Goal: Task Accomplishment & Management: Complete application form

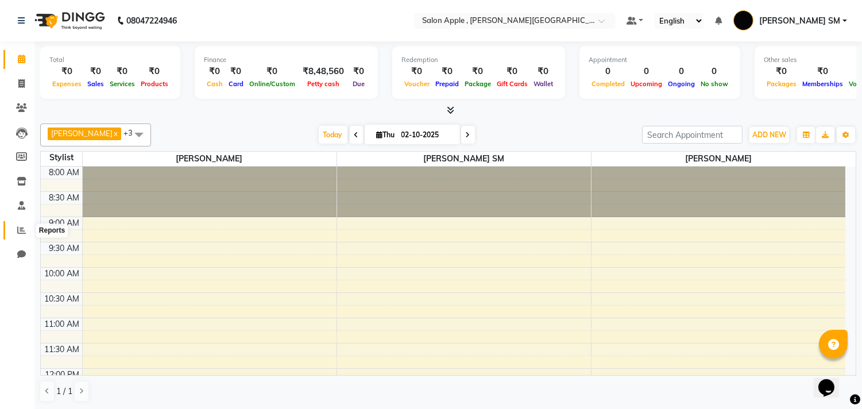
click at [21, 226] on icon at bounding box center [21, 230] width 9 height 9
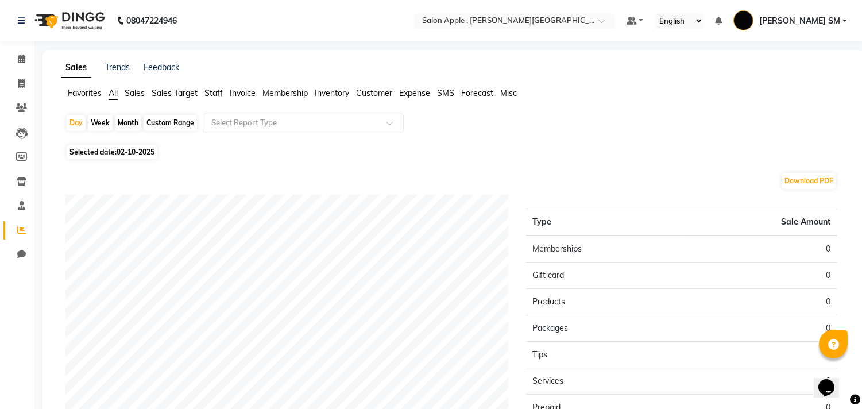
click at [128, 122] on div "Month" at bounding box center [128, 123] width 26 height 16
select select "10"
select select "2025"
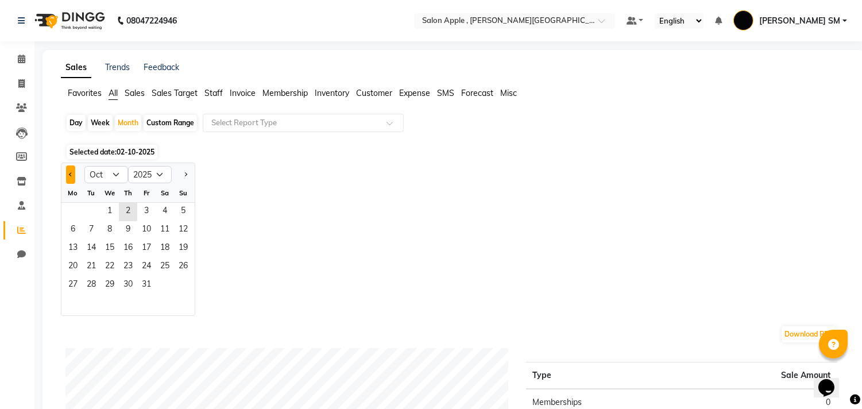
click at [71, 172] on span "Previous month" at bounding box center [71, 174] width 4 height 4
select select "9"
click at [72, 206] on span "1" at bounding box center [73, 212] width 18 height 18
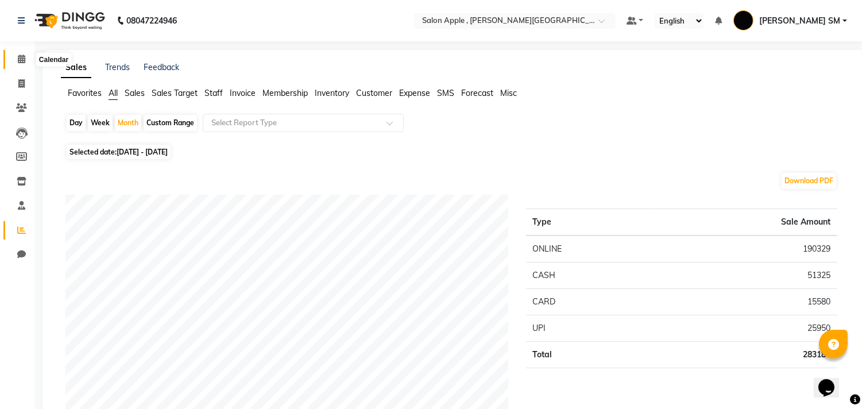
click at [24, 59] on span at bounding box center [21, 59] width 20 height 13
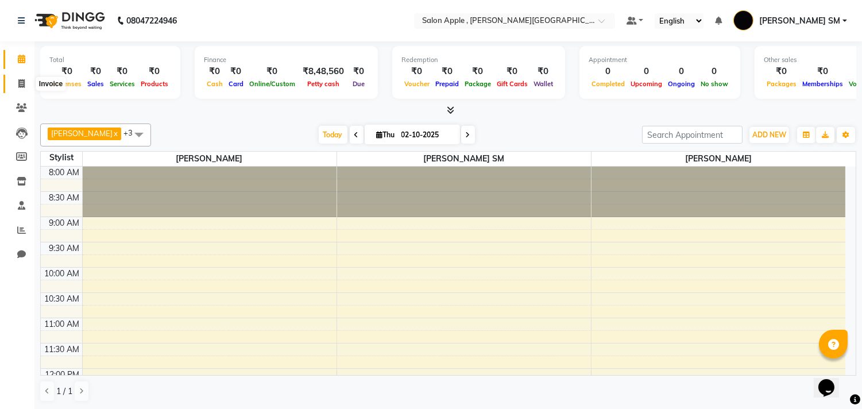
click at [20, 80] on icon at bounding box center [21, 83] width 6 height 9
select select "521"
select select "service"
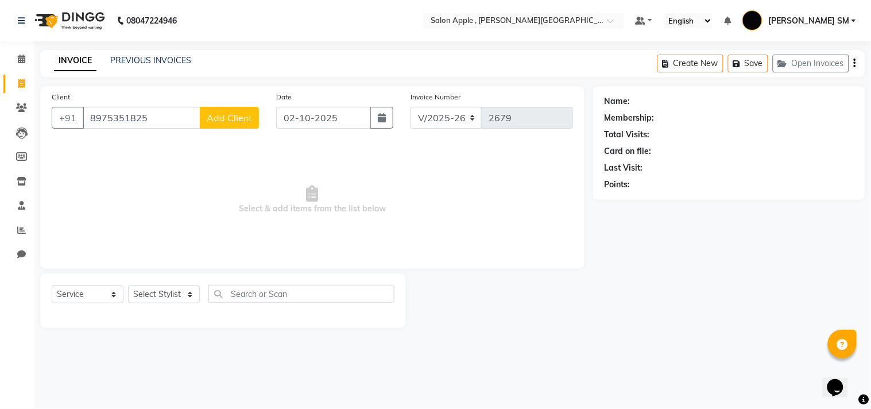
type input "8975351825"
click at [238, 114] on span "Add Client" at bounding box center [229, 117] width 45 height 11
select select "22"
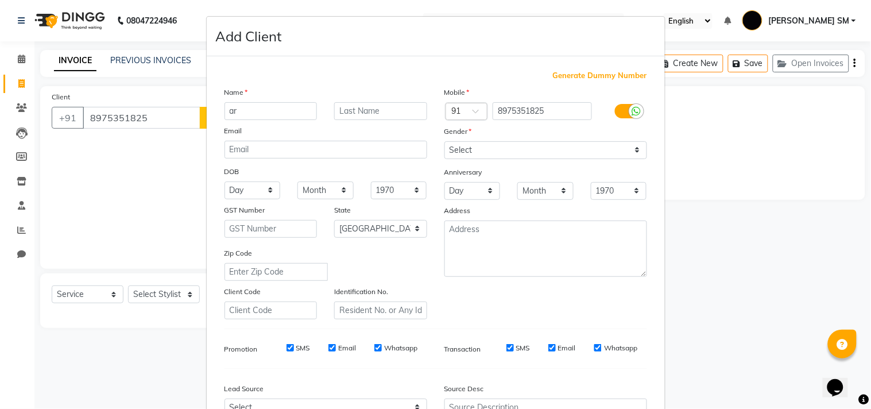
type input "a"
type input "ARJUN"
click at [520, 152] on select "Select [DEMOGRAPHIC_DATA] [DEMOGRAPHIC_DATA] Other Prefer Not To Say" at bounding box center [546, 150] width 203 height 18
select select "[DEMOGRAPHIC_DATA]"
click at [445, 141] on select "Select [DEMOGRAPHIC_DATA] [DEMOGRAPHIC_DATA] Other Prefer Not To Say" at bounding box center [546, 150] width 203 height 18
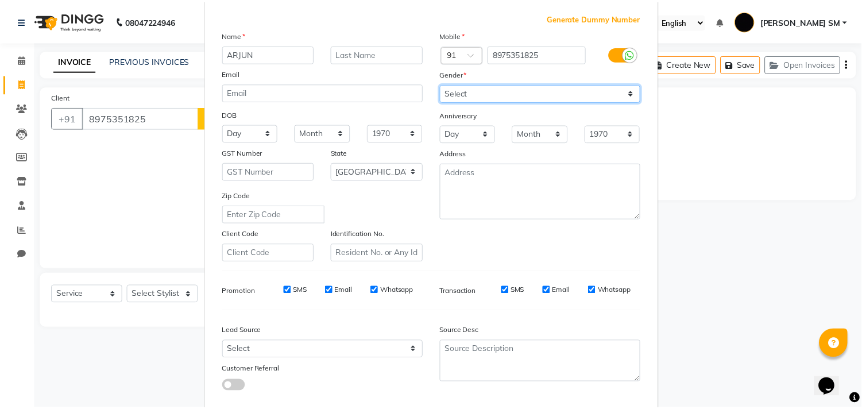
scroll to position [122, 0]
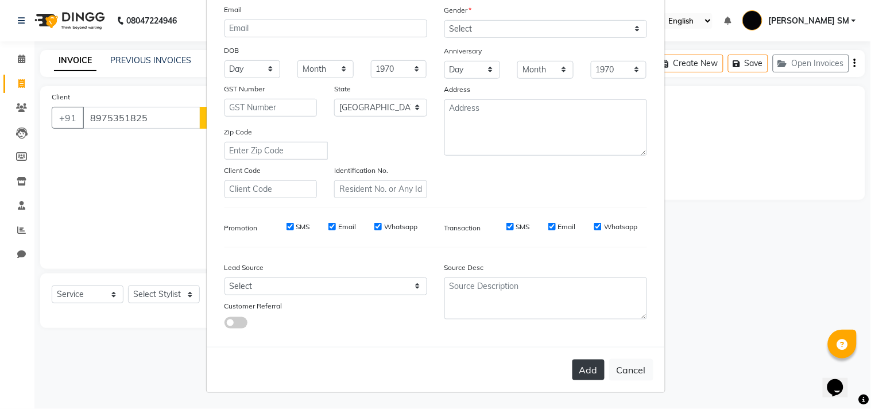
click at [580, 368] on button "Add" at bounding box center [589, 370] width 32 height 21
select select
select select "null"
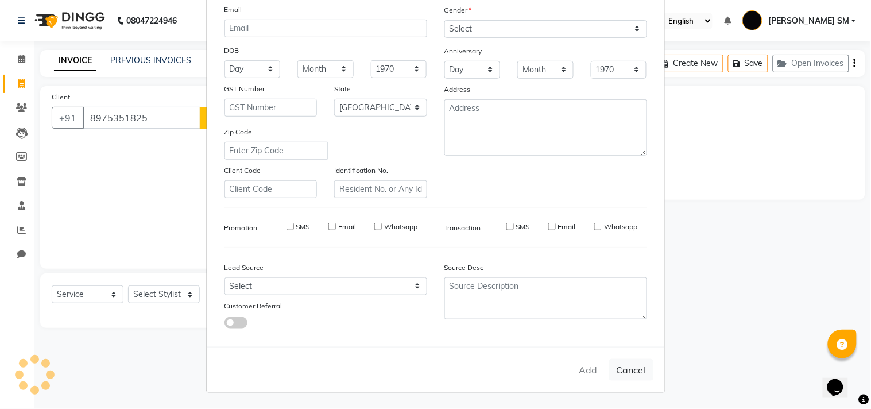
select select
checkbox input "false"
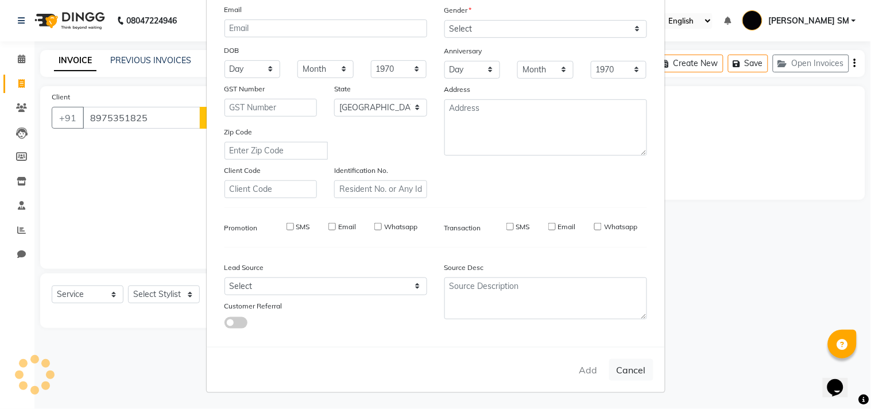
checkbox input "false"
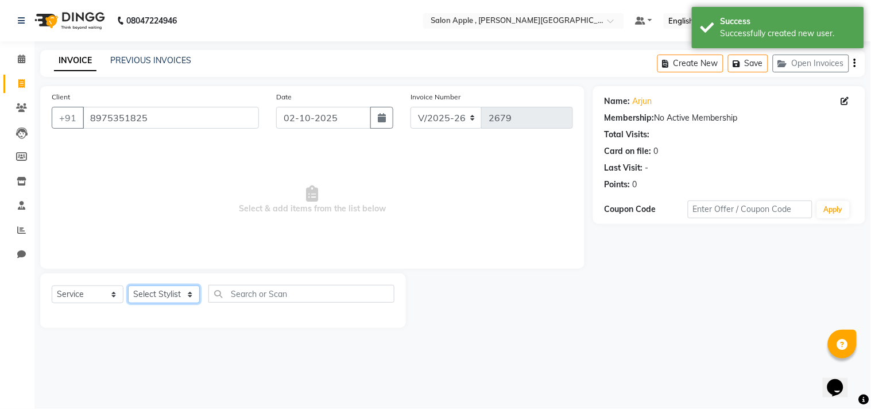
click at [171, 296] on select "Select Stylist [PERSON_NAME] Abhishek [PERSON_NAME] [PERSON_NAME] [PERSON_NAME]…" at bounding box center [164, 294] width 72 height 18
select select "85636"
click at [128, 286] on select "Select Stylist [PERSON_NAME] Abhishek [PERSON_NAME] [PERSON_NAME] [PERSON_NAME]…" at bounding box center [164, 294] width 72 height 18
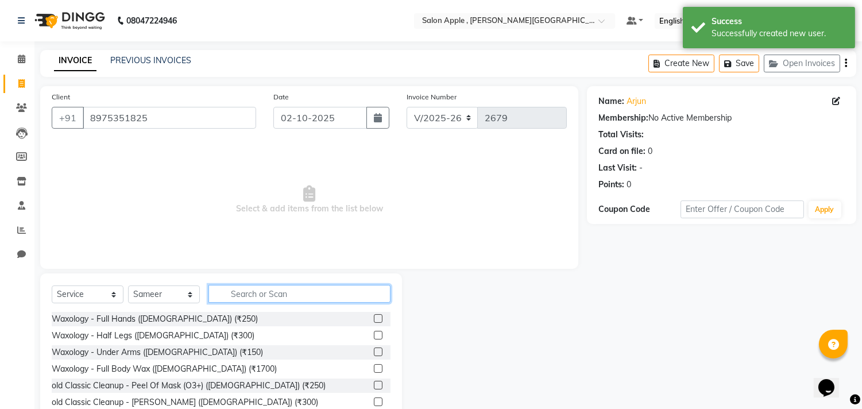
click at [258, 293] on input "text" at bounding box center [299, 294] width 182 height 18
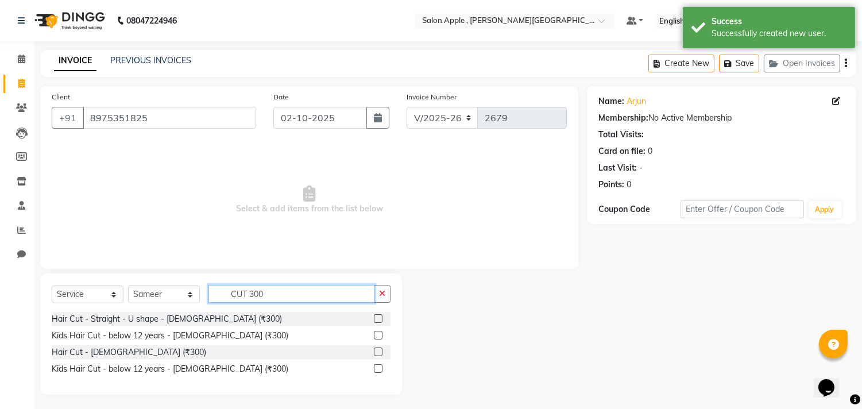
type input "CUT 300"
click at [374, 350] on label at bounding box center [378, 351] width 9 height 9
click at [374, 350] on input "checkbox" at bounding box center [377, 352] width 7 height 7
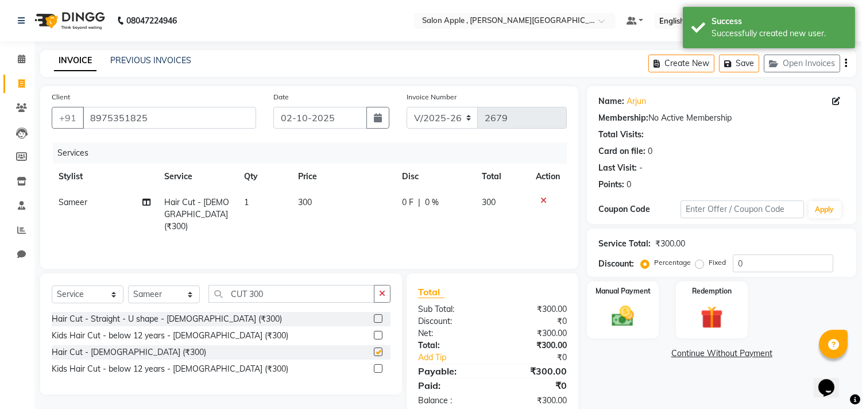
checkbox input "false"
click at [272, 291] on input "CUT 300" at bounding box center [291, 294] width 166 height 18
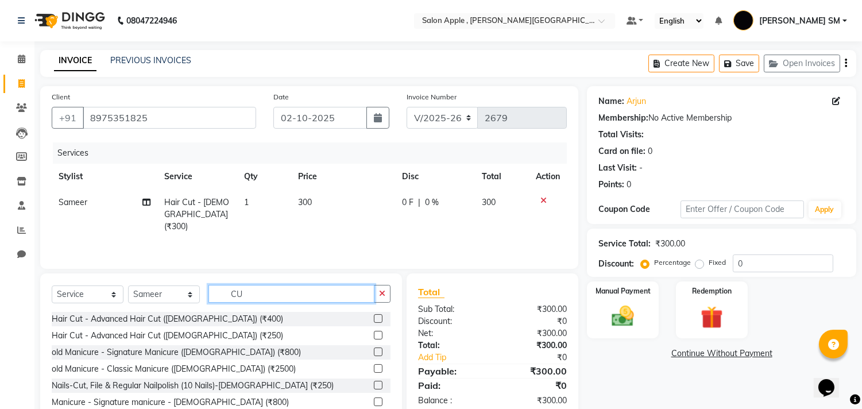
type input "C"
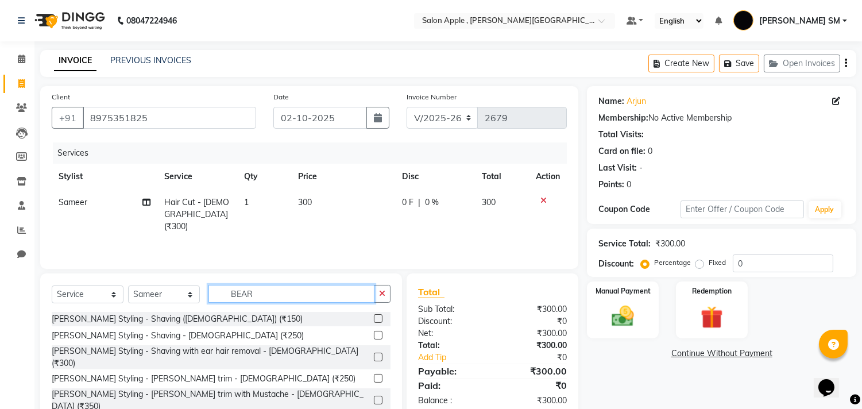
type input "BEAR"
click at [374, 336] on label at bounding box center [378, 335] width 9 height 9
click at [374, 336] on input "checkbox" at bounding box center [377, 335] width 7 height 7
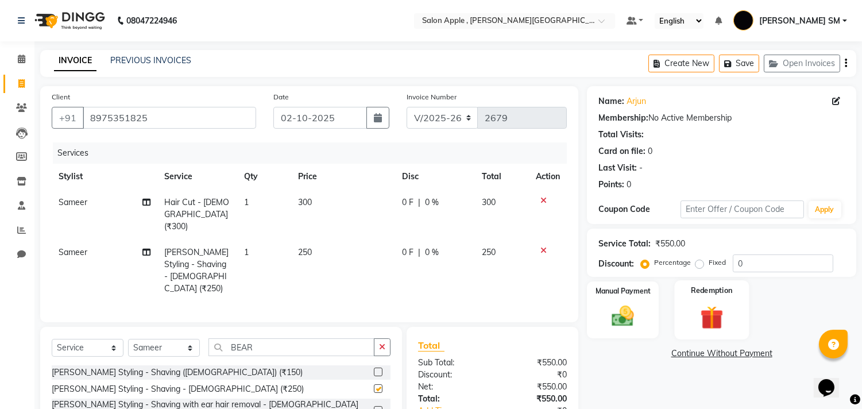
checkbox input "false"
click at [641, 314] on img at bounding box center [623, 316] width 38 height 27
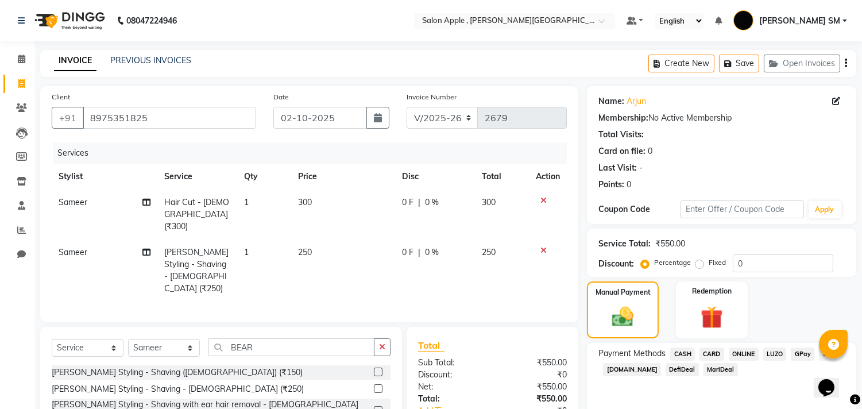
click at [681, 353] on span "CASH" at bounding box center [682, 353] width 25 height 13
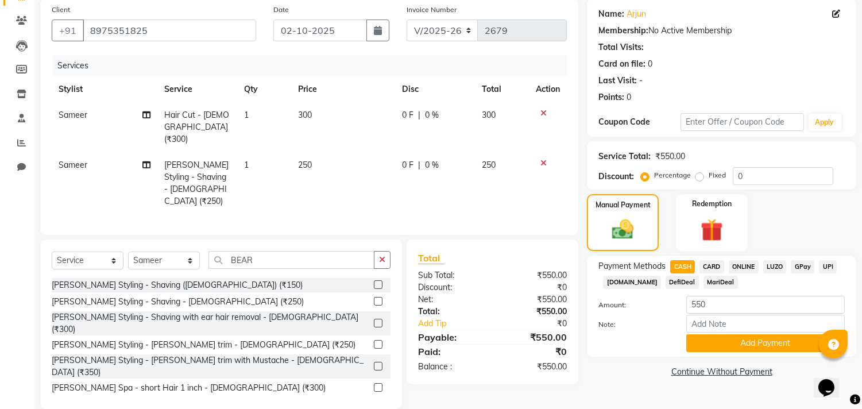
scroll to position [90, 0]
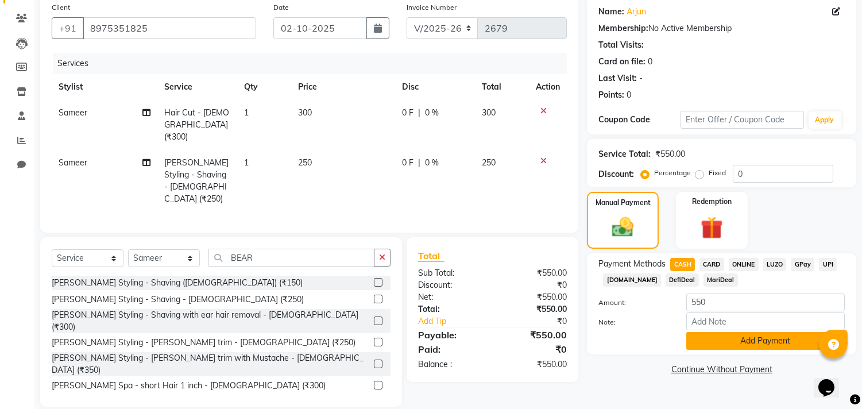
click at [736, 343] on button "Add Payment" at bounding box center [765, 341] width 159 height 18
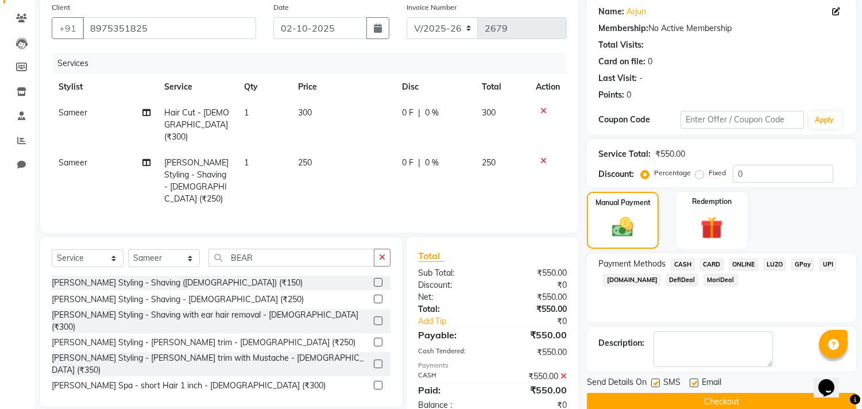
scroll to position [107, 0]
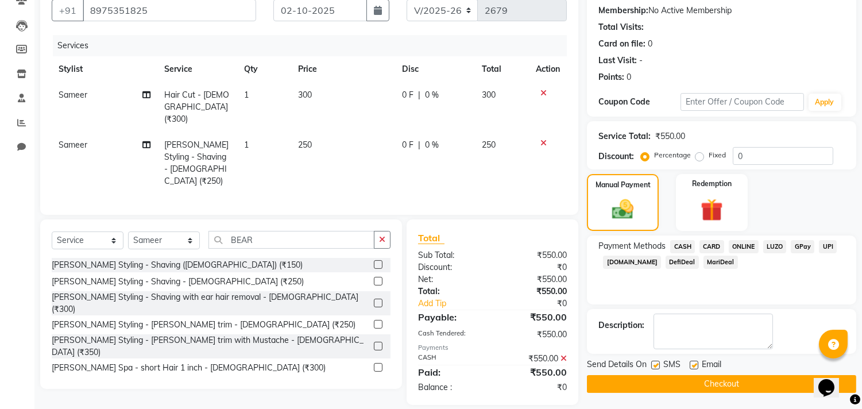
click at [727, 380] on button "Checkout" at bounding box center [721, 384] width 269 height 18
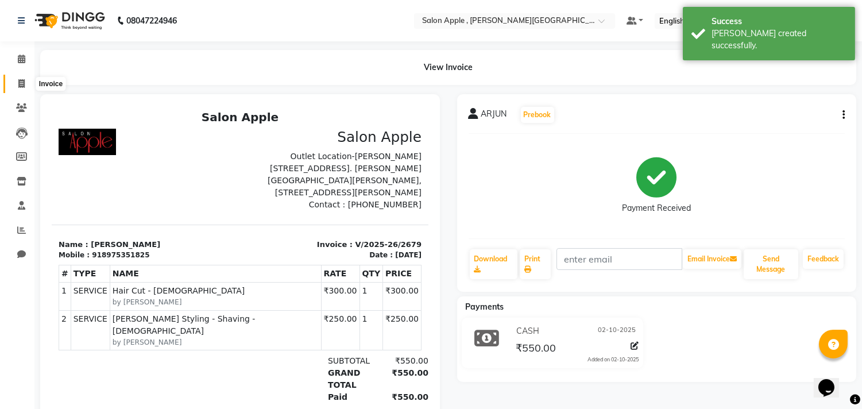
click at [20, 80] on icon at bounding box center [21, 83] width 6 height 9
select select "service"
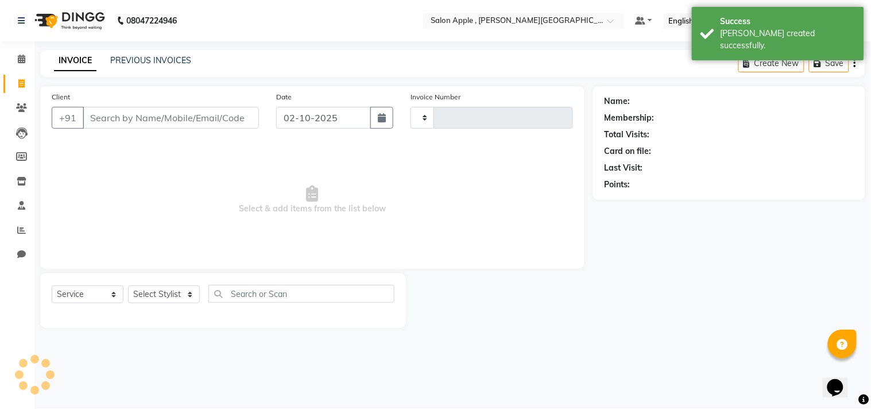
type input "2680"
select select "521"
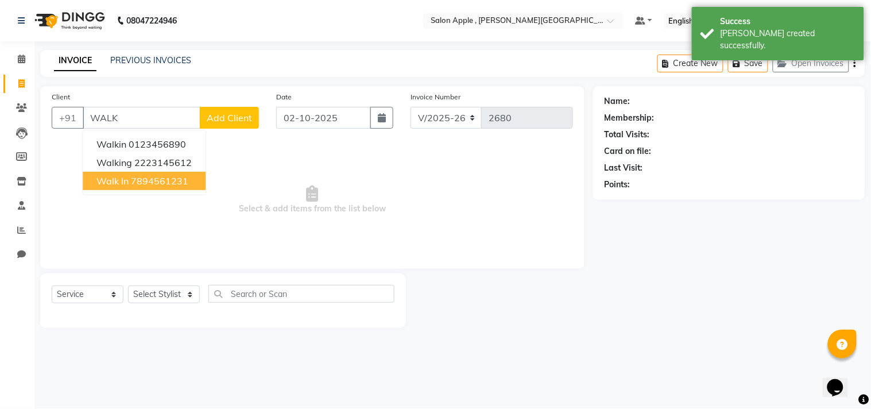
click at [125, 181] on span "walk in" at bounding box center [112, 180] width 32 height 11
type input "7894561231"
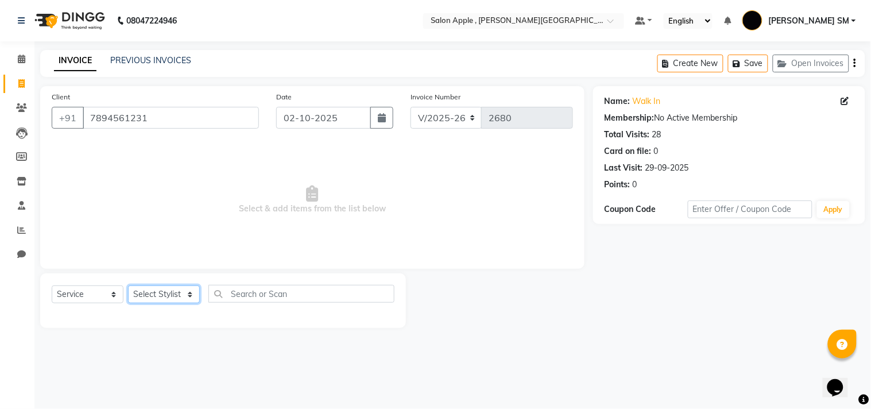
click at [161, 295] on select "Select Stylist [PERSON_NAME] Abhishek [PERSON_NAME] [PERSON_NAME] [PERSON_NAME]…" at bounding box center [164, 294] width 72 height 18
select select "92917"
click at [128, 286] on select "Select Stylist [PERSON_NAME] Abhishek [PERSON_NAME] [PERSON_NAME] [PERSON_NAME]…" at bounding box center [164, 294] width 72 height 18
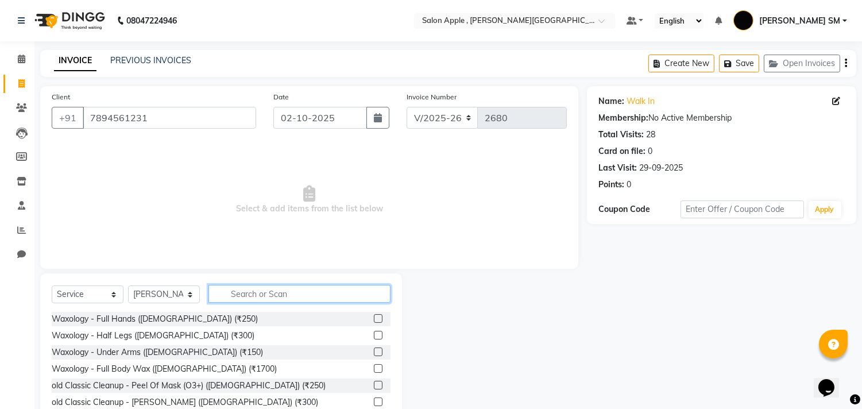
click at [240, 301] on input "text" at bounding box center [299, 294] width 182 height 18
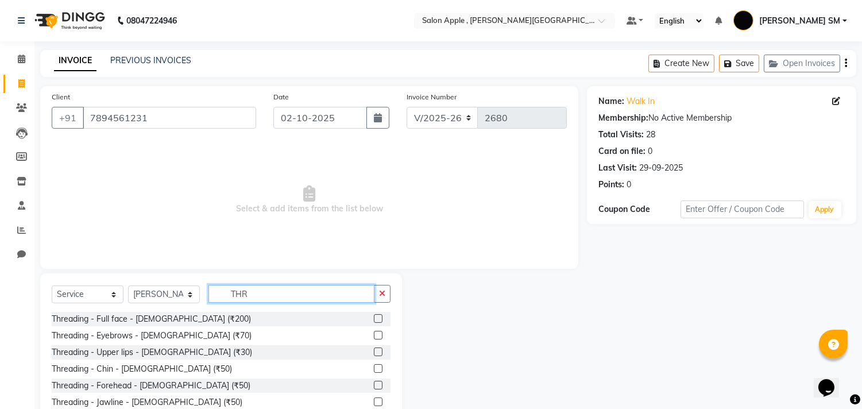
type input "THR"
click at [374, 334] on label at bounding box center [378, 335] width 9 height 9
click at [374, 334] on input "checkbox" at bounding box center [377, 335] width 7 height 7
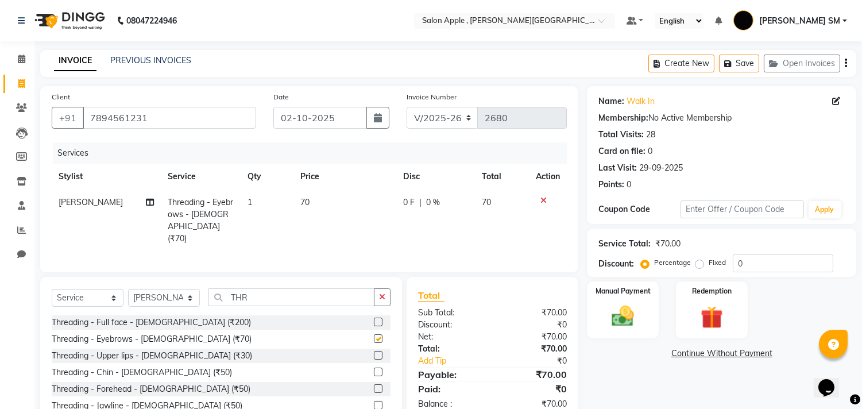
checkbox input "false"
click at [640, 308] on img at bounding box center [623, 316] width 38 height 27
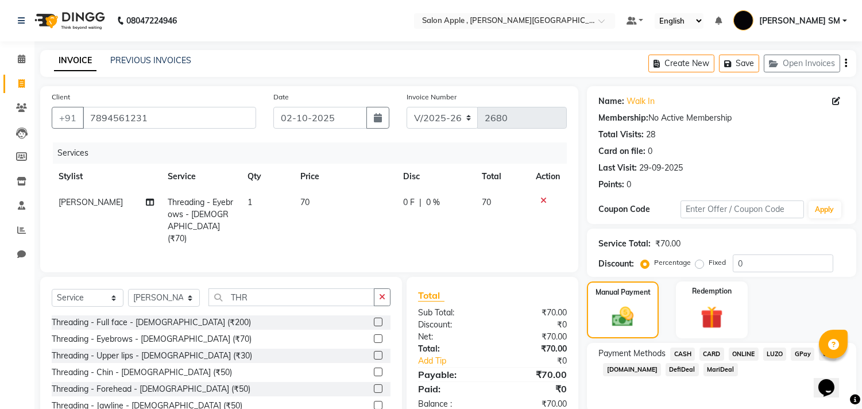
click at [748, 347] on span "ONLINE" at bounding box center [744, 353] width 30 height 13
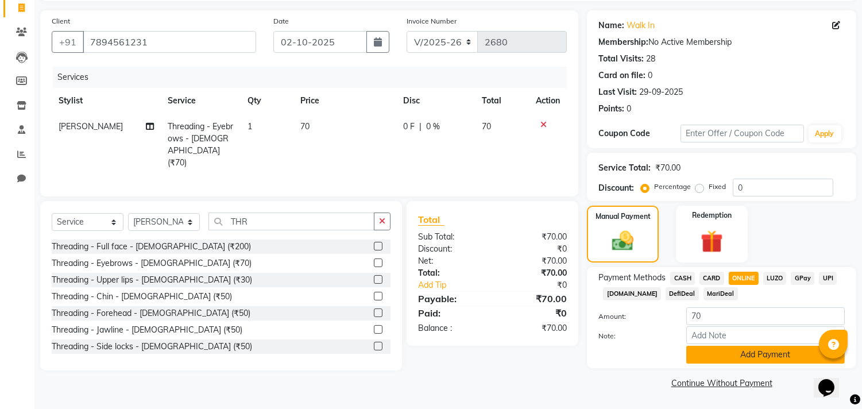
click at [743, 349] on button "Add Payment" at bounding box center [765, 355] width 159 height 18
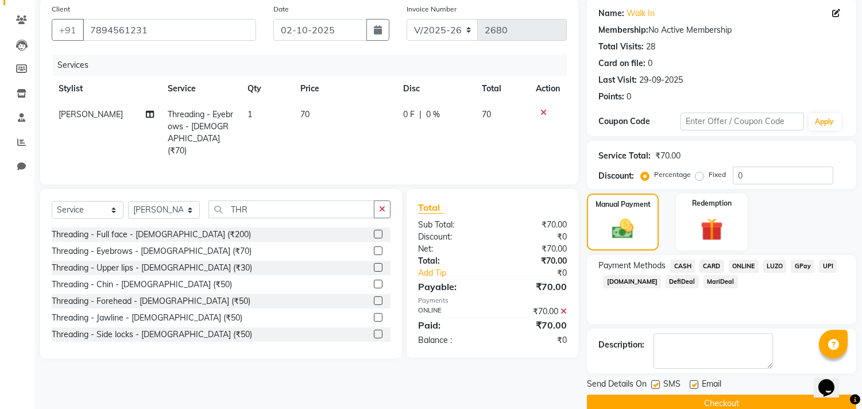
scroll to position [107, 0]
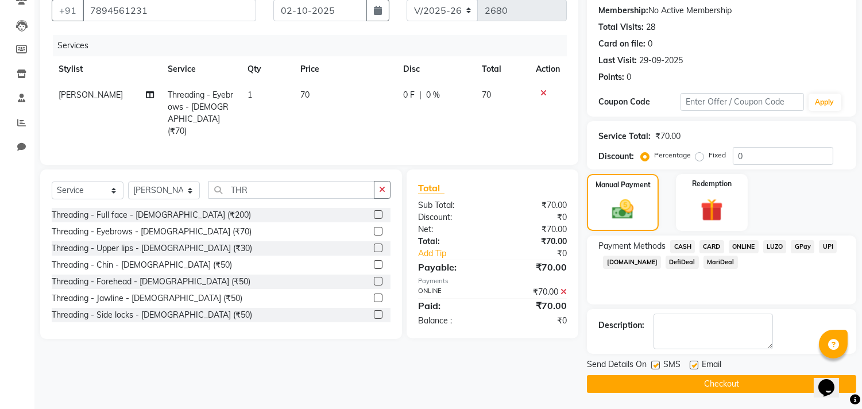
click at [727, 382] on button "Checkout" at bounding box center [721, 384] width 269 height 18
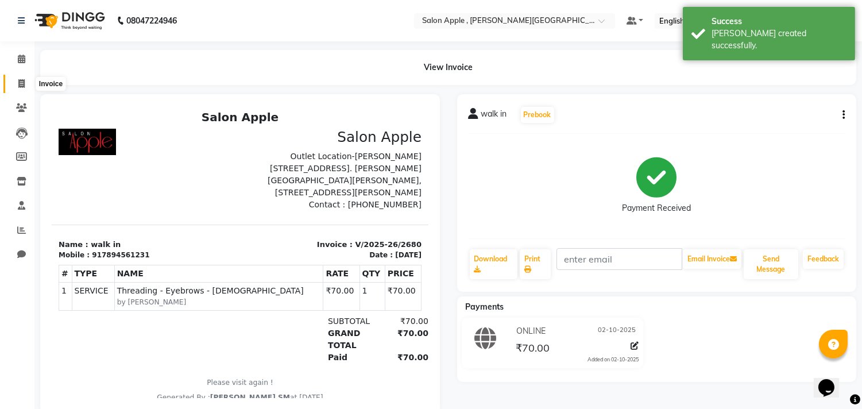
click at [26, 80] on span at bounding box center [21, 84] width 20 height 13
select select "521"
select select "service"
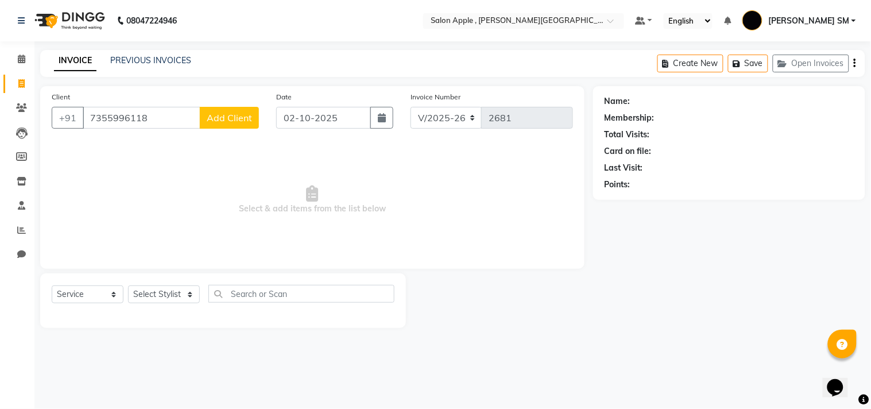
type input "7355996118"
click at [227, 118] on span "Add Client" at bounding box center [229, 117] width 45 height 11
select select "22"
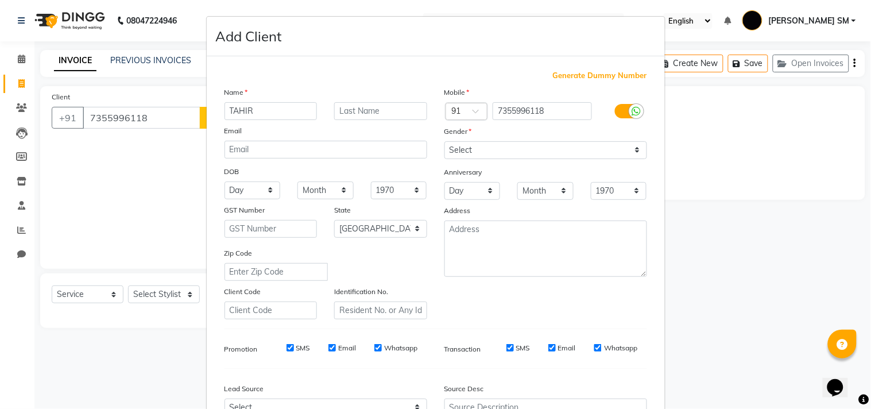
type input "TAHIR"
click at [484, 156] on select "Select [DEMOGRAPHIC_DATA] [DEMOGRAPHIC_DATA] Other Prefer Not To Say" at bounding box center [546, 150] width 203 height 18
select select "[DEMOGRAPHIC_DATA]"
click at [445, 141] on select "Select [DEMOGRAPHIC_DATA] [DEMOGRAPHIC_DATA] Other Prefer Not To Say" at bounding box center [546, 150] width 203 height 18
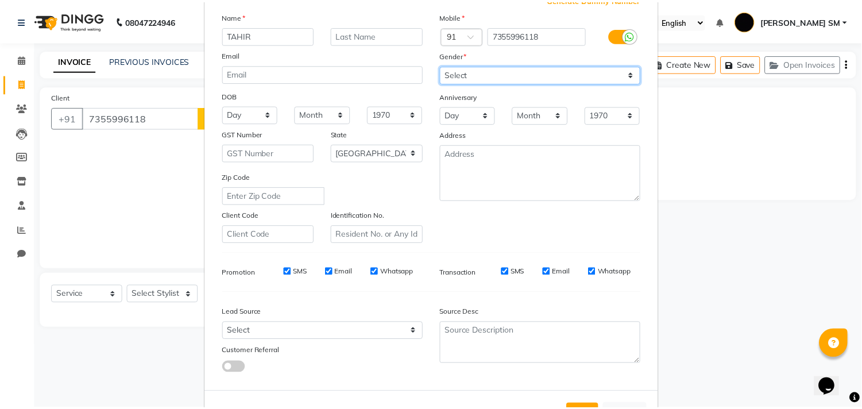
scroll to position [122, 0]
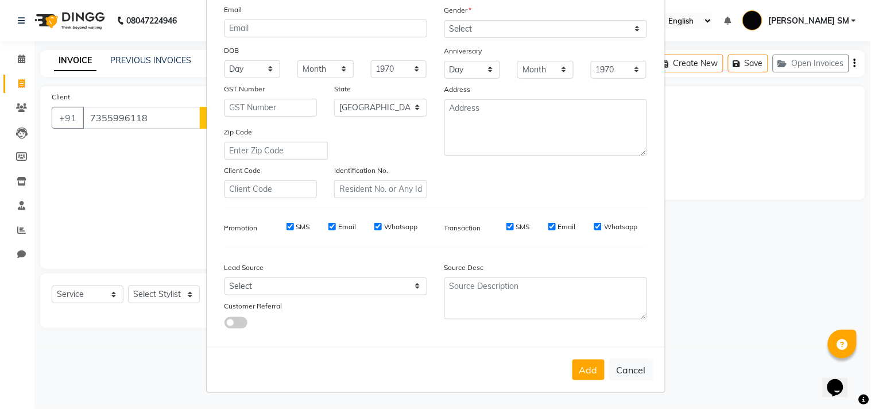
drag, startPoint x: 586, startPoint y: 365, endPoint x: 576, endPoint y: 366, distance: 10.4
click at [586, 366] on button "Add" at bounding box center [589, 370] width 32 height 21
select select
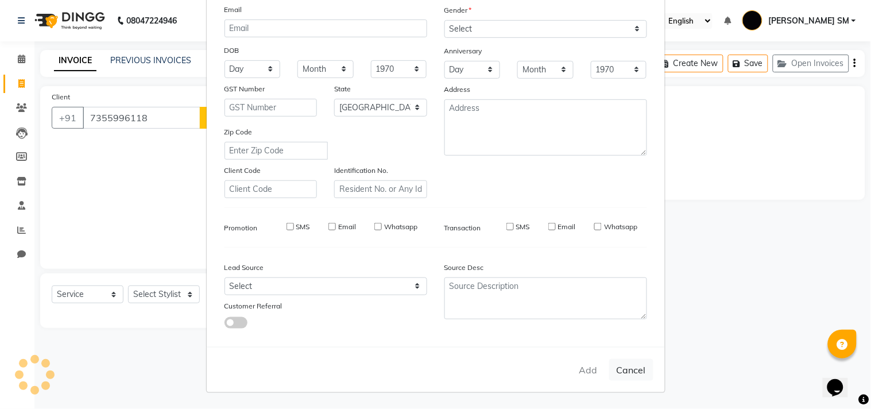
select select "null"
select select
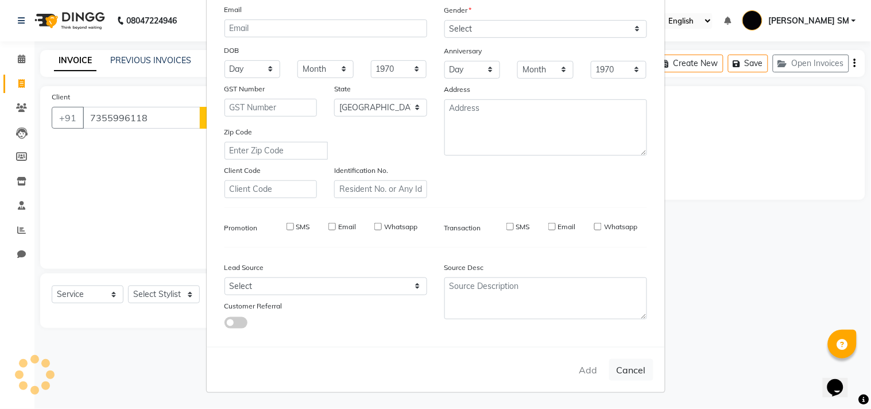
checkbox input "false"
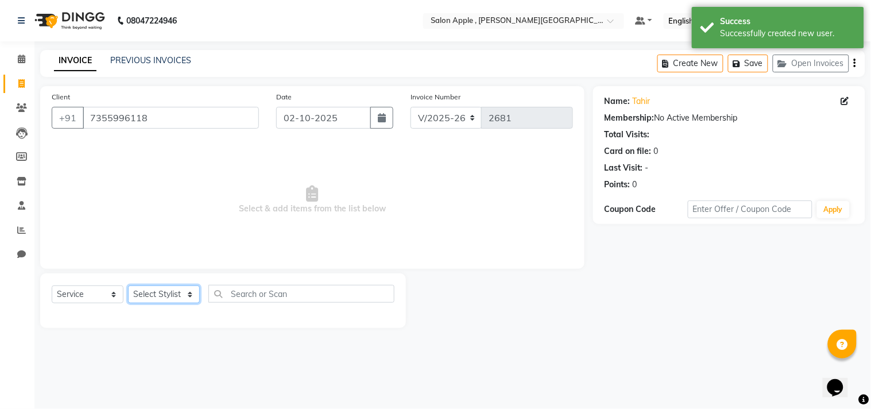
click at [173, 295] on select "Select Stylist [PERSON_NAME] Abhishek [PERSON_NAME] [PERSON_NAME] [PERSON_NAME]…" at bounding box center [164, 294] width 72 height 18
select select "85636"
click at [128, 286] on select "Select Stylist [PERSON_NAME] Abhishek [PERSON_NAME] [PERSON_NAME] [PERSON_NAME]…" at bounding box center [164, 294] width 72 height 18
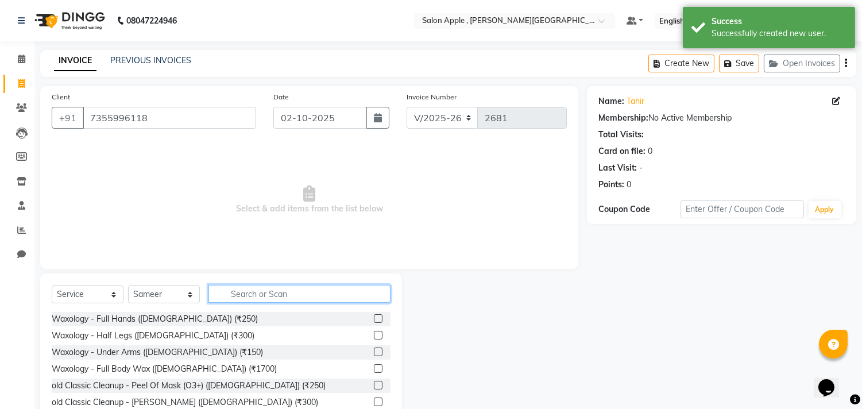
click at [250, 298] on input "text" at bounding box center [299, 294] width 182 height 18
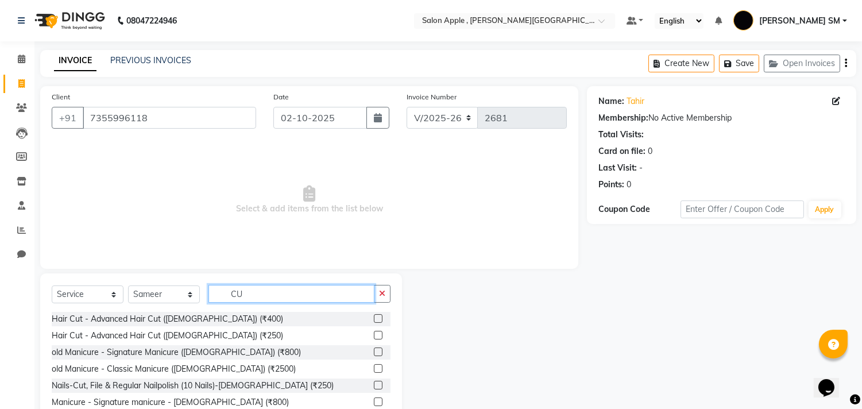
type input "C"
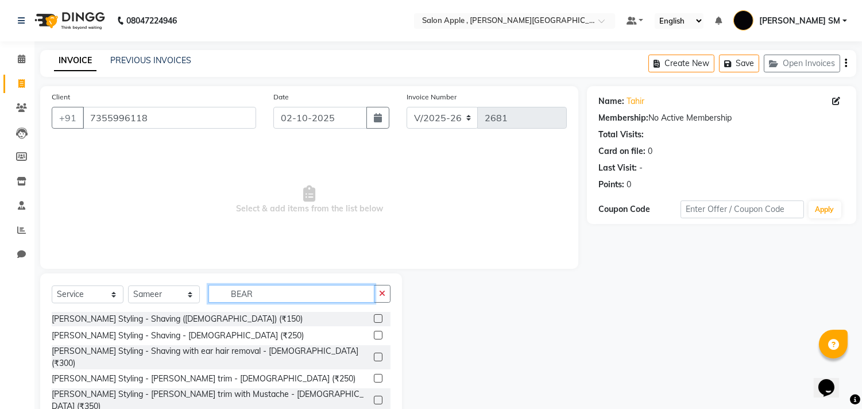
type input "BEAR"
click at [374, 334] on label at bounding box center [378, 335] width 9 height 9
click at [374, 334] on input "checkbox" at bounding box center [377, 335] width 7 height 7
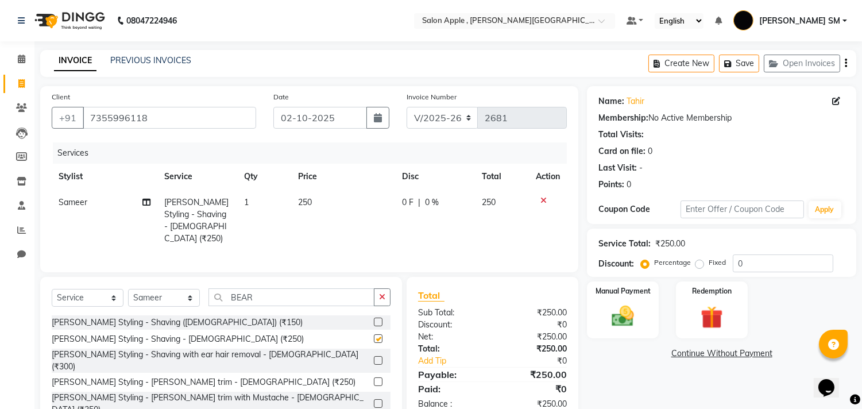
checkbox input "false"
click at [262, 296] on input "BEAR" at bounding box center [291, 297] width 166 height 18
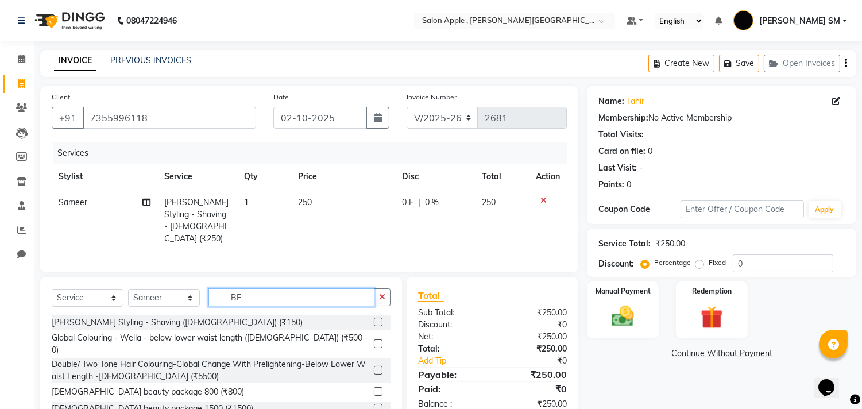
type input "B"
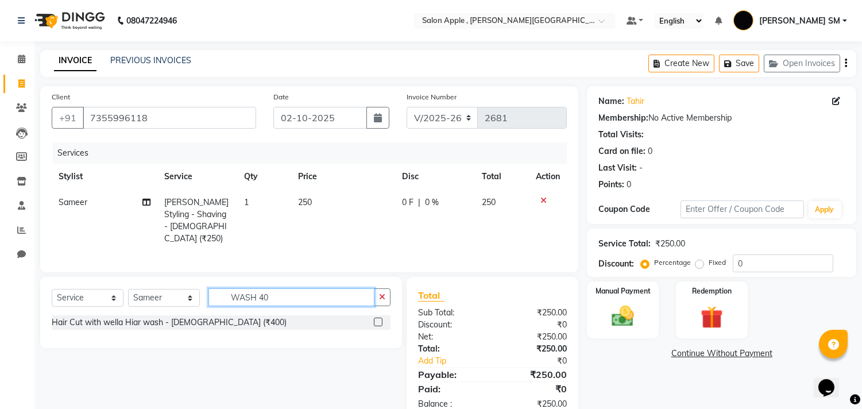
type input "WASH 40"
click at [377, 318] on label at bounding box center [378, 322] width 9 height 9
click at [377, 319] on input "checkbox" at bounding box center [377, 322] width 7 height 7
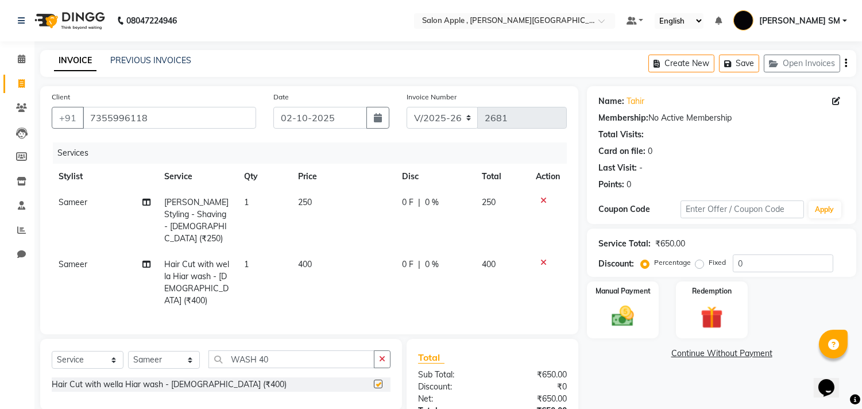
checkbox input "false"
click at [285, 350] on input "WASH 40" at bounding box center [291, 359] width 166 height 18
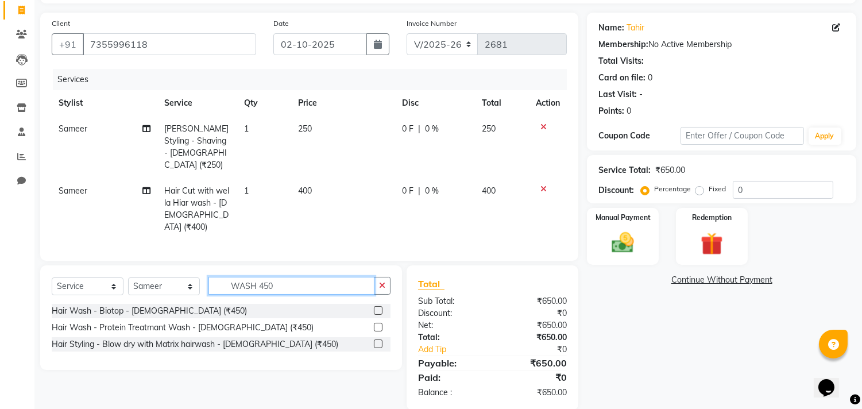
scroll to position [77, 0]
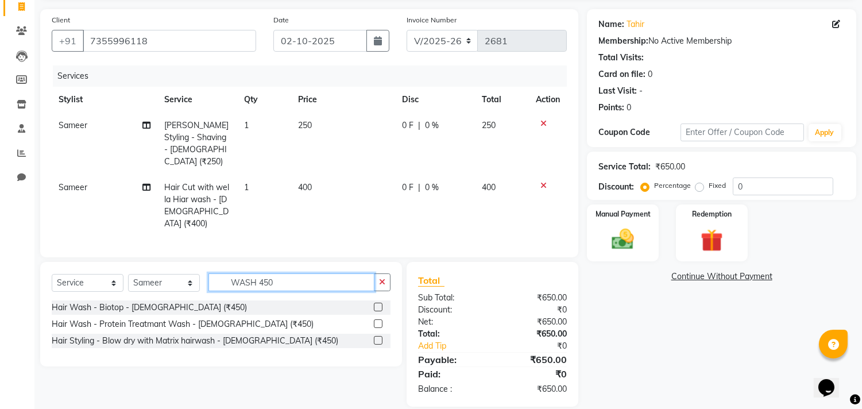
type input "WASH 450"
click at [378, 336] on label at bounding box center [378, 340] width 9 height 9
click at [378, 337] on input "checkbox" at bounding box center [377, 340] width 7 height 7
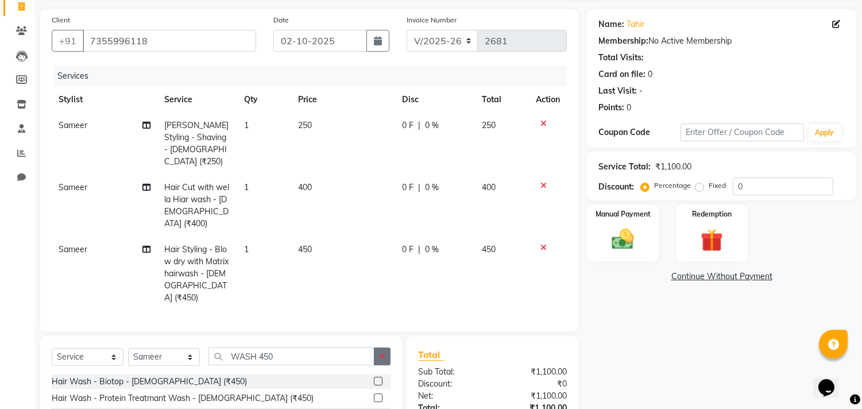
checkbox input "false"
click at [542, 181] on icon at bounding box center [543, 185] width 6 height 8
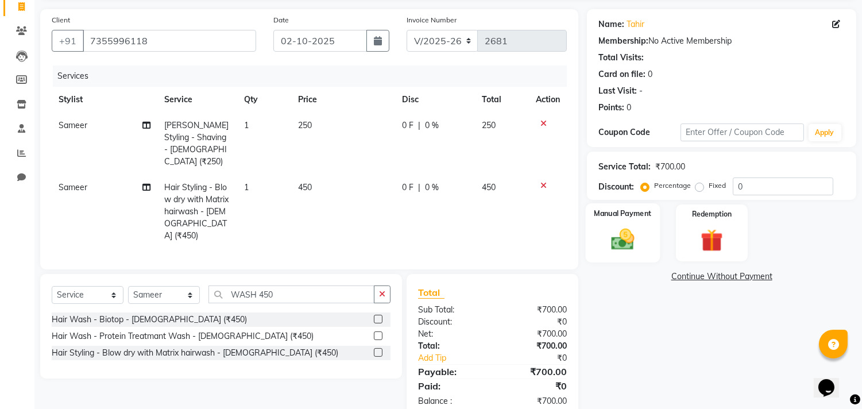
click at [644, 232] on div "Manual Payment" at bounding box center [623, 232] width 75 height 59
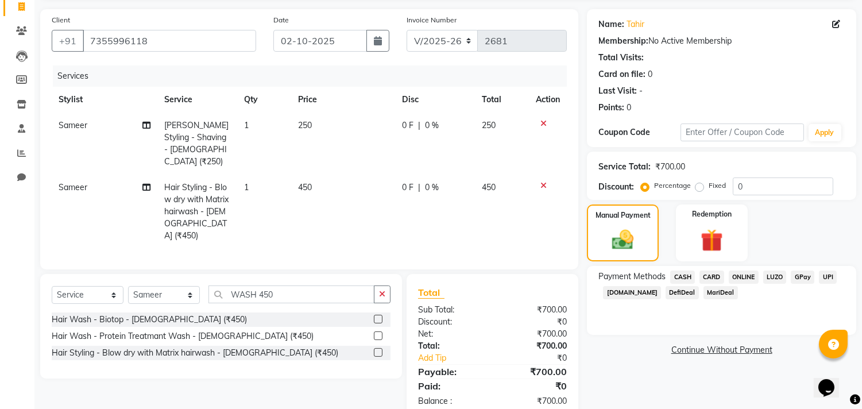
click at [744, 272] on span "ONLINE" at bounding box center [744, 277] width 30 height 13
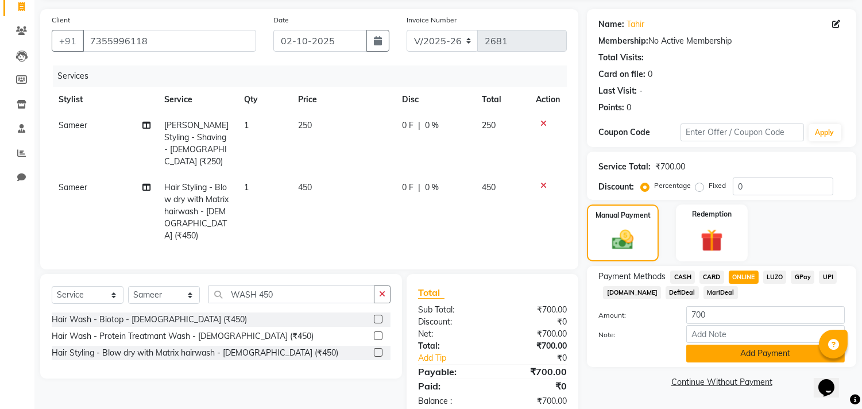
click at [735, 353] on button "Add Payment" at bounding box center [765, 354] width 159 height 18
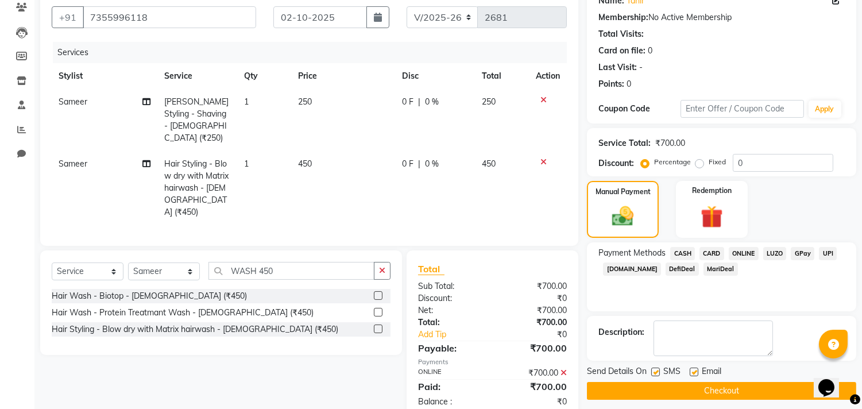
scroll to position [113, 0]
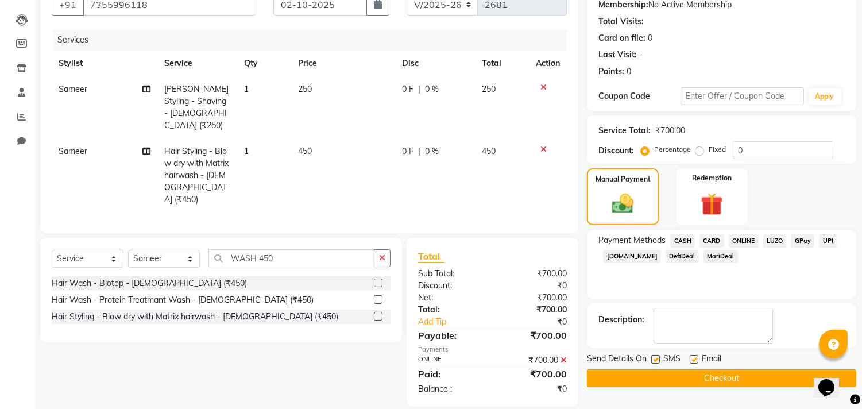
click at [727, 371] on button "Checkout" at bounding box center [721, 378] width 269 height 18
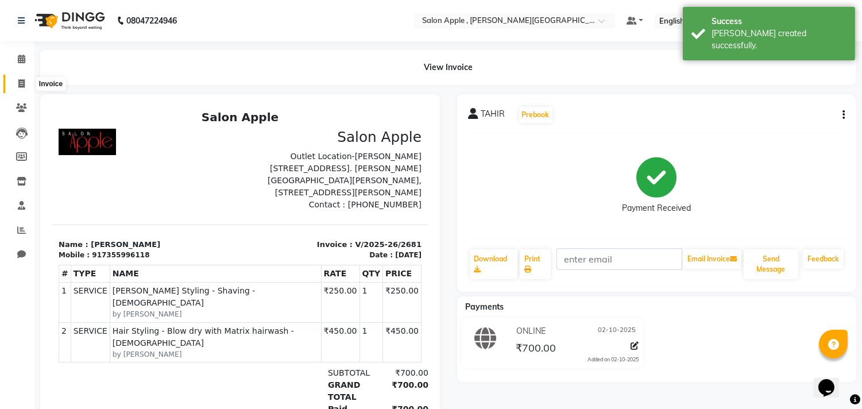
click at [18, 82] on icon at bounding box center [21, 83] width 6 height 9
select select "521"
select select "service"
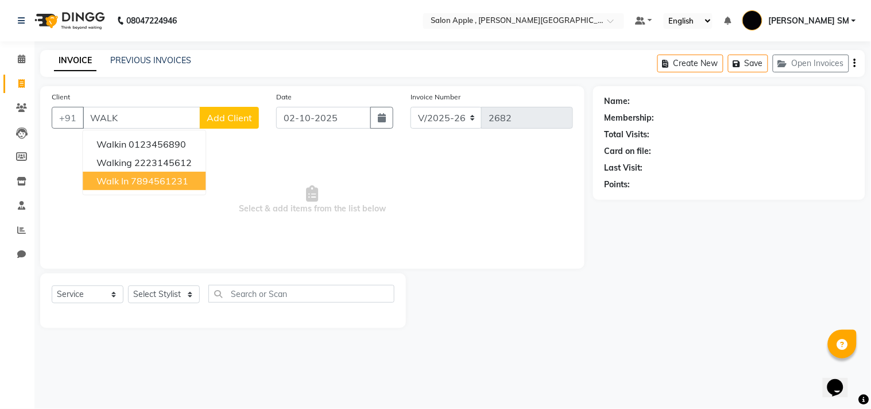
click at [170, 177] on ngb-highlight "7894561231" at bounding box center [159, 180] width 57 height 11
type input "7894561231"
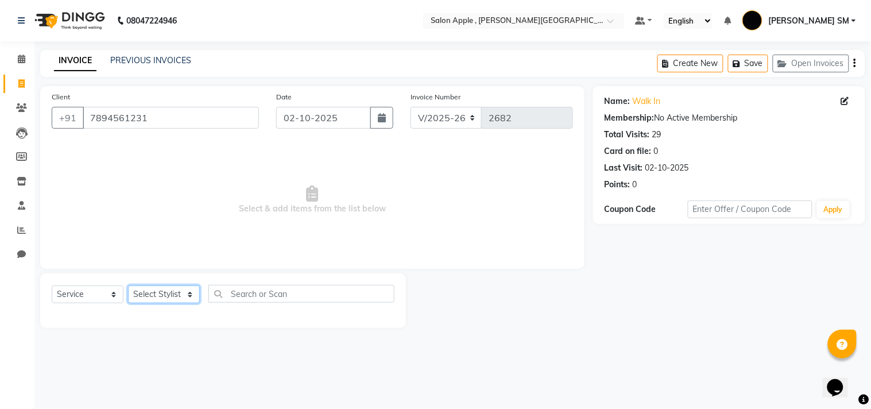
click at [168, 293] on select "Select Stylist [PERSON_NAME] Abhishek [PERSON_NAME] [PERSON_NAME] [PERSON_NAME]…" at bounding box center [164, 294] width 72 height 18
select select "70318"
click at [128, 286] on select "Select Stylist [PERSON_NAME] Abhishek [PERSON_NAME] [PERSON_NAME] [PERSON_NAME]…" at bounding box center [164, 294] width 72 height 18
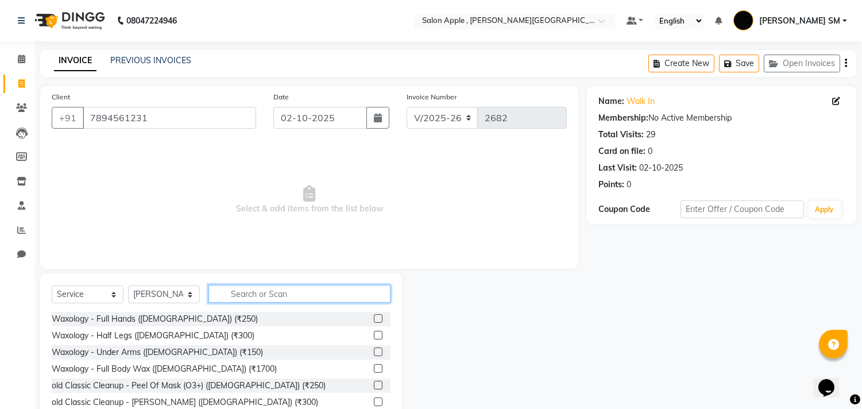
click at [259, 295] on input "text" at bounding box center [299, 294] width 182 height 18
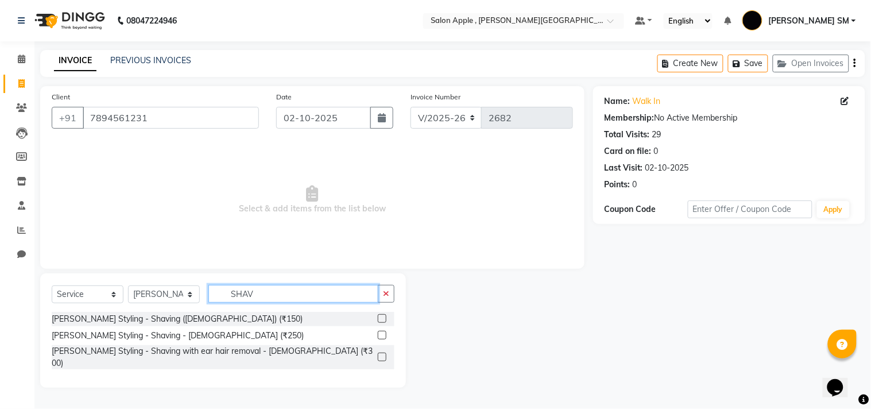
type input "SHAV"
click at [380, 319] on label at bounding box center [382, 318] width 9 height 9
click at [380, 319] on input "checkbox" at bounding box center [381, 318] width 7 height 7
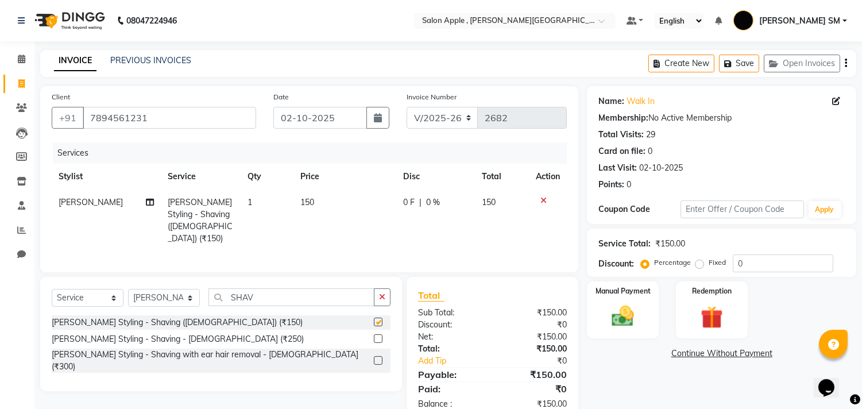
checkbox input "false"
click at [629, 298] on div "Manual Payment" at bounding box center [623, 309] width 75 height 59
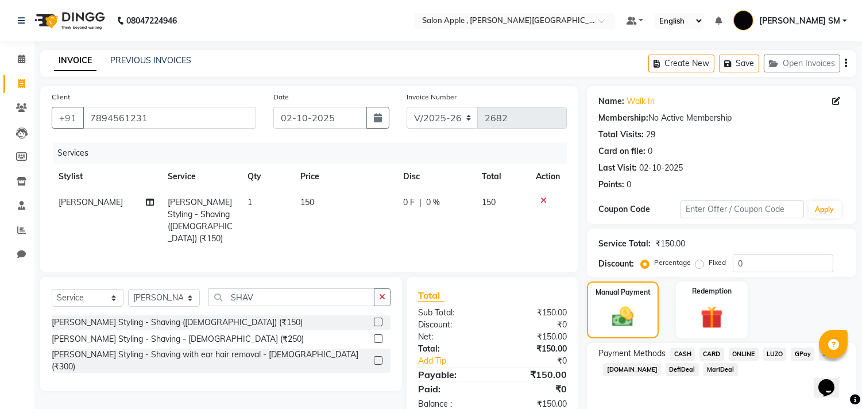
click at [747, 351] on span "ONLINE" at bounding box center [744, 353] width 30 height 13
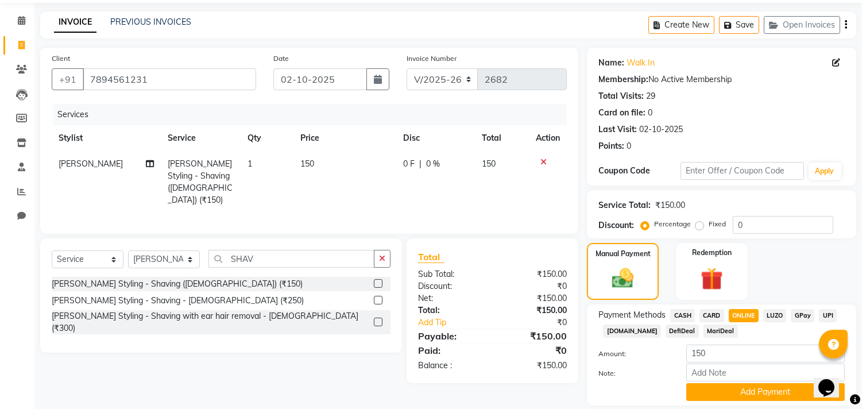
scroll to position [76, 0]
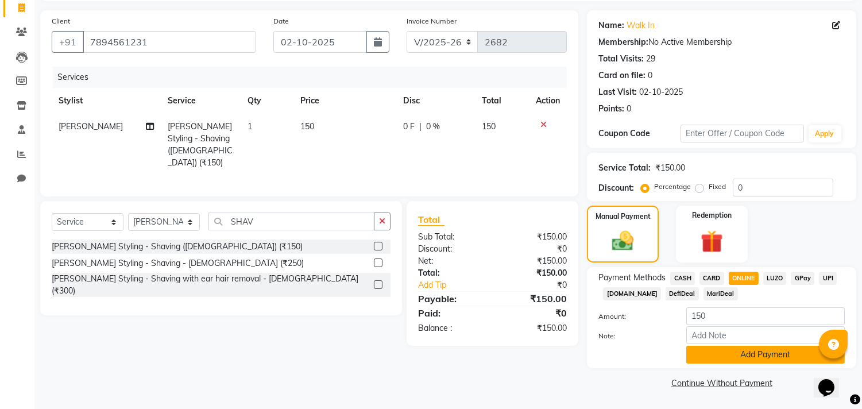
click at [751, 352] on button "Add Payment" at bounding box center [765, 355] width 159 height 18
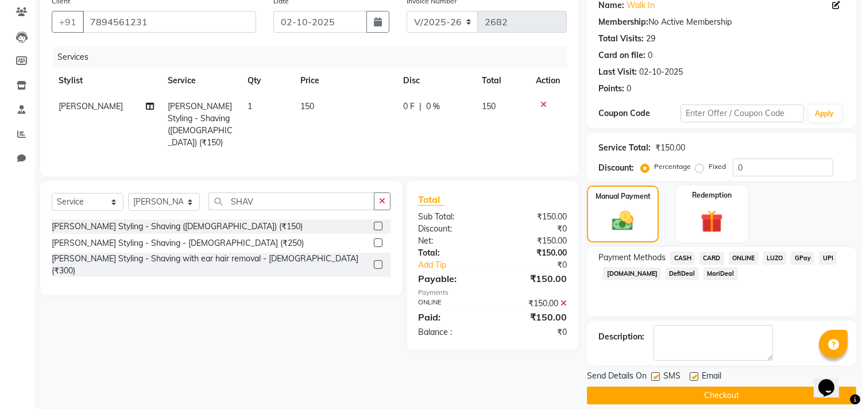
scroll to position [107, 0]
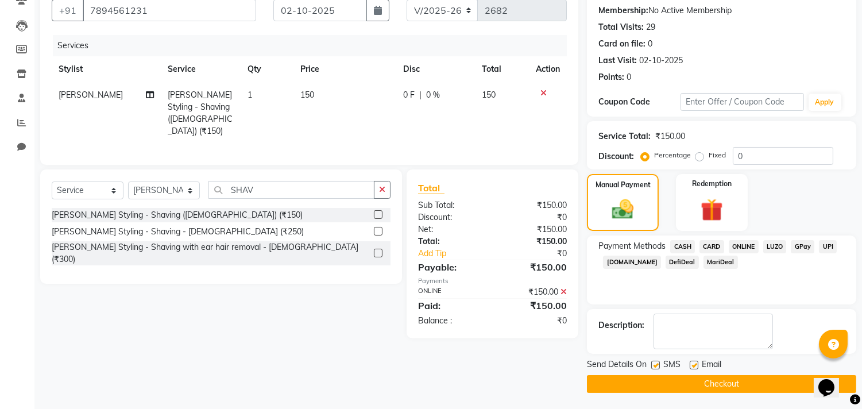
click at [745, 382] on button "Checkout" at bounding box center [721, 384] width 269 height 18
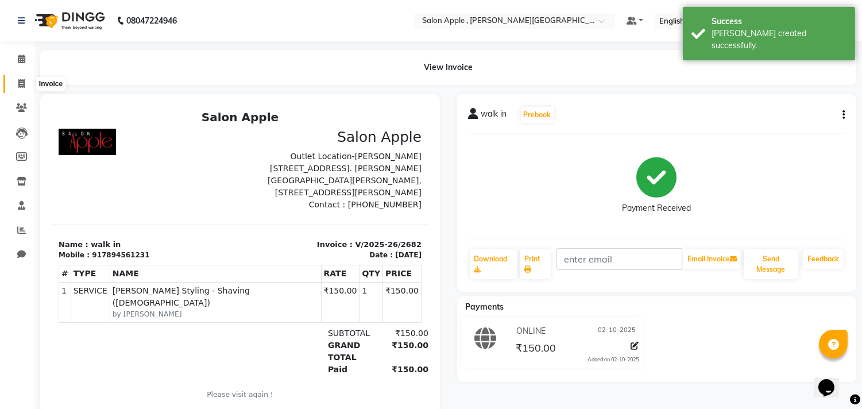
click at [21, 84] on icon at bounding box center [21, 83] width 6 height 9
select select "521"
select select "service"
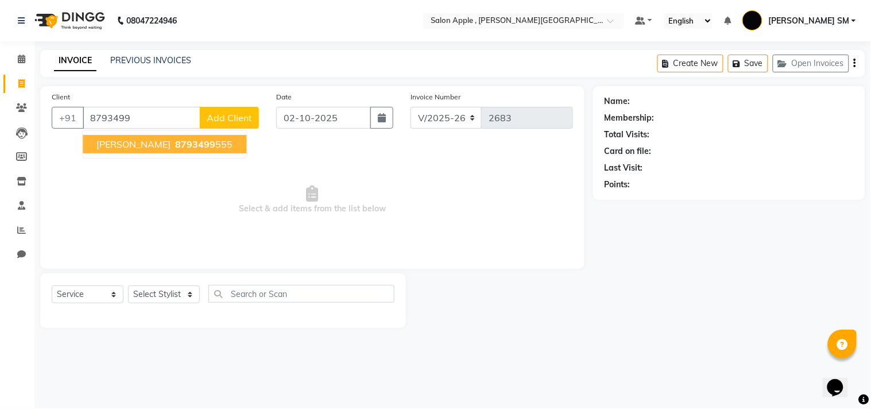
click at [175, 149] on span "8793499" at bounding box center [195, 143] width 40 height 11
type input "8793499555"
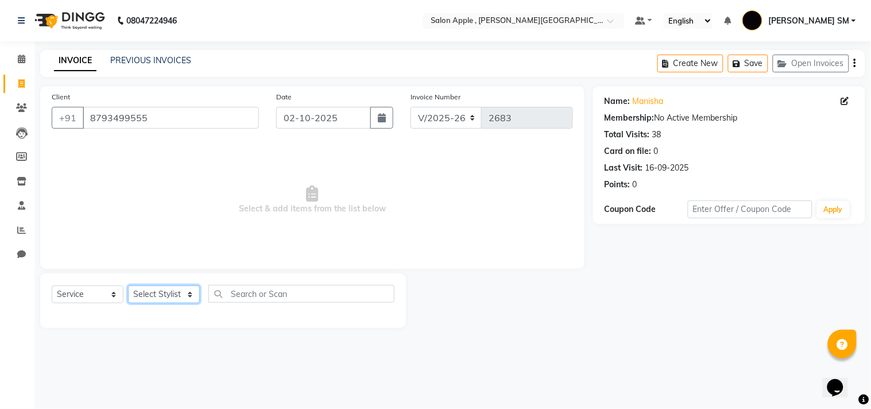
click at [169, 291] on select "Select Stylist [PERSON_NAME] Abhishek [PERSON_NAME] [PERSON_NAME] [PERSON_NAME]…" at bounding box center [164, 294] width 72 height 18
select select "85503"
click at [128, 286] on select "Select Stylist [PERSON_NAME] Abhishek [PERSON_NAME] [PERSON_NAME] [PERSON_NAME]…" at bounding box center [164, 294] width 72 height 18
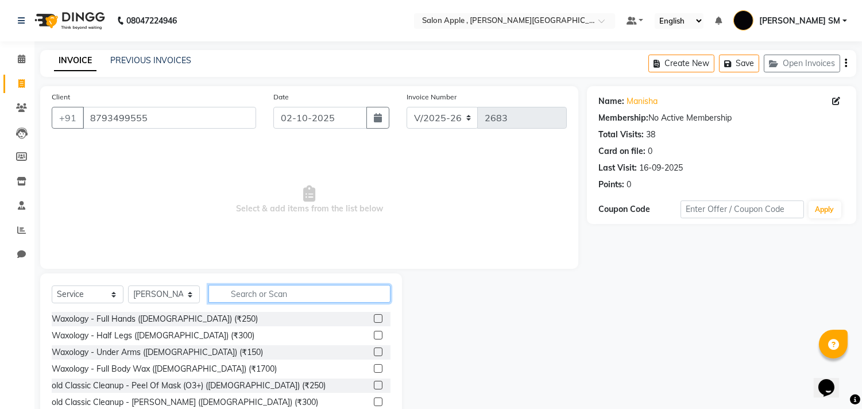
click at [254, 293] on input "text" at bounding box center [299, 294] width 182 height 18
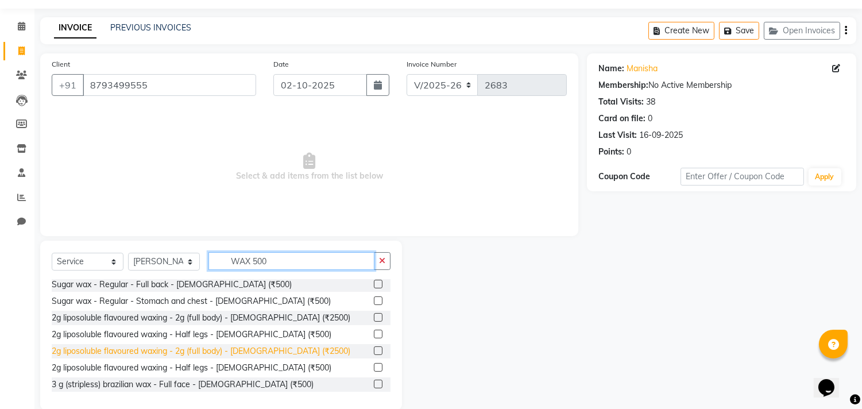
scroll to position [51, 0]
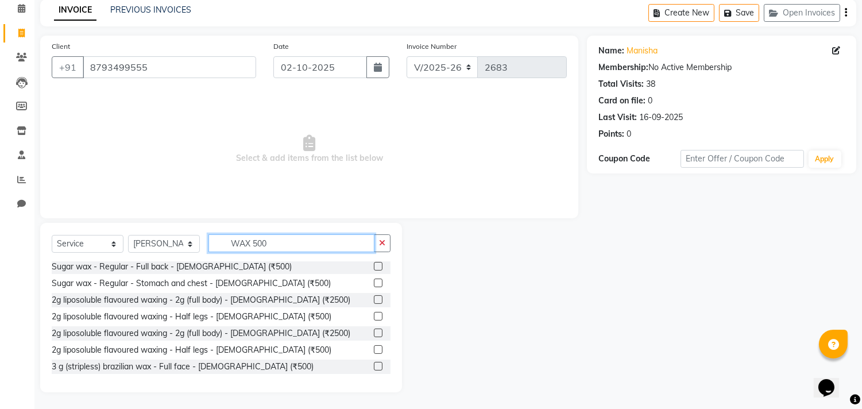
type input "WAX 500"
click at [374, 368] on label at bounding box center [378, 366] width 9 height 9
click at [374, 368] on input "checkbox" at bounding box center [377, 366] width 7 height 7
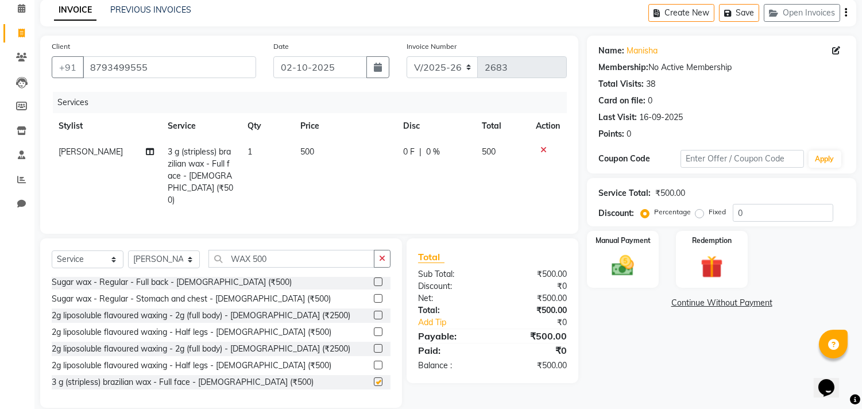
checkbox input "false"
click at [286, 251] on input "WAX 500" at bounding box center [291, 259] width 166 height 18
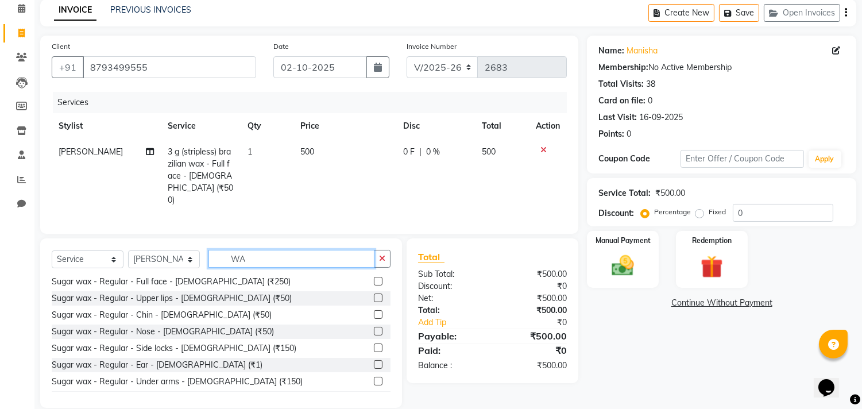
scroll to position [573, 0]
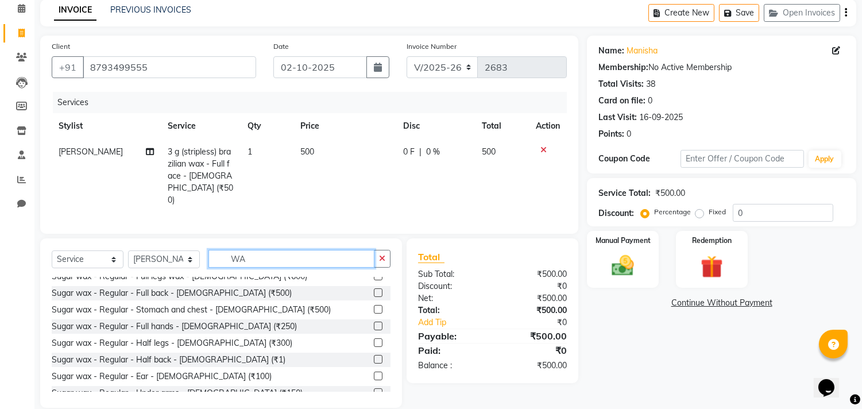
type input "W"
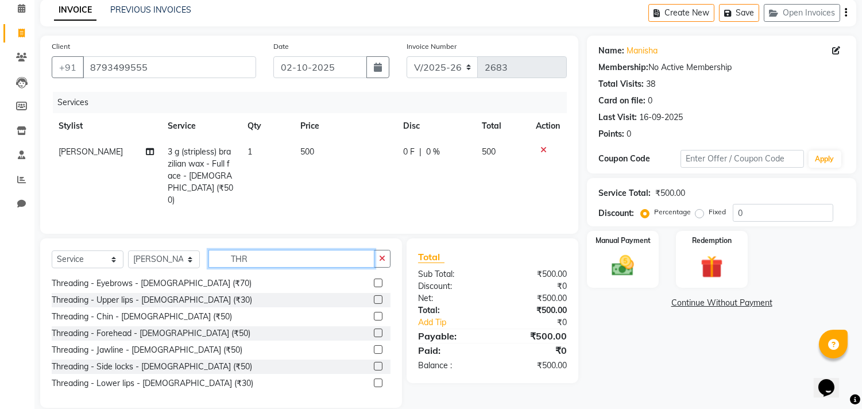
scroll to position [0, 0]
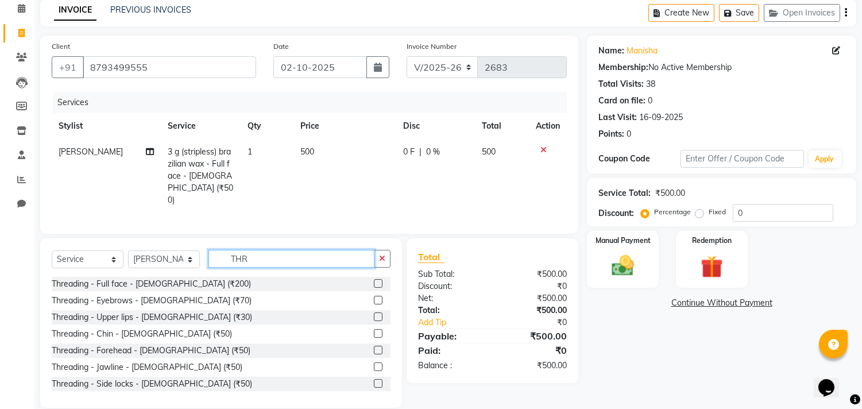
type input "THR"
click at [374, 298] on label at bounding box center [378, 300] width 9 height 9
click at [374, 298] on input "checkbox" at bounding box center [377, 300] width 7 height 7
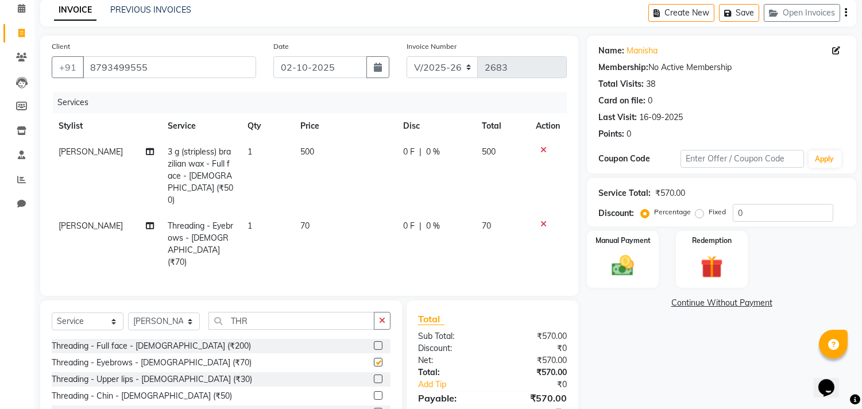
checkbox input "false"
click at [636, 245] on div "Manual Payment" at bounding box center [623, 259] width 75 height 59
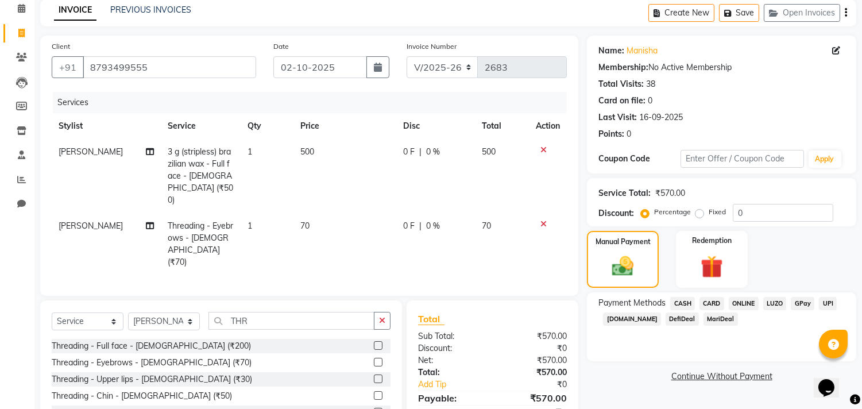
click at [745, 300] on span "ONLINE" at bounding box center [744, 303] width 30 height 13
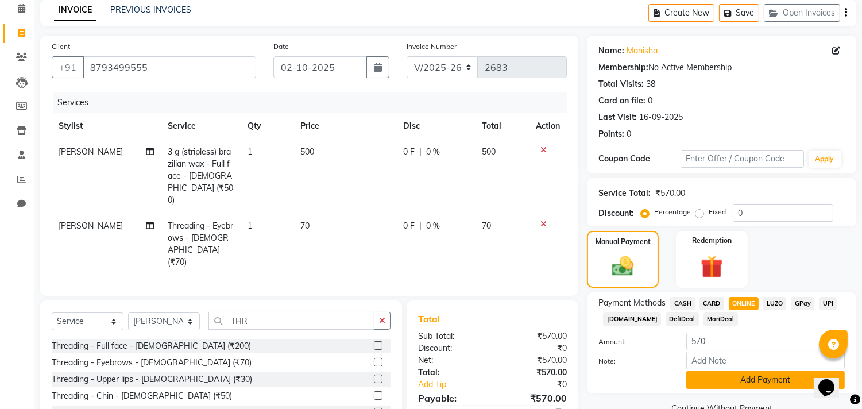
click at [740, 375] on button "Add Payment" at bounding box center [765, 380] width 159 height 18
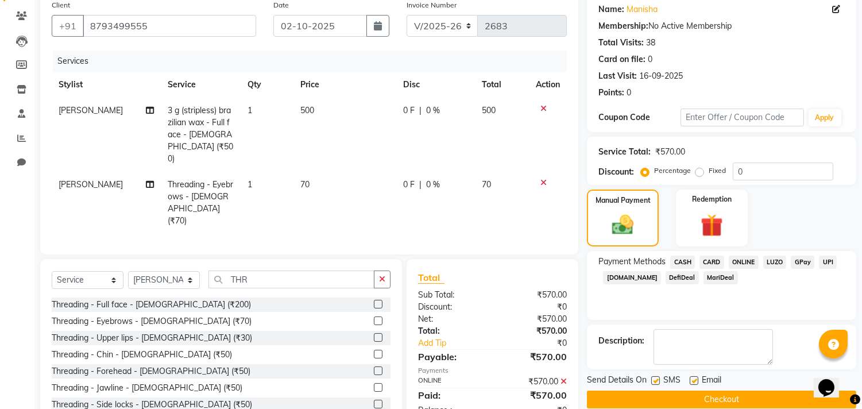
scroll to position [114, 0]
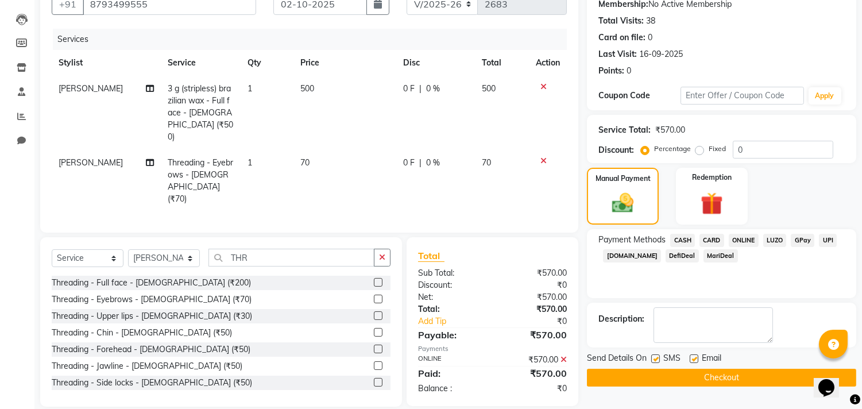
click at [737, 378] on button "Checkout" at bounding box center [721, 378] width 269 height 18
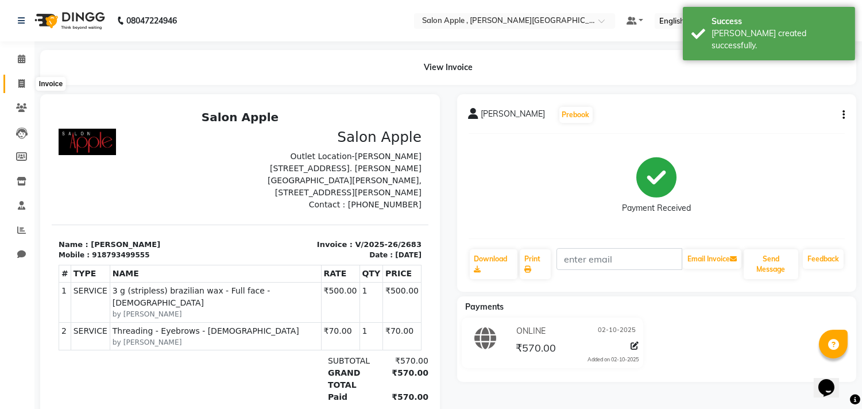
click at [22, 84] on icon at bounding box center [21, 83] width 6 height 9
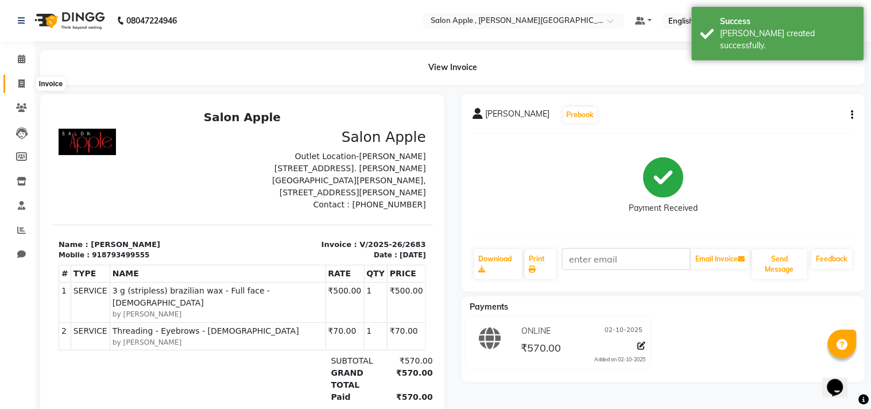
select select "521"
select select "service"
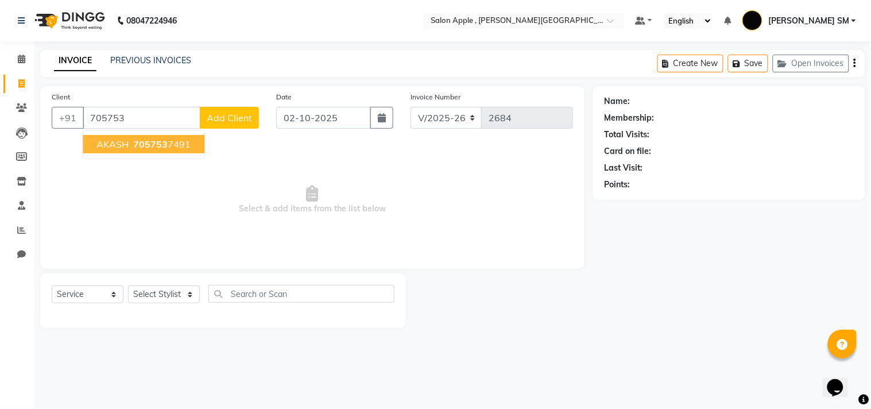
click at [134, 146] on span "705753" at bounding box center [150, 143] width 34 height 11
type input "7057537491"
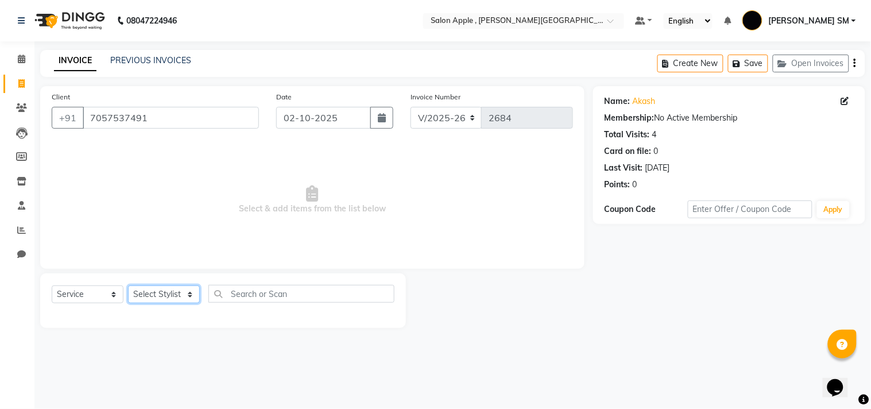
click at [153, 296] on select "Select Stylist [PERSON_NAME] Abhishek [PERSON_NAME] [PERSON_NAME] [PERSON_NAME]…" at bounding box center [164, 294] width 72 height 18
select select "70318"
click at [128, 286] on select "Select Stylist [PERSON_NAME] Abhishek [PERSON_NAME] [PERSON_NAME] [PERSON_NAME]…" at bounding box center [164, 294] width 72 height 18
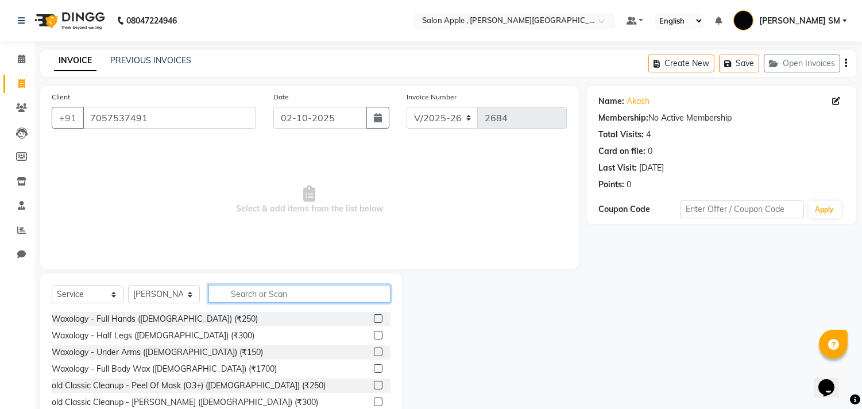
click at [248, 289] on input "text" at bounding box center [299, 294] width 182 height 18
type input "W"
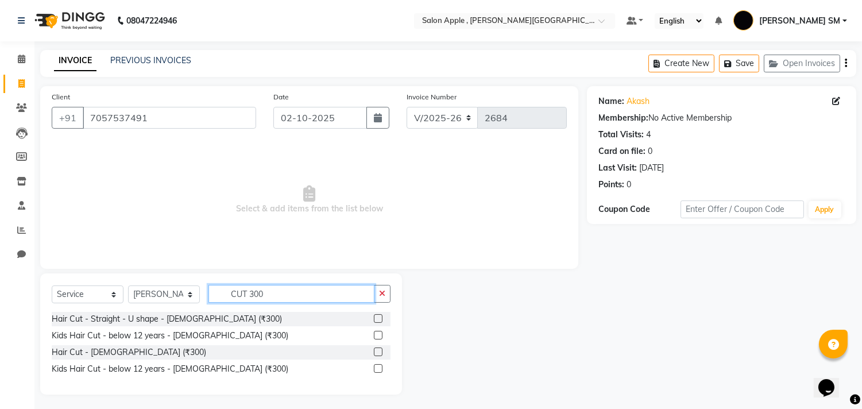
type input "CUT 300"
click at [377, 351] on label at bounding box center [378, 351] width 9 height 9
click at [377, 351] on input "checkbox" at bounding box center [377, 352] width 7 height 7
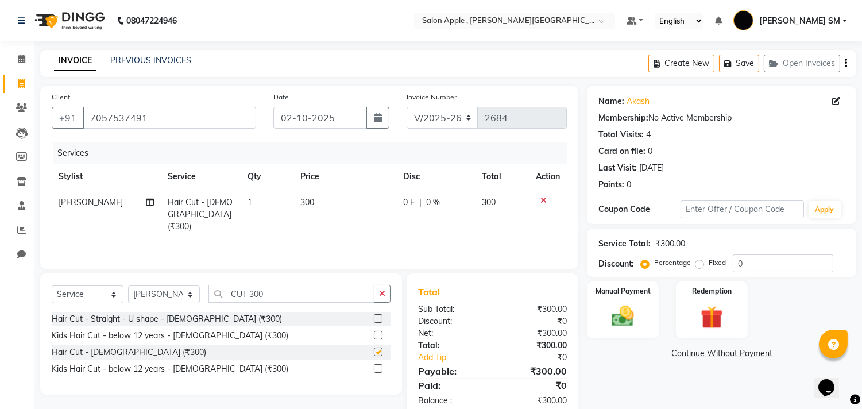
checkbox input "false"
click at [275, 293] on input "CUT 300" at bounding box center [291, 294] width 166 height 18
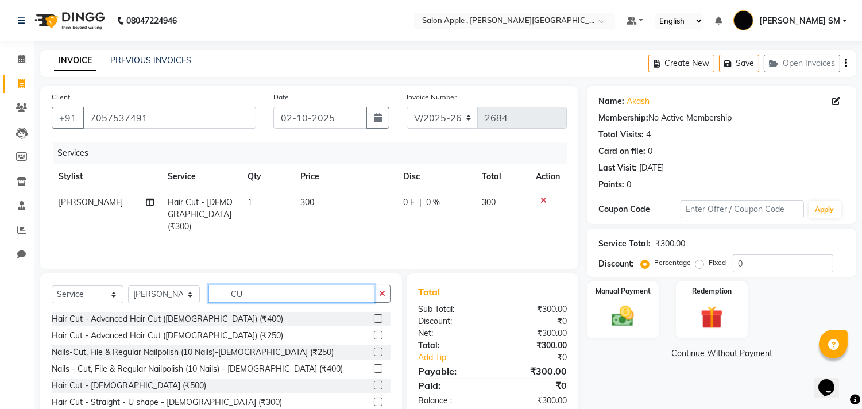
type input "C"
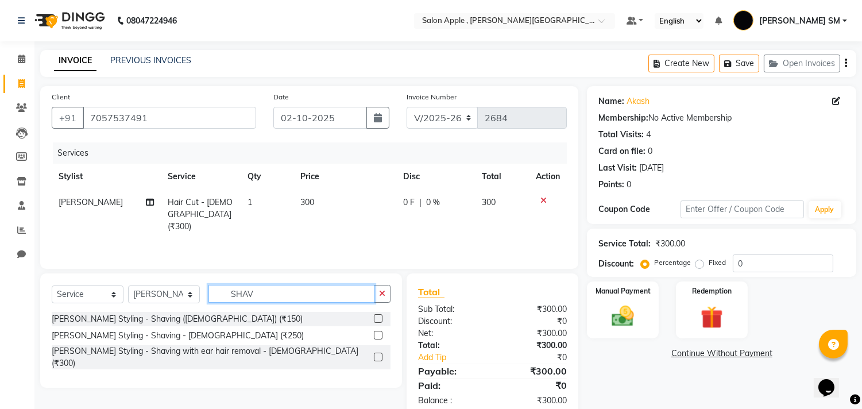
type input "SHAV"
click at [376, 319] on label at bounding box center [378, 318] width 9 height 9
click at [376, 319] on input "checkbox" at bounding box center [377, 318] width 7 height 7
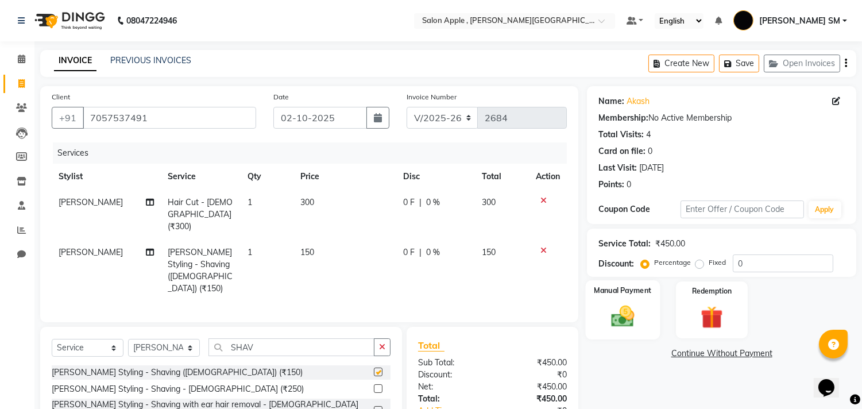
checkbox input "false"
click at [640, 311] on img at bounding box center [623, 316] width 38 height 27
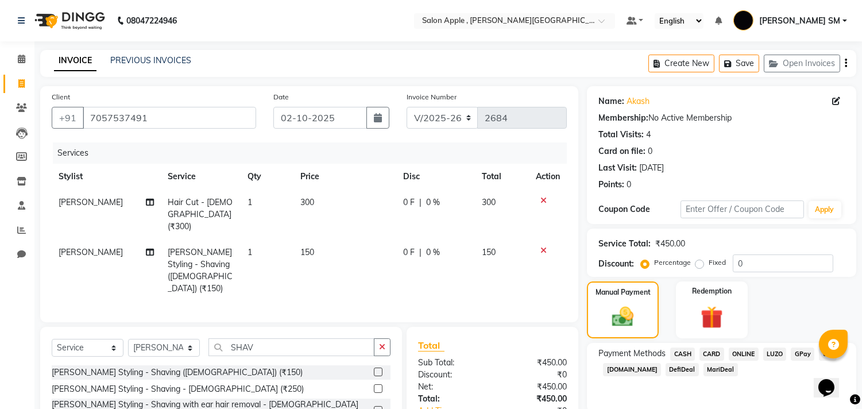
click at [745, 348] on span "ONLINE" at bounding box center [744, 353] width 30 height 13
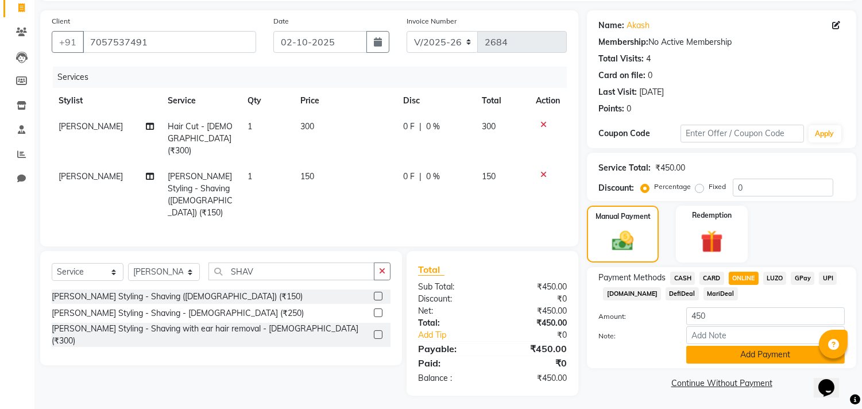
click at [747, 360] on button "Add Payment" at bounding box center [765, 355] width 159 height 18
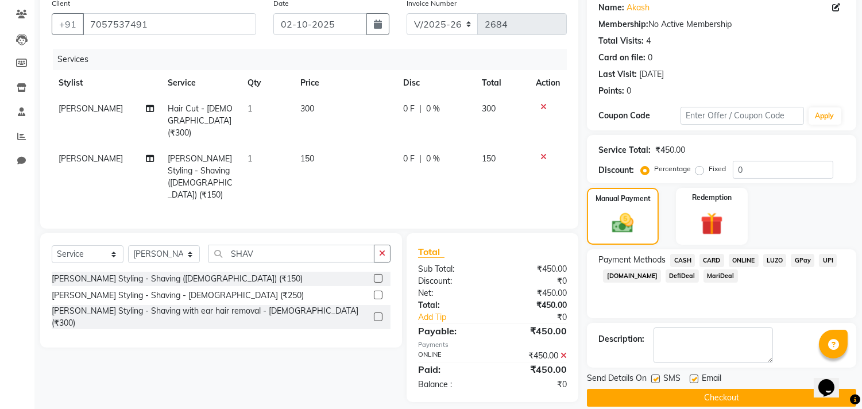
scroll to position [107, 0]
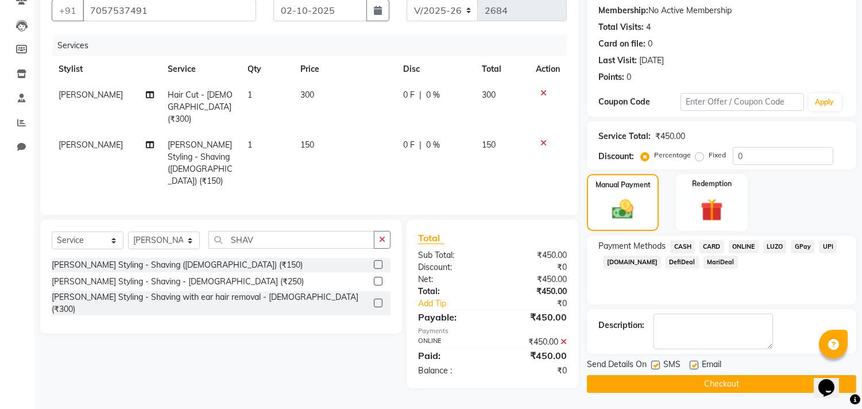
click at [733, 381] on button "Checkout" at bounding box center [721, 384] width 269 height 18
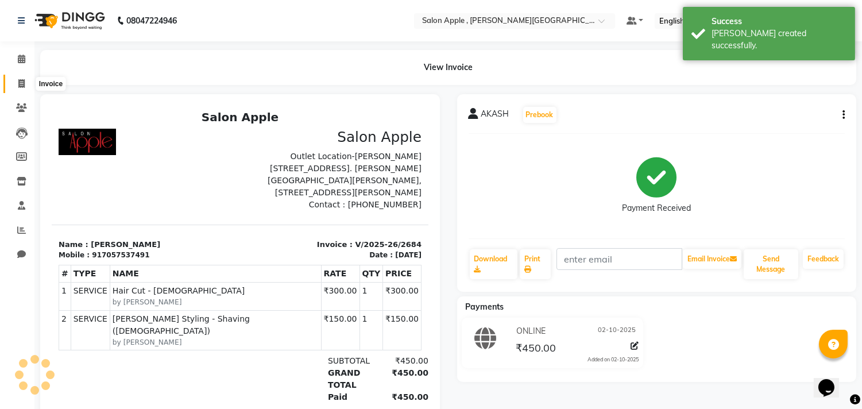
click at [24, 79] on icon at bounding box center [21, 83] width 6 height 9
select select "service"
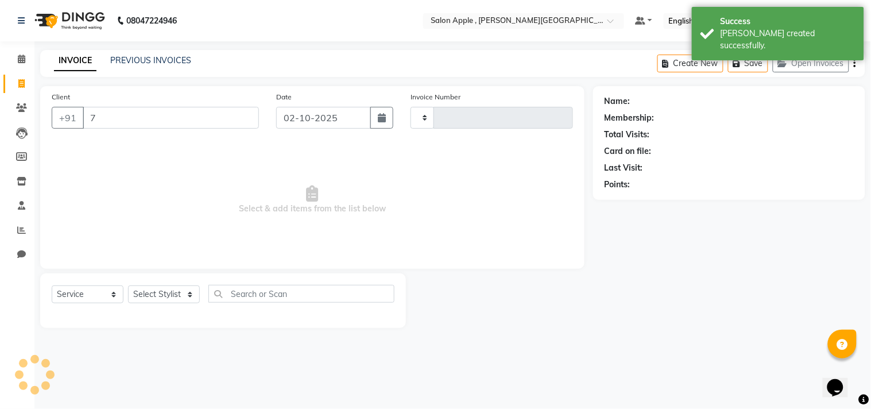
type input "74"
type input "2685"
select select "521"
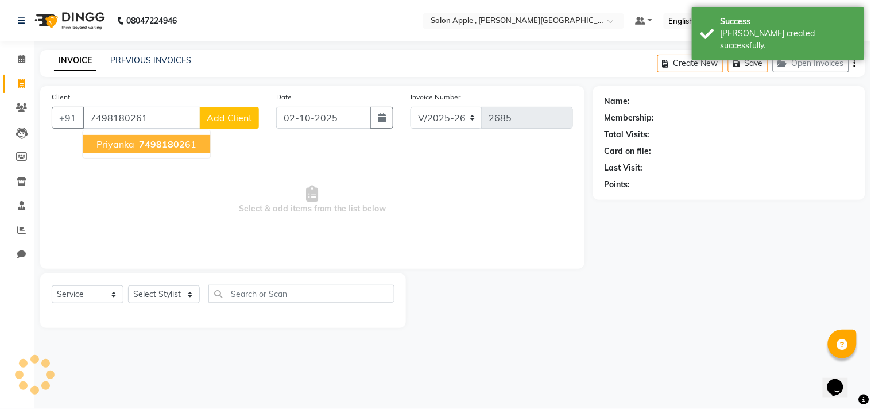
type input "7498180261"
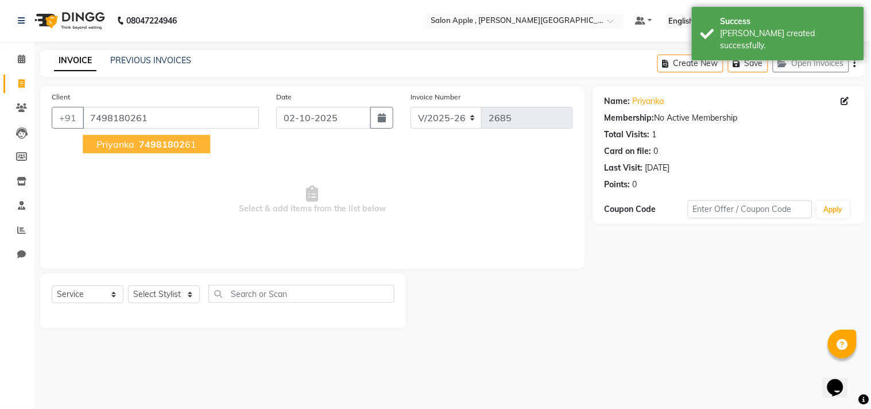
click at [186, 138] on ngb-highlight "74981802 61" at bounding box center [167, 143] width 60 height 11
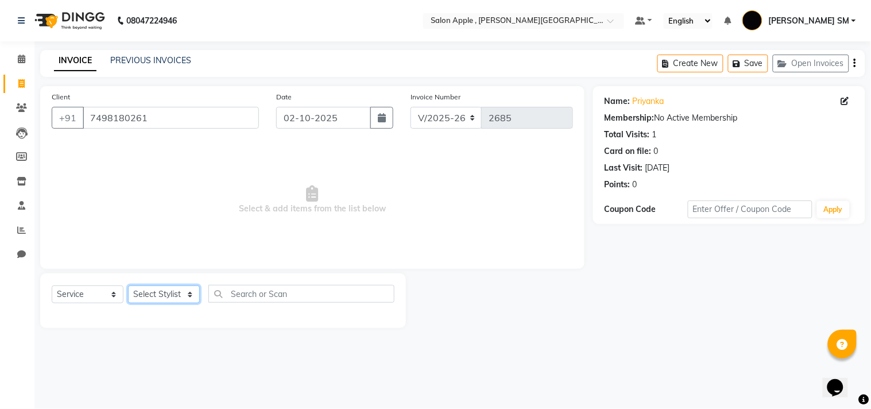
click at [162, 296] on select "Select Stylist [PERSON_NAME] Abhishek [PERSON_NAME] [PERSON_NAME] [PERSON_NAME]…" at bounding box center [164, 294] width 72 height 18
select select "24657"
click at [128, 286] on select "Select Stylist [PERSON_NAME] Abhishek [PERSON_NAME] [PERSON_NAME] [PERSON_NAME]…" at bounding box center [164, 294] width 72 height 18
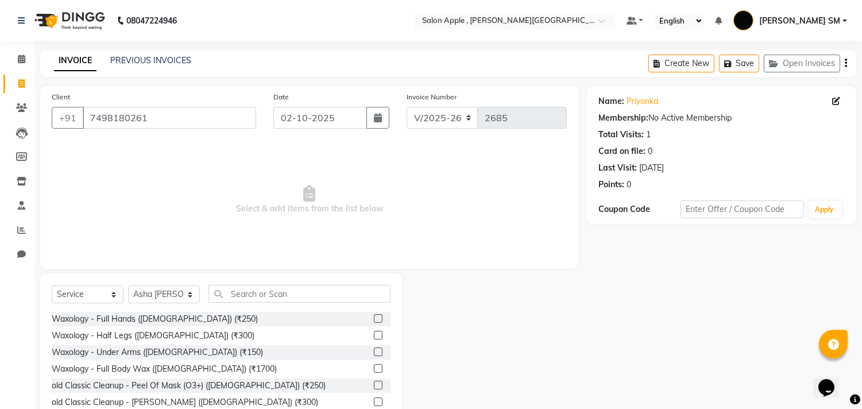
drag, startPoint x: 254, startPoint y: 284, endPoint x: 250, endPoint y: 299, distance: 16.0
click at [251, 296] on div "Select Service Product Membership Package Voucher Prepaid Gift Card Select Styl…" at bounding box center [221, 357] width 362 height 169
click at [250, 299] on input "text" at bounding box center [299, 294] width 182 height 18
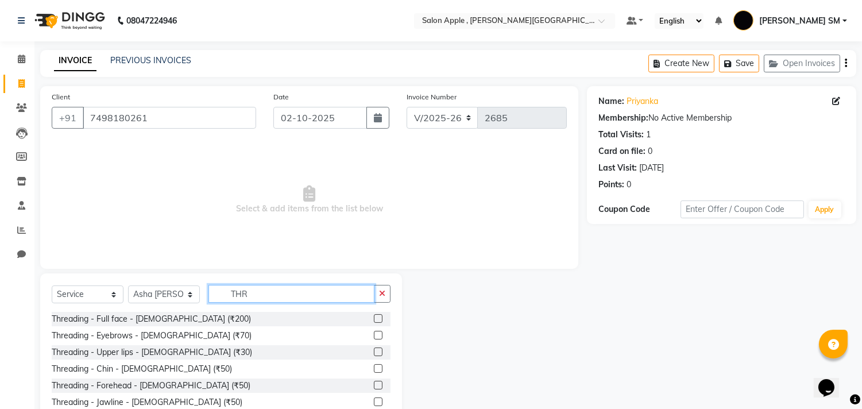
type input "THR"
click at [374, 331] on label at bounding box center [378, 335] width 9 height 9
click at [374, 332] on input "checkbox" at bounding box center [377, 335] width 7 height 7
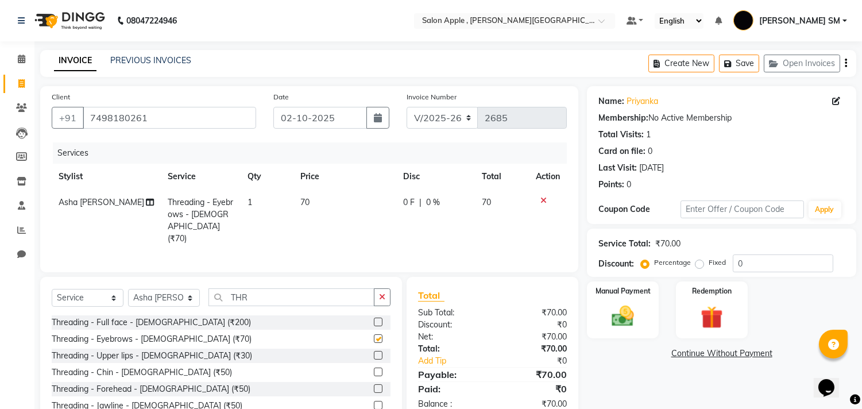
checkbox input "false"
click at [374, 354] on label at bounding box center [378, 355] width 9 height 9
click at [374, 354] on input "checkbox" at bounding box center [377, 355] width 7 height 7
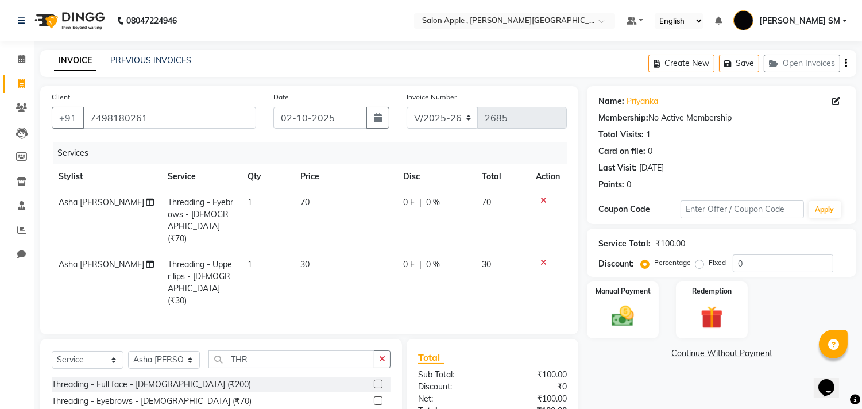
checkbox input "false"
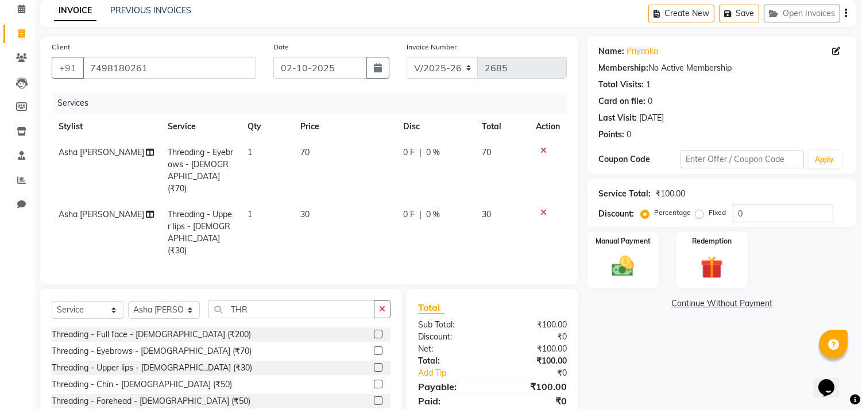
scroll to position [102, 0]
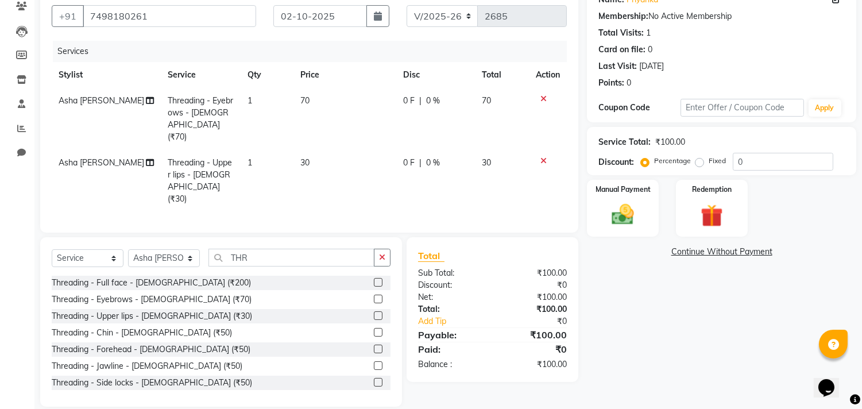
click at [374, 345] on label at bounding box center [378, 349] width 9 height 9
click at [374, 346] on input "checkbox" at bounding box center [377, 349] width 7 height 7
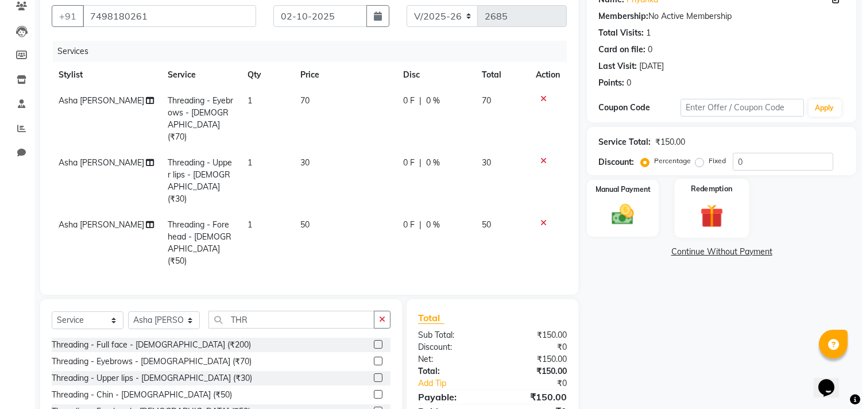
checkbox input "false"
click at [643, 207] on div "Manual Payment" at bounding box center [623, 208] width 75 height 59
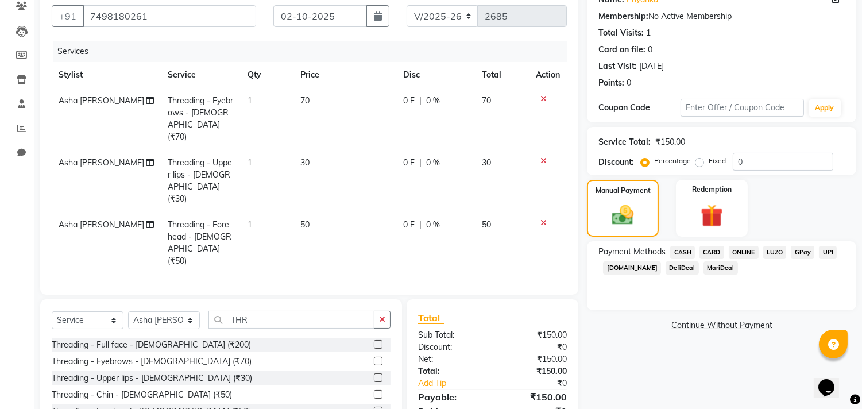
click at [743, 250] on span "ONLINE" at bounding box center [744, 252] width 30 height 13
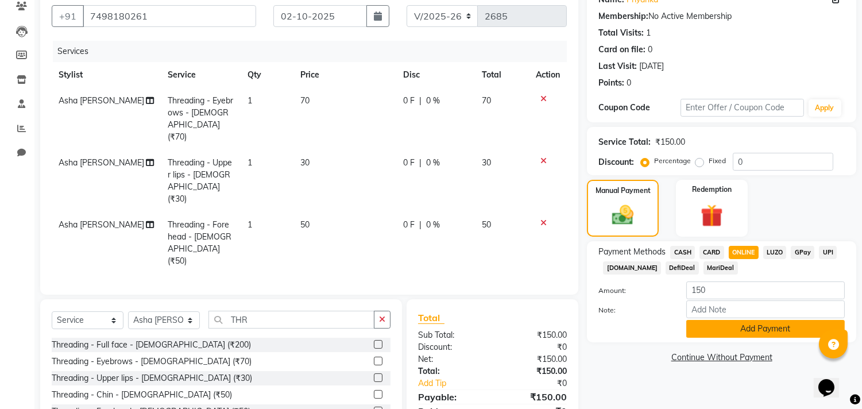
click at [737, 331] on button "Add Payment" at bounding box center [765, 329] width 159 height 18
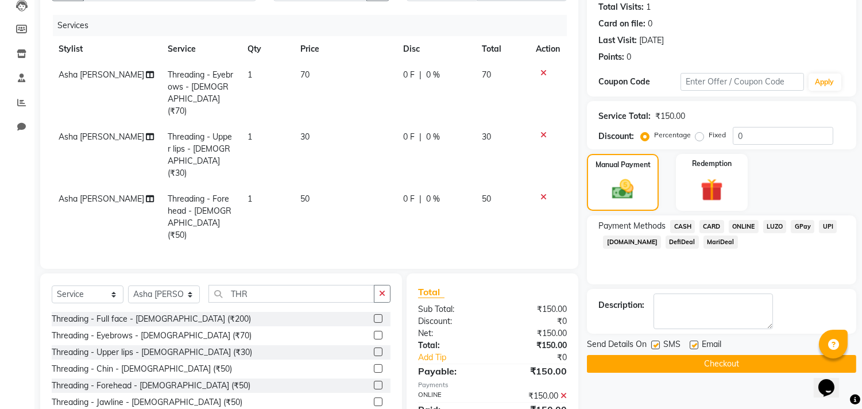
scroll to position [152, 0]
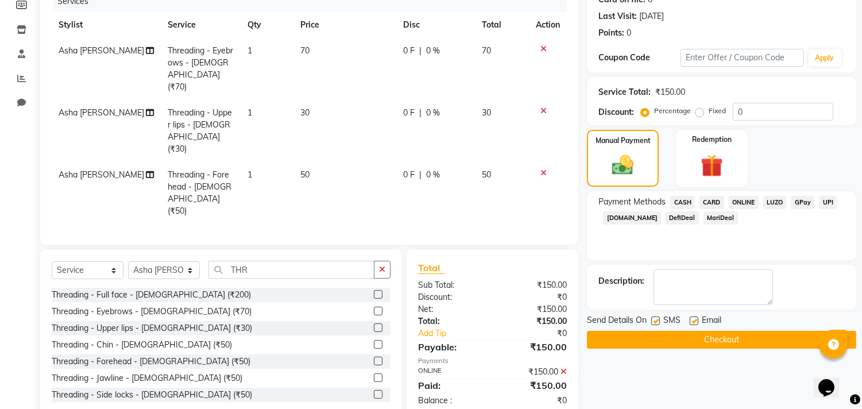
click at [731, 341] on button "Checkout" at bounding box center [721, 340] width 269 height 18
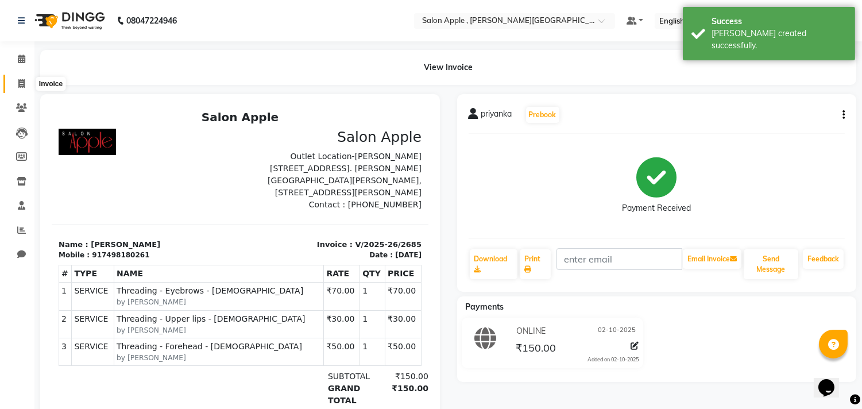
click at [25, 81] on span at bounding box center [21, 84] width 20 height 13
select select "service"
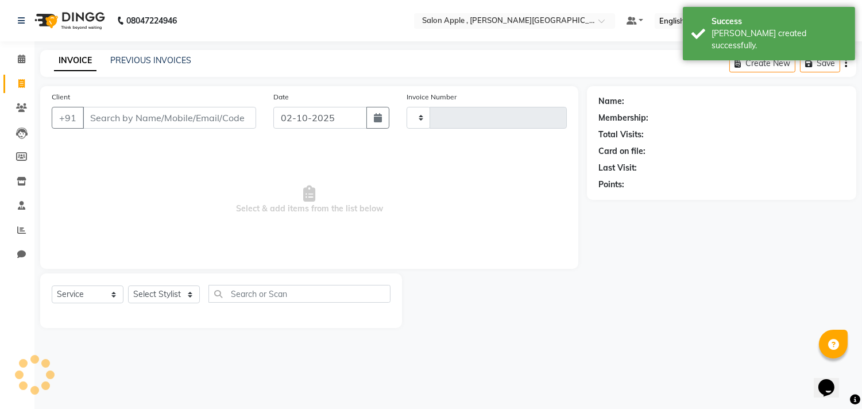
type input "2686"
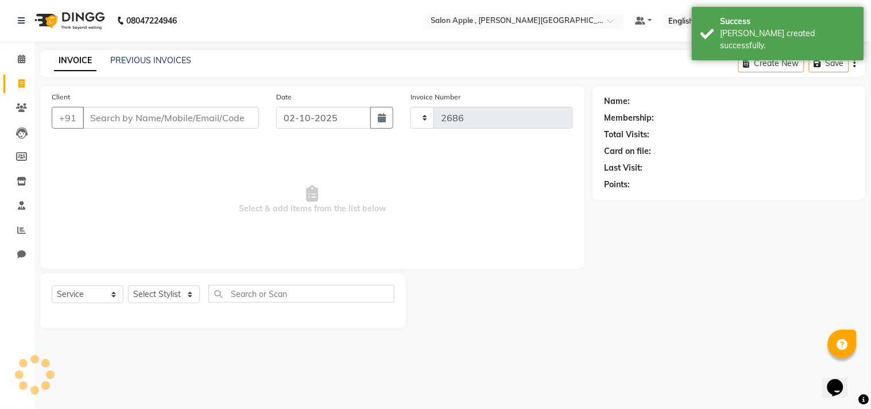
select select "521"
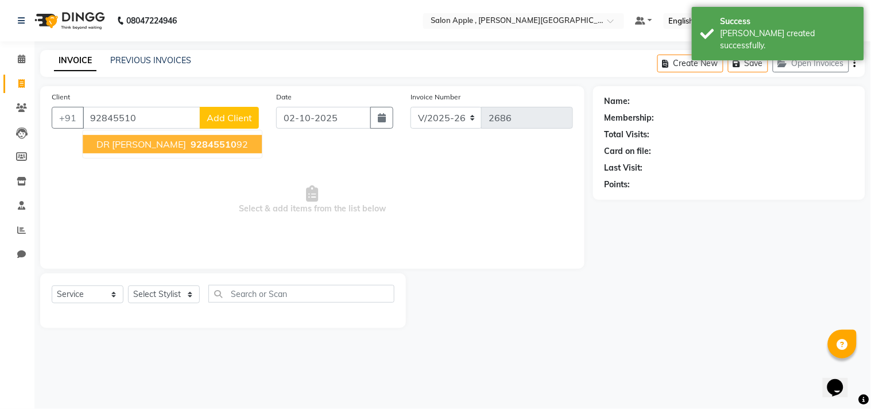
click at [191, 144] on span "92845510" at bounding box center [214, 143] width 46 height 11
type input "9284551092"
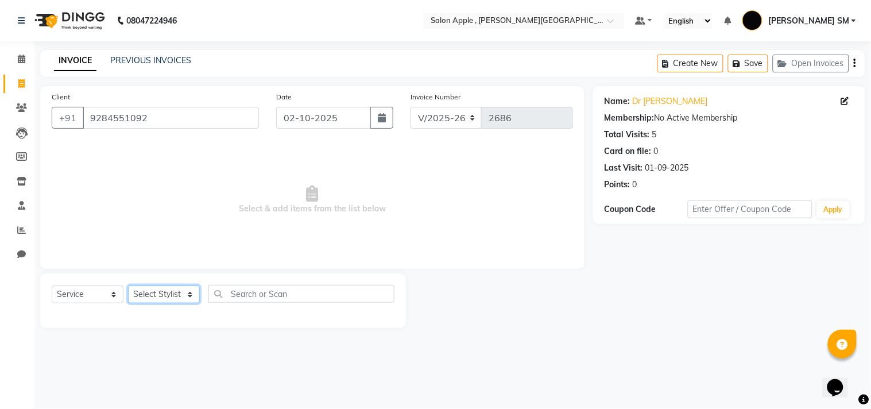
click at [154, 296] on select "Select Stylist [PERSON_NAME] Abhishek [PERSON_NAME] [PERSON_NAME] [PERSON_NAME]…" at bounding box center [164, 294] width 72 height 18
select select "85503"
click at [128, 286] on select "Select Stylist [PERSON_NAME] Abhishek [PERSON_NAME] [PERSON_NAME] [PERSON_NAME]…" at bounding box center [164, 294] width 72 height 18
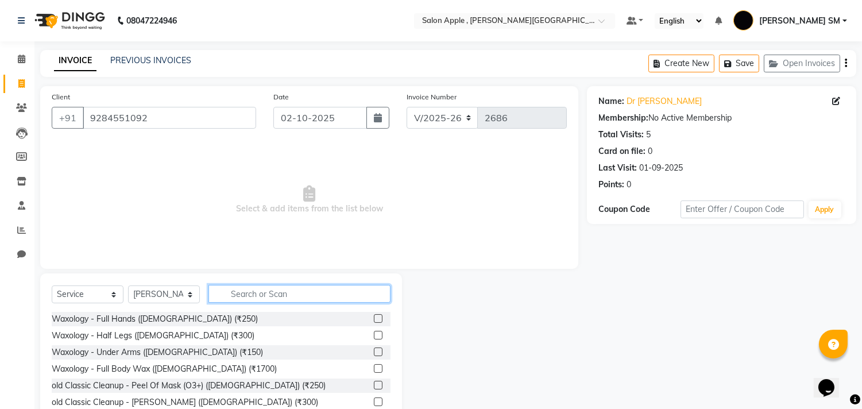
click at [253, 293] on input "text" at bounding box center [299, 294] width 182 height 18
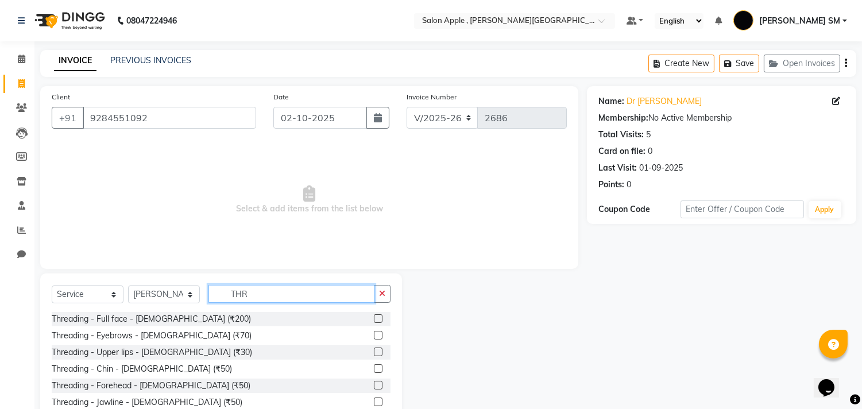
type input "THR"
click at [374, 334] on label at bounding box center [378, 335] width 9 height 9
click at [374, 334] on input "checkbox" at bounding box center [377, 335] width 7 height 7
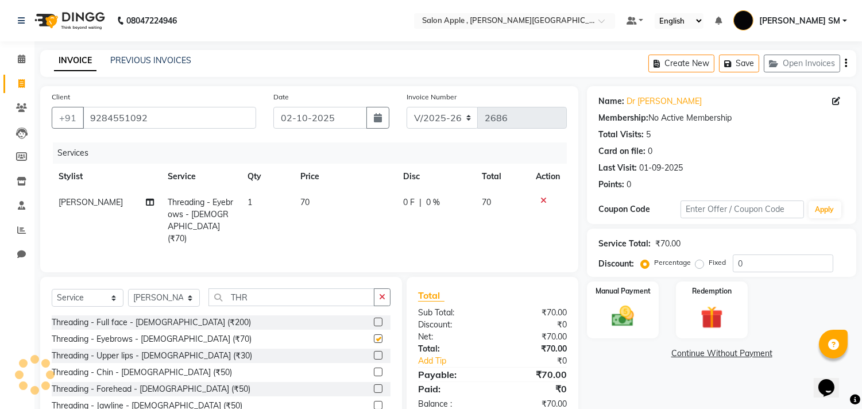
checkbox input "false"
click at [374, 385] on label at bounding box center [378, 388] width 9 height 9
click at [374, 385] on input "checkbox" at bounding box center [377, 388] width 7 height 7
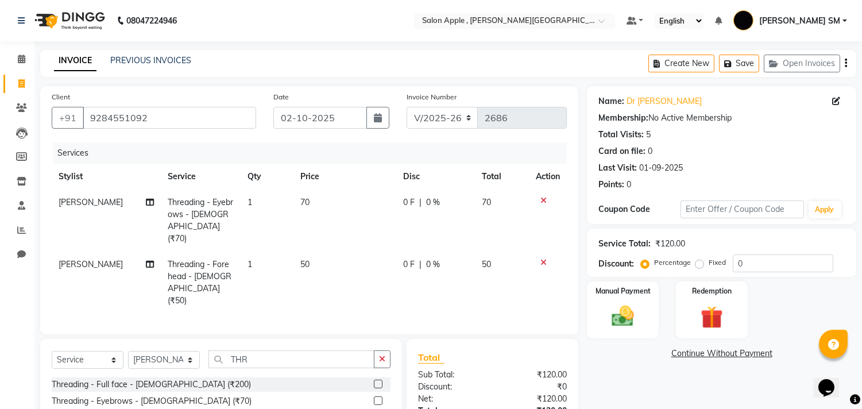
checkbox input "false"
click at [630, 300] on div "Manual Payment" at bounding box center [623, 309] width 75 height 59
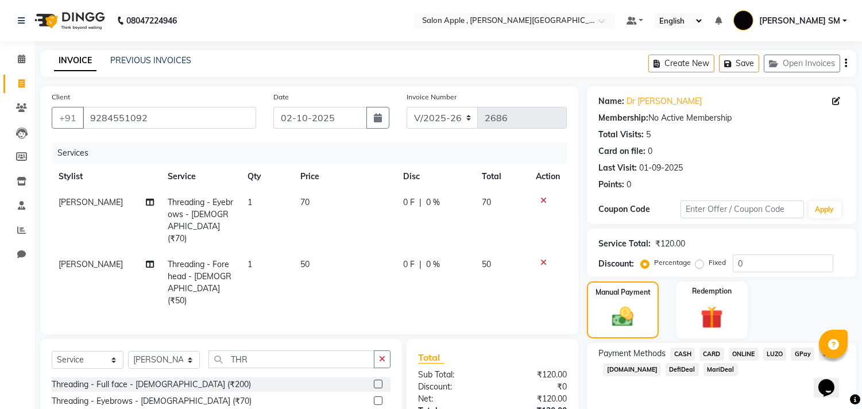
click at [736, 351] on span "ONLINE" at bounding box center [744, 353] width 30 height 13
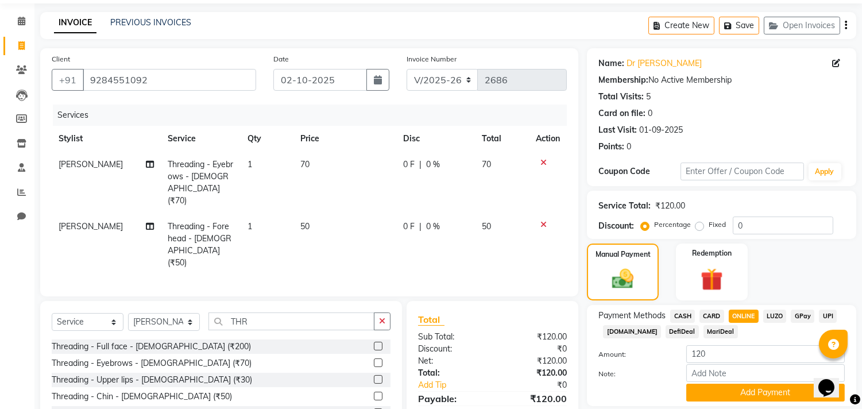
scroll to position [102, 0]
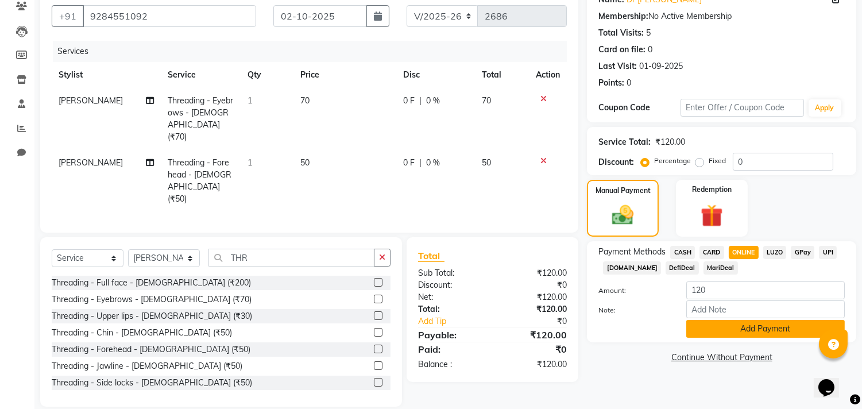
click at [730, 332] on button "Add Payment" at bounding box center [765, 329] width 159 height 18
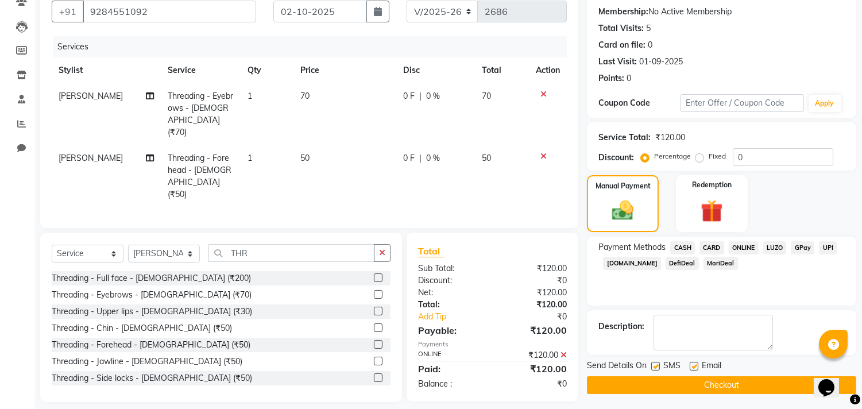
scroll to position [107, 0]
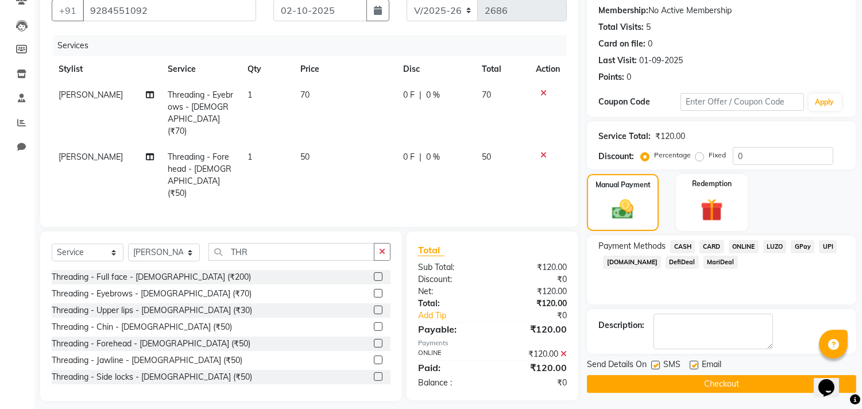
drag, startPoint x: 708, startPoint y: 380, endPoint x: 697, endPoint y: 378, distance: 11.2
click at [708, 381] on button "Checkout" at bounding box center [721, 384] width 269 height 18
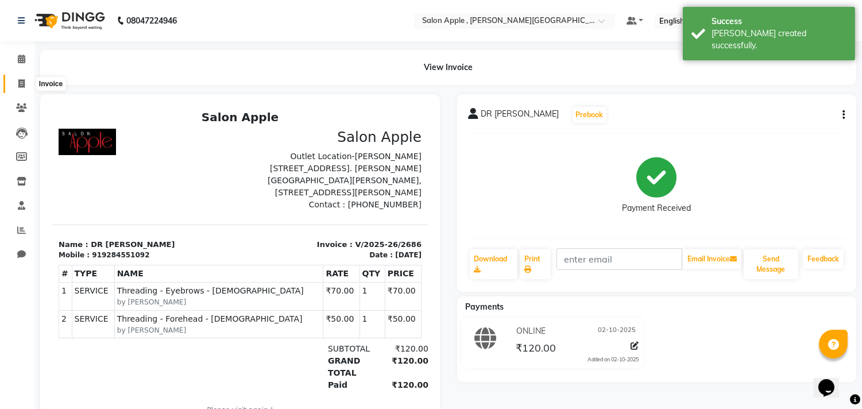
click at [23, 82] on icon at bounding box center [21, 83] width 6 height 9
select select "521"
select select "service"
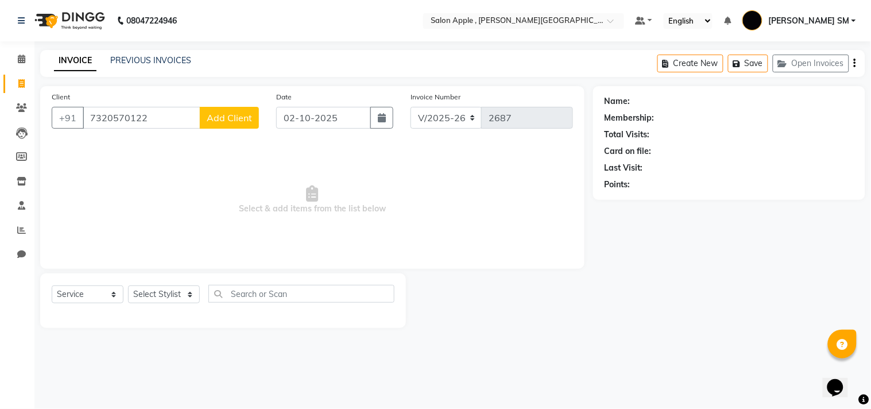
type input "7320570122"
click at [230, 114] on span "Add Client" at bounding box center [229, 117] width 45 height 11
select select "22"
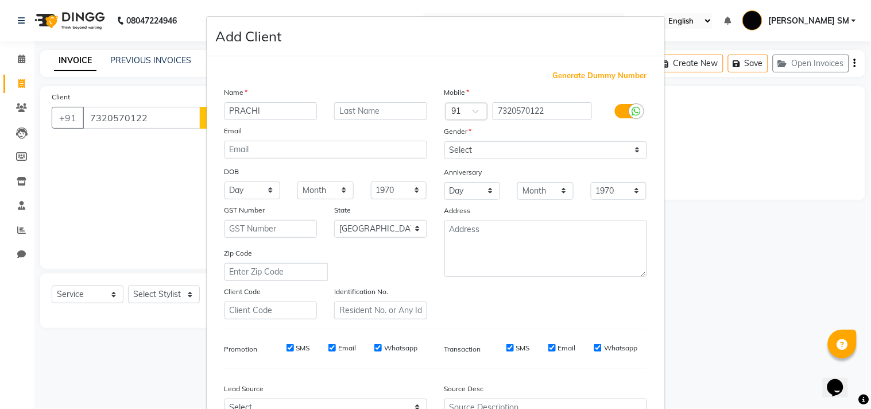
type input "PRACHI"
click at [498, 144] on select "Select [DEMOGRAPHIC_DATA] [DEMOGRAPHIC_DATA] Other Prefer Not To Say" at bounding box center [546, 150] width 203 height 18
select select "[DEMOGRAPHIC_DATA]"
click at [445, 141] on select "Select [DEMOGRAPHIC_DATA] [DEMOGRAPHIC_DATA] Other Prefer Not To Say" at bounding box center [546, 150] width 203 height 18
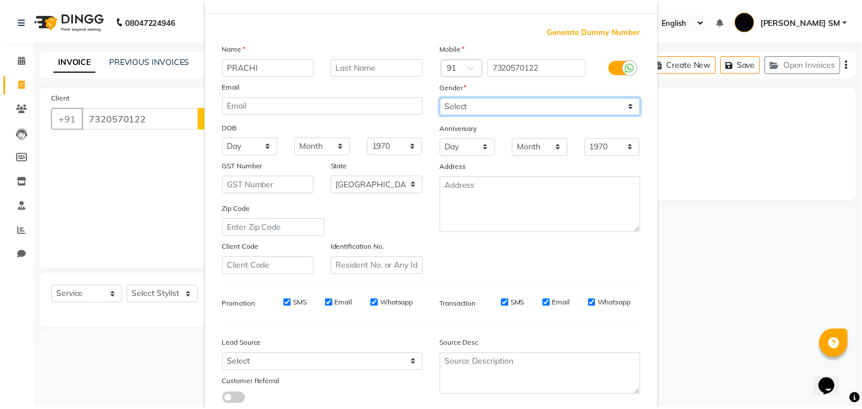
scroll to position [122, 0]
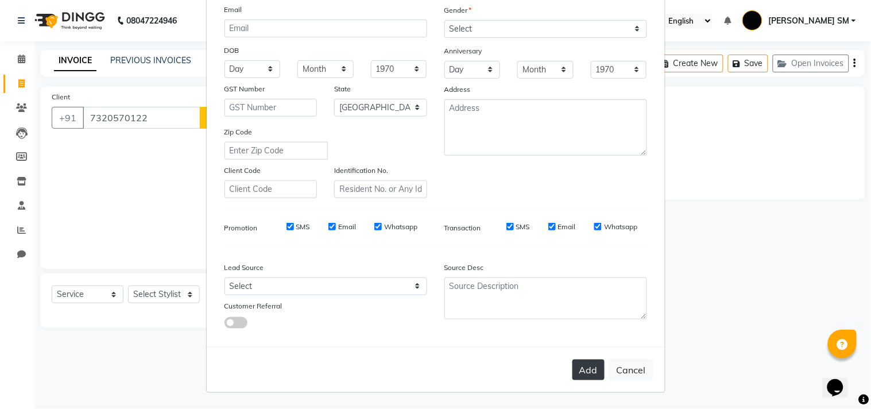
click at [580, 373] on button "Add" at bounding box center [589, 370] width 32 height 21
select select
select select "null"
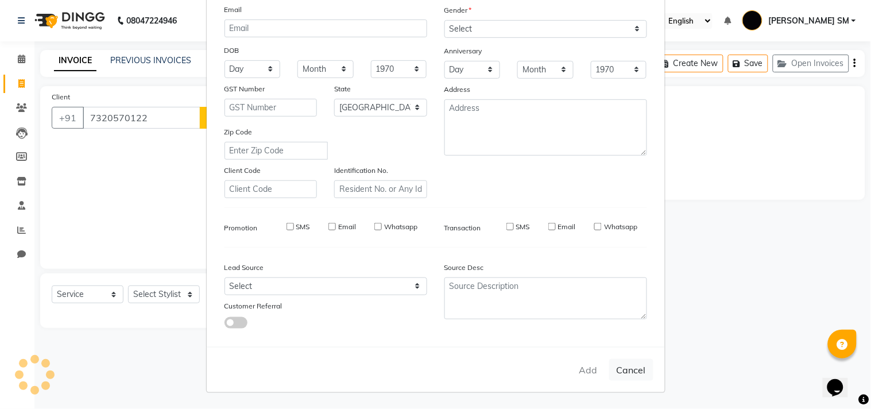
select select
checkbox input "false"
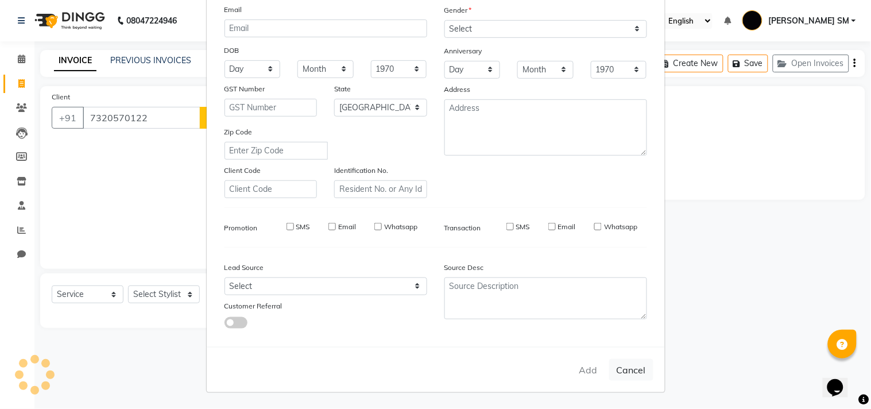
checkbox input "false"
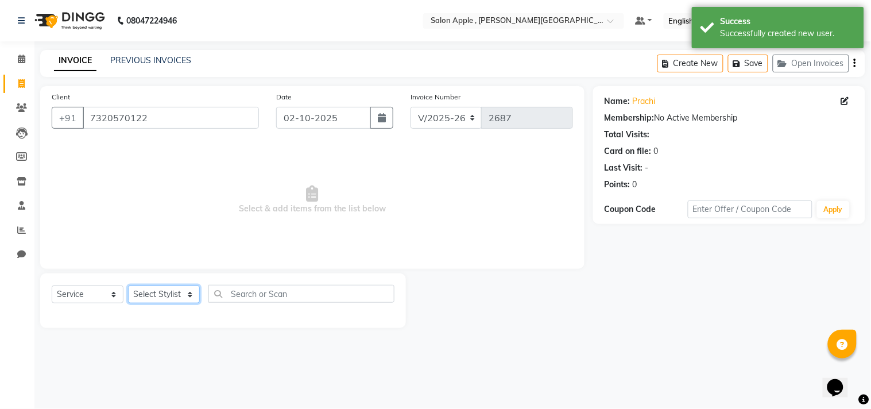
click at [162, 296] on select "Select Stylist [PERSON_NAME] Abhishek [PERSON_NAME] [PERSON_NAME] [PERSON_NAME]…" at bounding box center [164, 294] width 72 height 18
select select "85503"
click at [128, 286] on select "Select Stylist [PERSON_NAME] Abhishek [PERSON_NAME] [PERSON_NAME] [PERSON_NAME]…" at bounding box center [164, 294] width 72 height 18
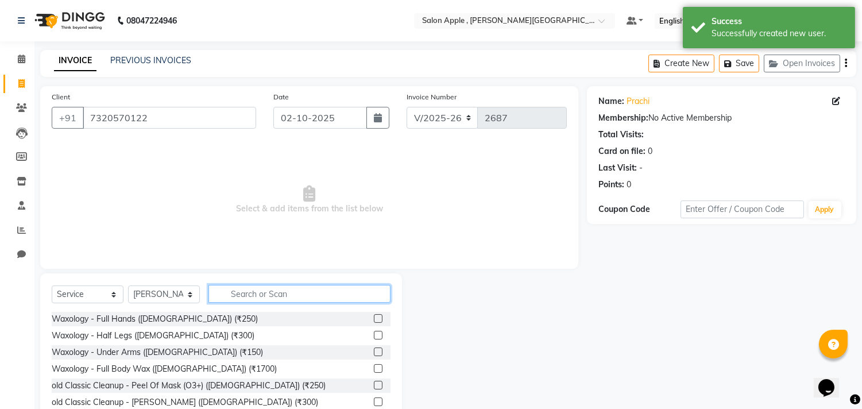
click at [261, 296] on input "text" at bounding box center [299, 294] width 182 height 18
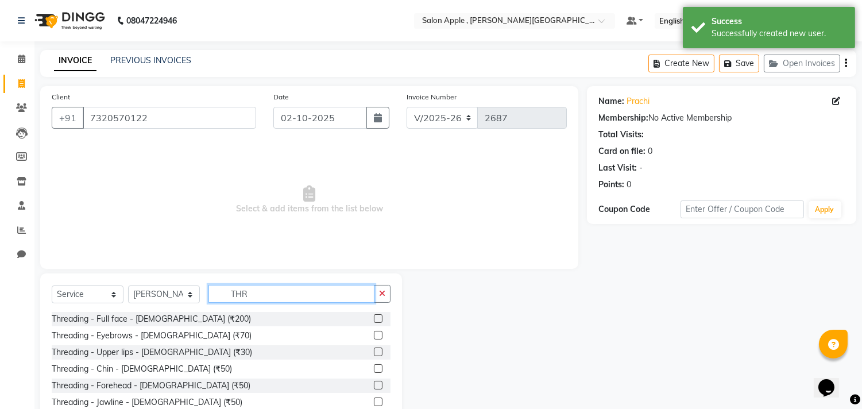
type input "THR"
click at [374, 336] on label at bounding box center [378, 335] width 9 height 9
click at [374, 336] on input "checkbox" at bounding box center [377, 335] width 7 height 7
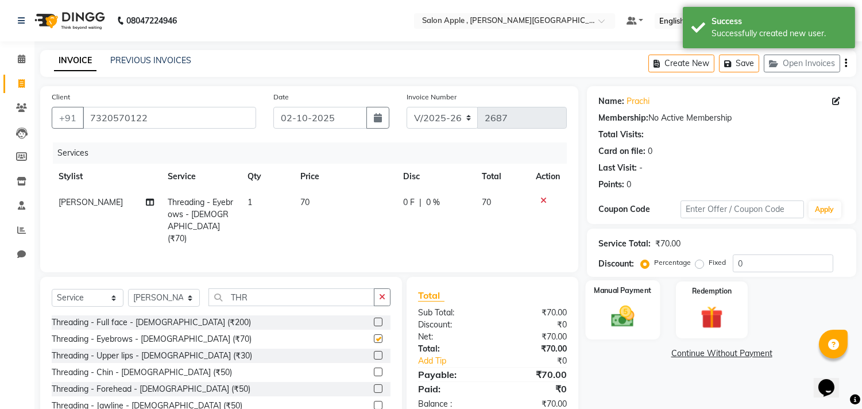
checkbox input "false"
click at [642, 317] on div "Manual Payment" at bounding box center [623, 309] width 75 height 59
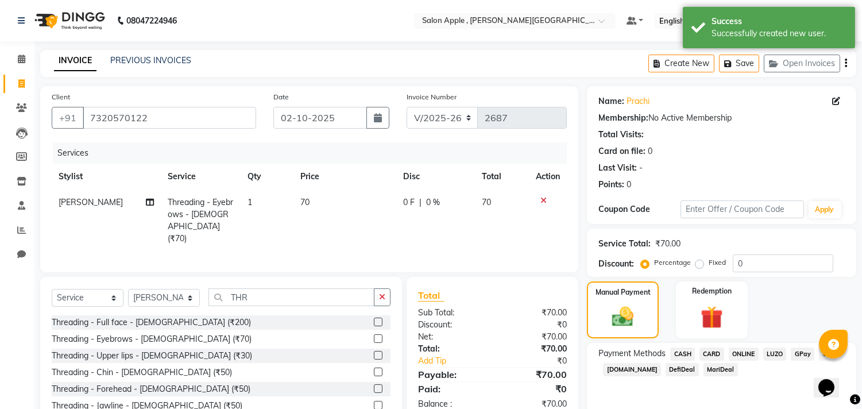
click at [744, 354] on span "ONLINE" at bounding box center [744, 353] width 30 height 13
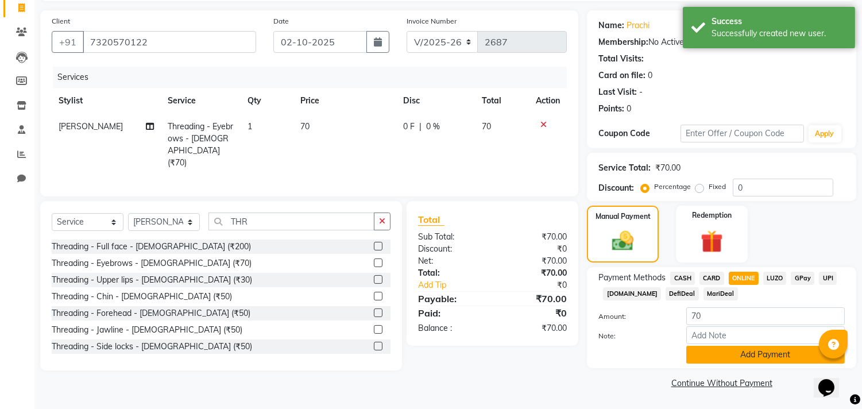
click at [747, 360] on button "Add Payment" at bounding box center [765, 355] width 159 height 18
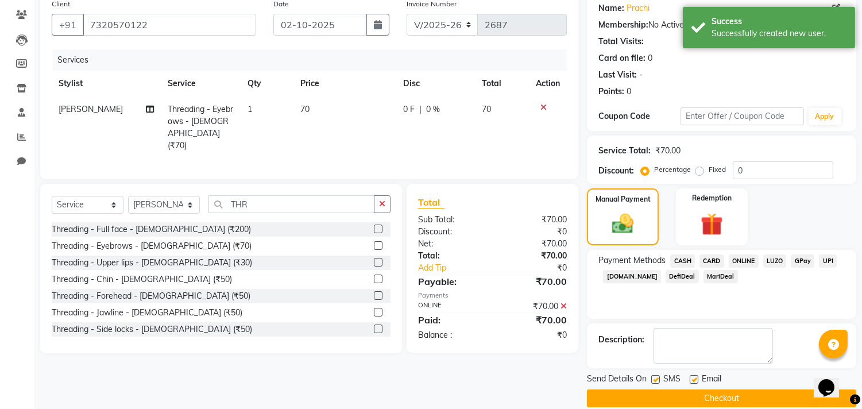
scroll to position [107, 0]
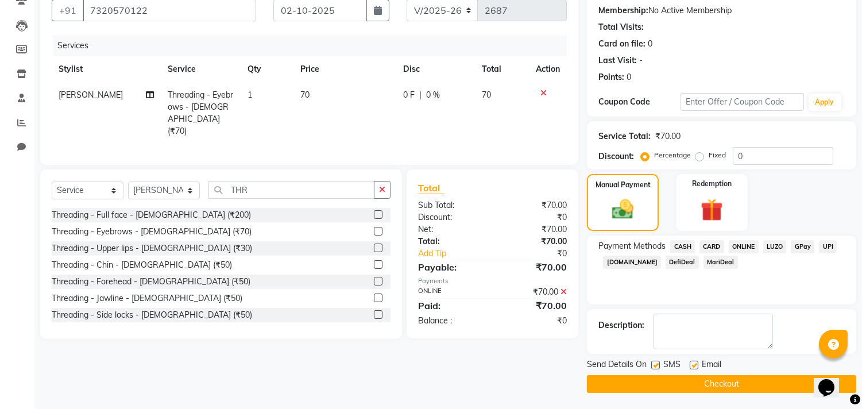
click at [744, 375] on button "Checkout" at bounding box center [721, 384] width 269 height 18
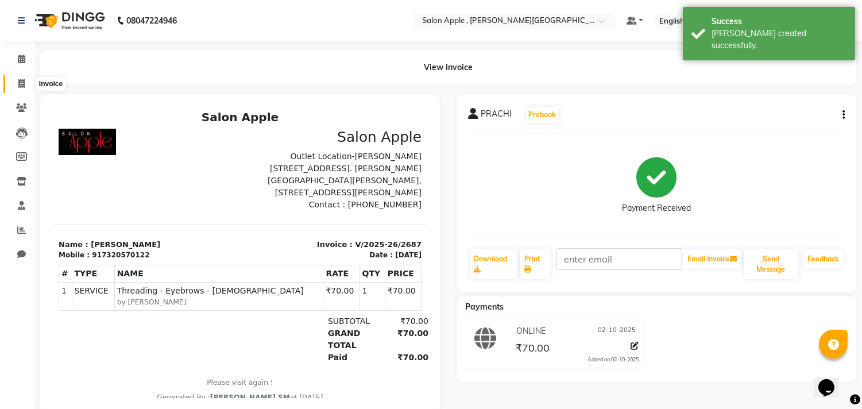
click at [14, 78] on span at bounding box center [21, 84] width 20 height 13
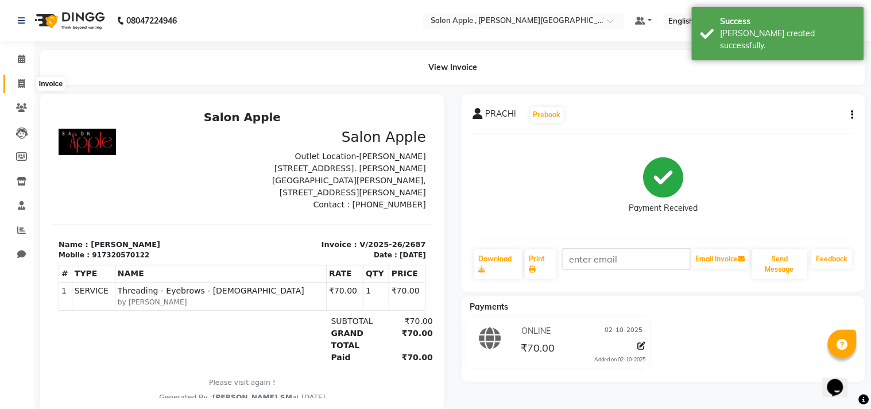
select select "521"
select select "service"
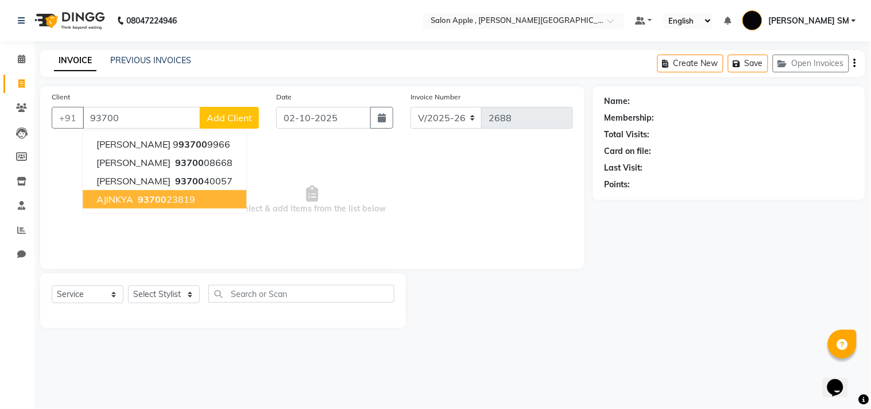
click at [184, 198] on ngb-highlight "93700 23819" at bounding box center [166, 199] width 60 height 11
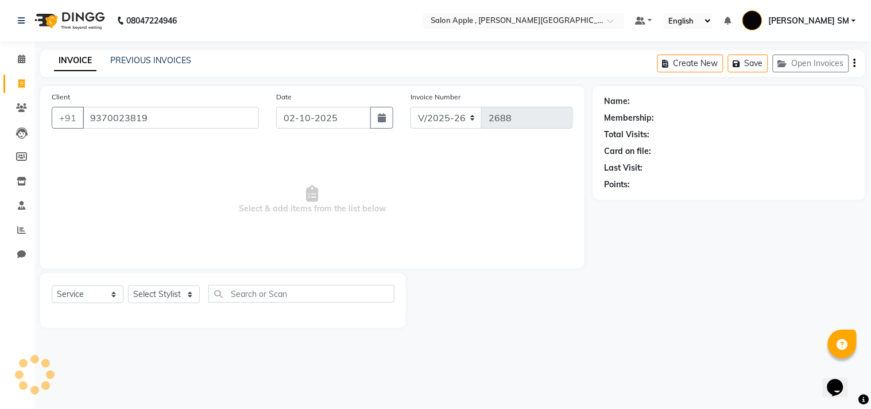
type input "9370023819"
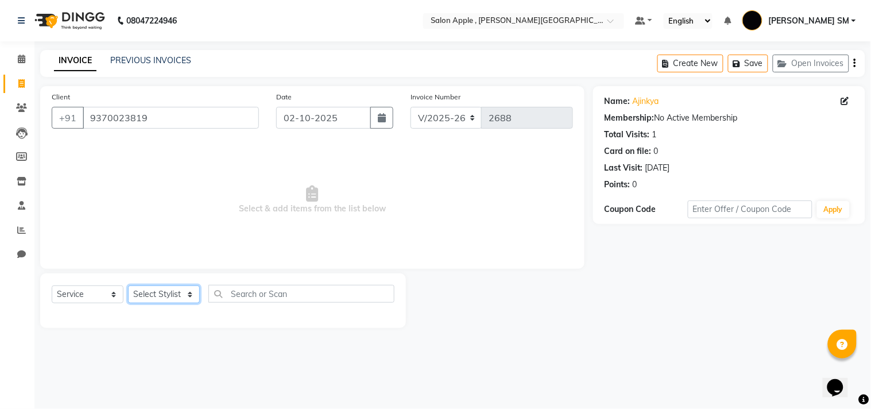
click at [159, 295] on select "Select Stylist [PERSON_NAME] Abhishek [PERSON_NAME] [PERSON_NAME] [PERSON_NAME]…" at bounding box center [164, 294] width 72 height 18
select select "85636"
click at [128, 286] on select "Select Stylist [PERSON_NAME] Abhishek [PERSON_NAME] [PERSON_NAME] [PERSON_NAME]…" at bounding box center [164, 294] width 72 height 18
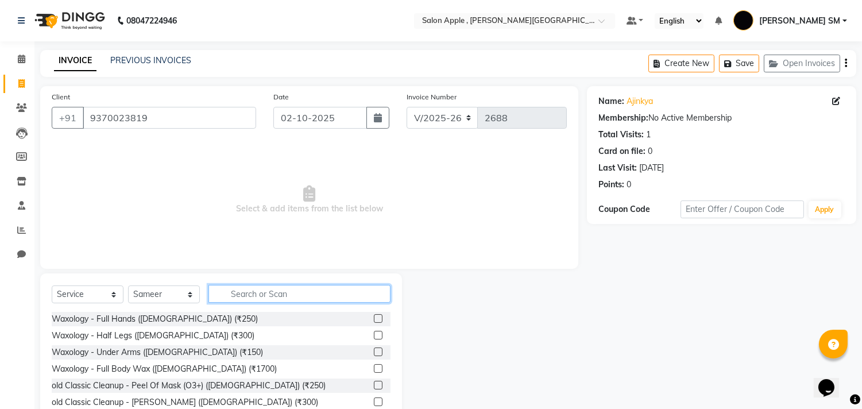
click at [260, 292] on input "text" at bounding box center [299, 294] width 182 height 18
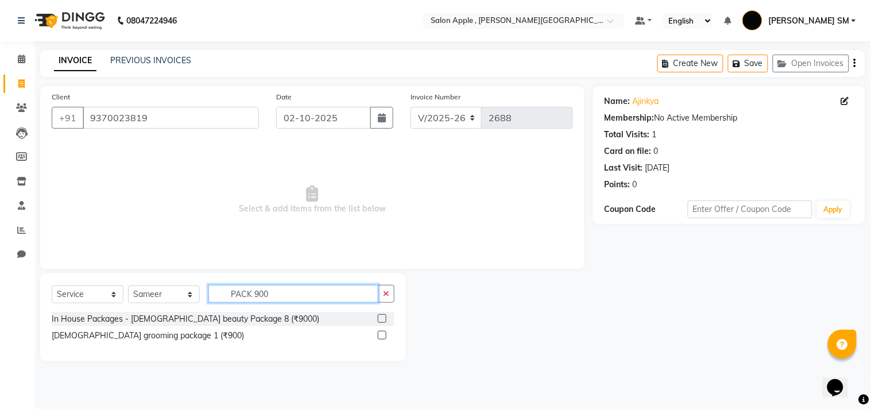
type input "PACK 900"
click at [382, 335] on label at bounding box center [382, 335] width 9 height 9
click at [382, 335] on input "checkbox" at bounding box center [381, 335] width 7 height 7
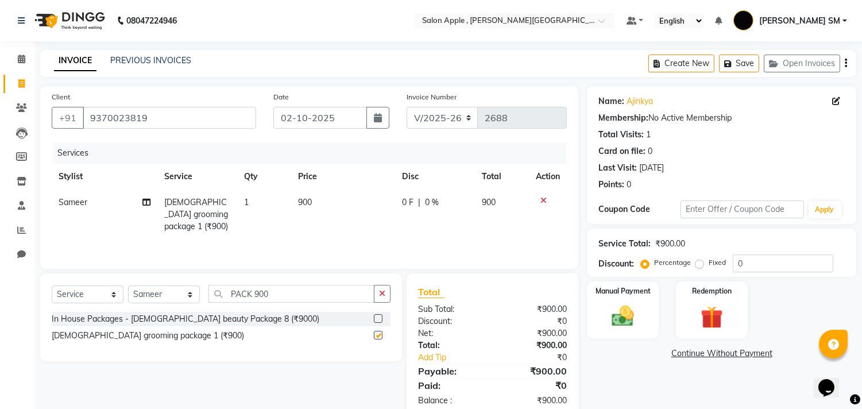
checkbox input "false"
click at [284, 295] on input "PACK 900" at bounding box center [291, 294] width 166 height 18
type input "P"
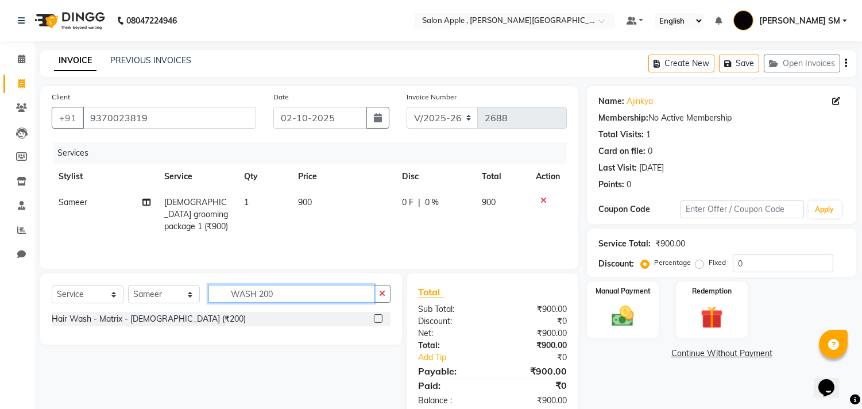
type input "WASH 200"
click at [377, 319] on label at bounding box center [378, 318] width 9 height 9
click at [377, 319] on input "checkbox" at bounding box center [377, 318] width 7 height 7
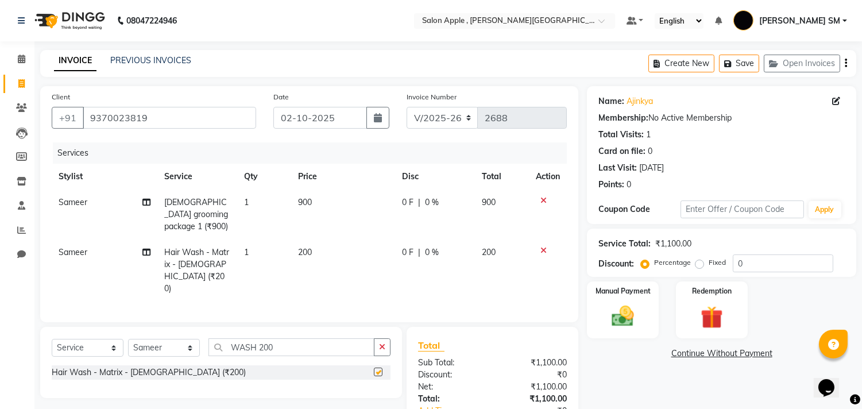
checkbox input "false"
click at [709, 263] on label "Fixed" at bounding box center [717, 262] width 17 height 10
click at [701, 263] on input "Fixed" at bounding box center [702, 262] width 8 height 8
radio input "true"
click at [758, 266] on input "0" at bounding box center [783, 263] width 101 height 18
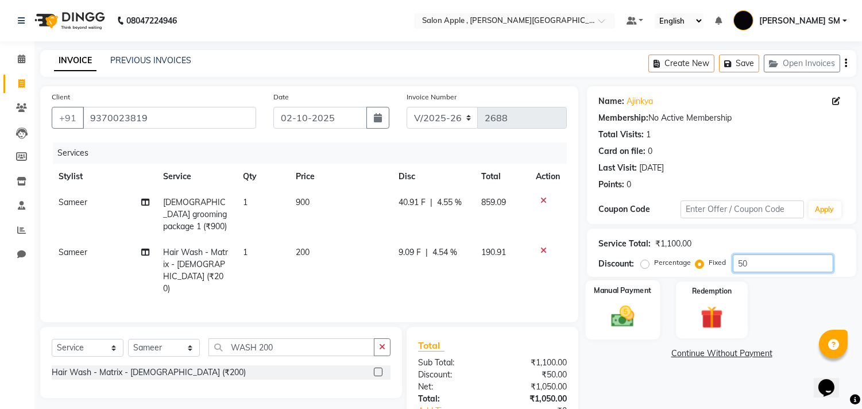
type input "50"
click at [640, 300] on div "Manual Payment" at bounding box center [623, 309] width 75 height 59
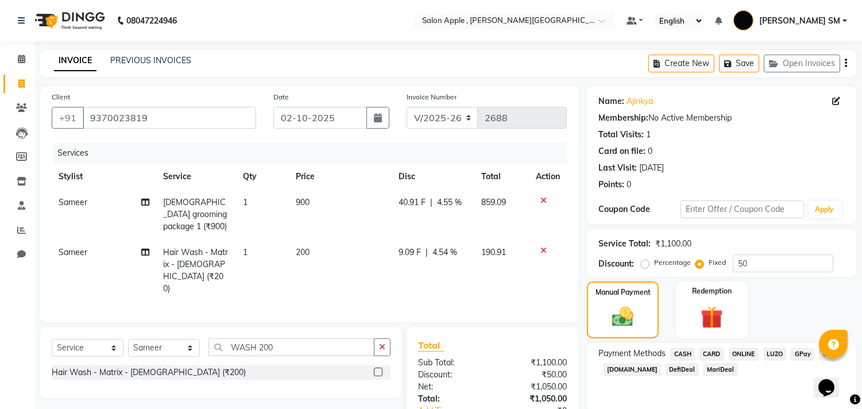
click at [741, 352] on span "ONLINE" at bounding box center [744, 353] width 30 height 13
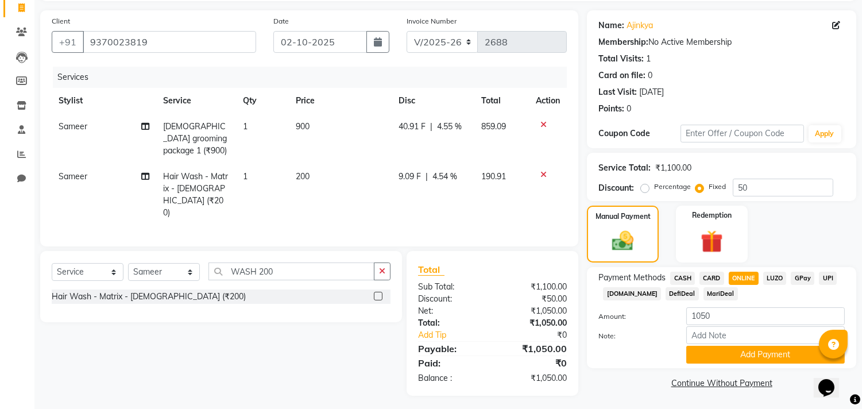
click at [740, 358] on button "Add Payment" at bounding box center [765, 355] width 159 height 18
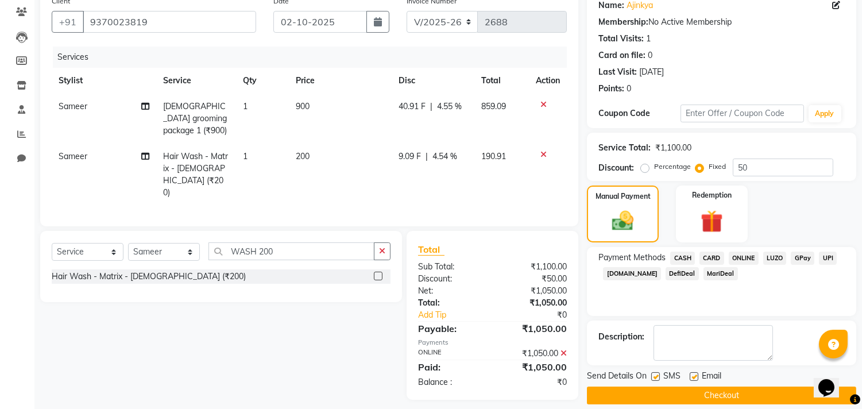
scroll to position [107, 0]
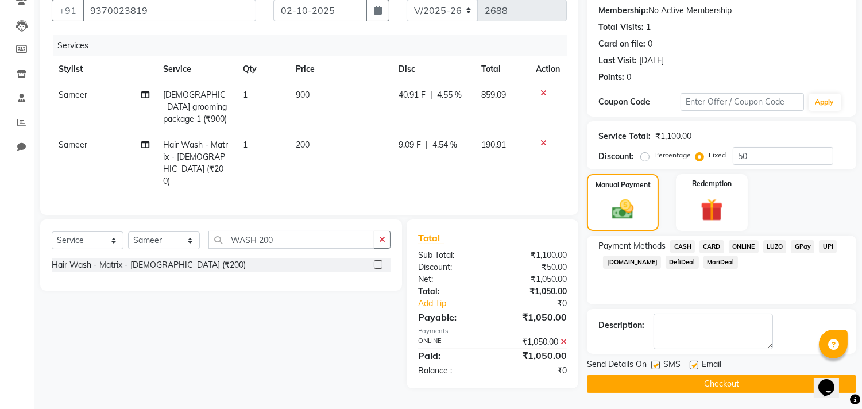
click at [736, 381] on button "Checkout" at bounding box center [721, 384] width 269 height 18
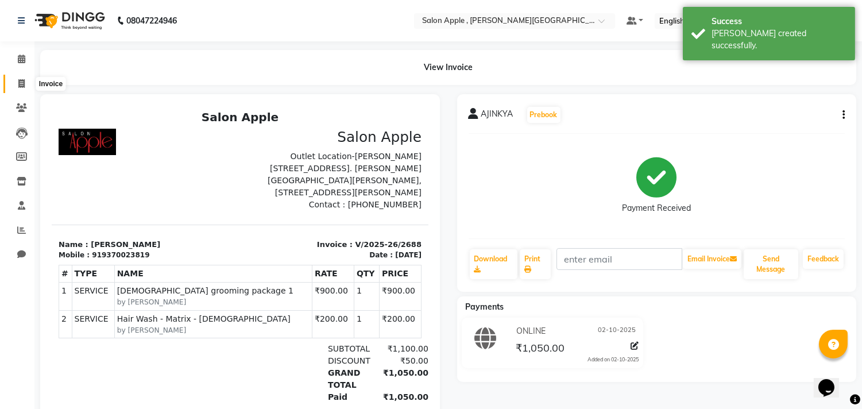
click at [20, 80] on icon at bounding box center [21, 83] width 6 height 9
select select "service"
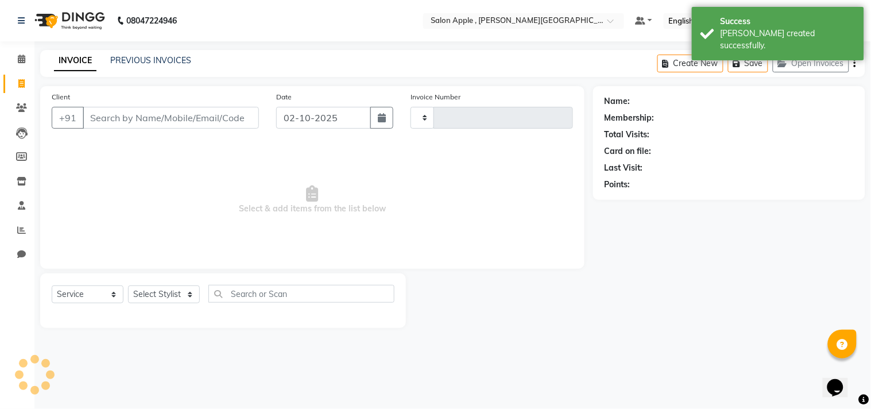
type input "2689"
select select "521"
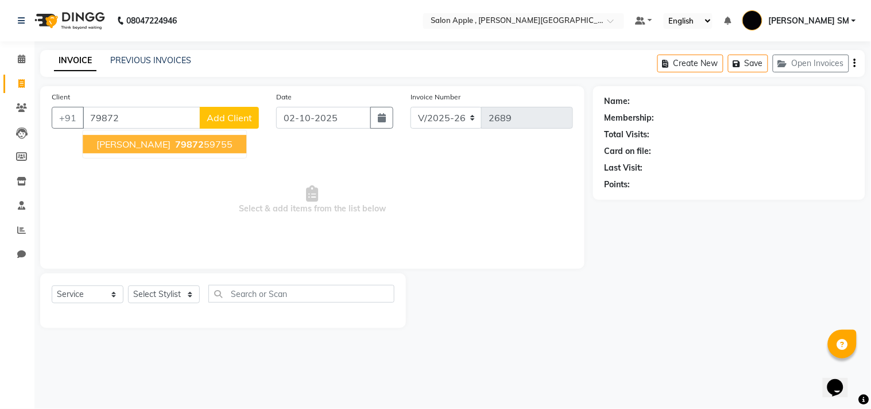
click at [181, 150] on button "[PERSON_NAME] 79872 59755" at bounding box center [165, 144] width 164 height 18
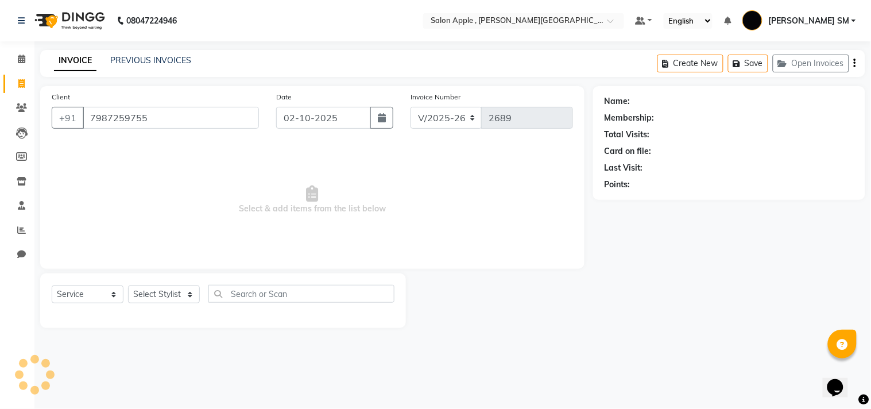
type input "7987259755"
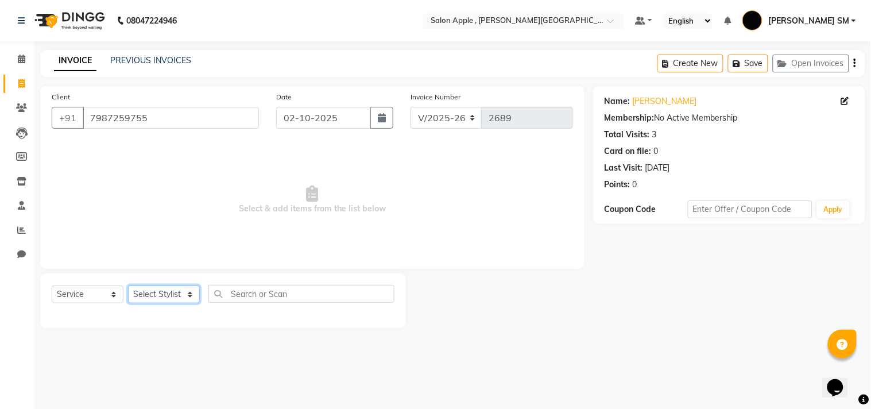
click at [157, 293] on select "Select Stylist [PERSON_NAME] Abhishek [PERSON_NAME] [PERSON_NAME] [PERSON_NAME]…" at bounding box center [164, 294] width 72 height 18
select select "92917"
click at [128, 286] on select "Select Stylist [PERSON_NAME] Abhishek [PERSON_NAME] [PERSON_NAME] [PERSON_NAME]…" at bounding box center [164, 294] width 72 height 18
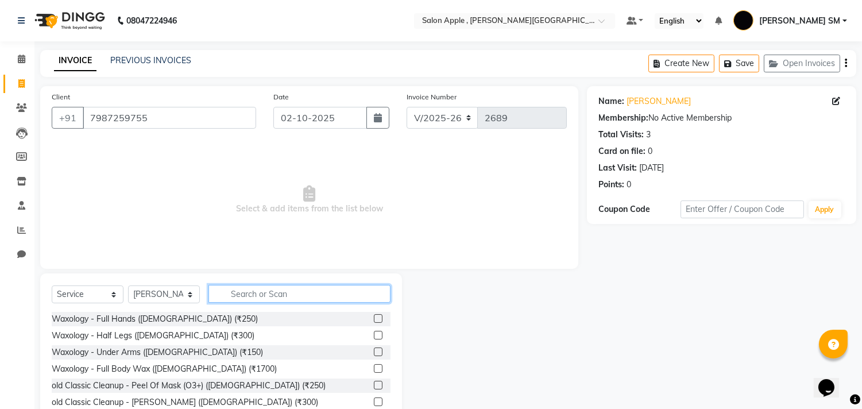
click at [263, 297] on input "text" at bounding box center [299, 294] width 182 height 18
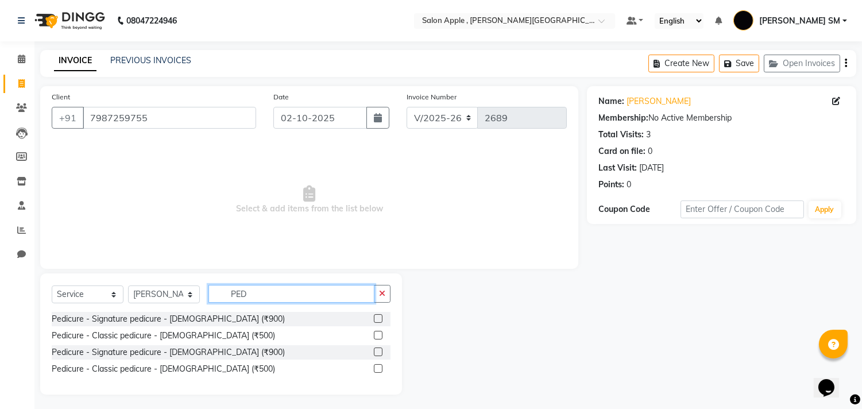
type input "PED"
click at [376, 317] on label at bounding box center [378, 318] width 9 height 9
click at [376, 317] on input "checkbox" at bounding box center [377, 318] width 7 height 7
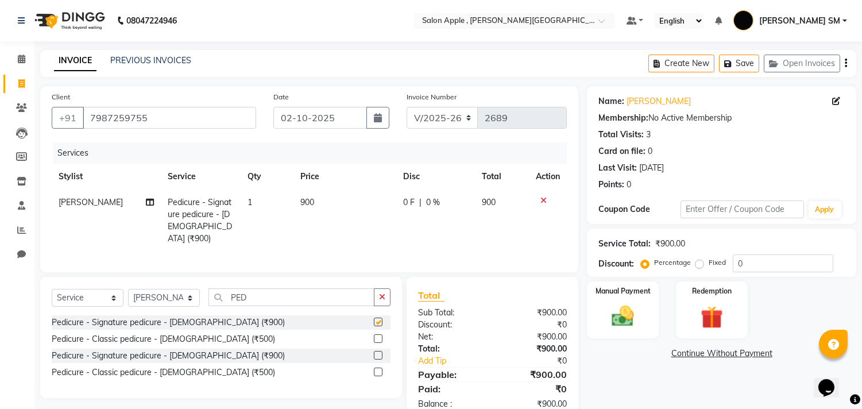
checkbox input "false"
click at [646, 312] on div "Manual Payment" at bounding box center [623, 309] width 75 height 59
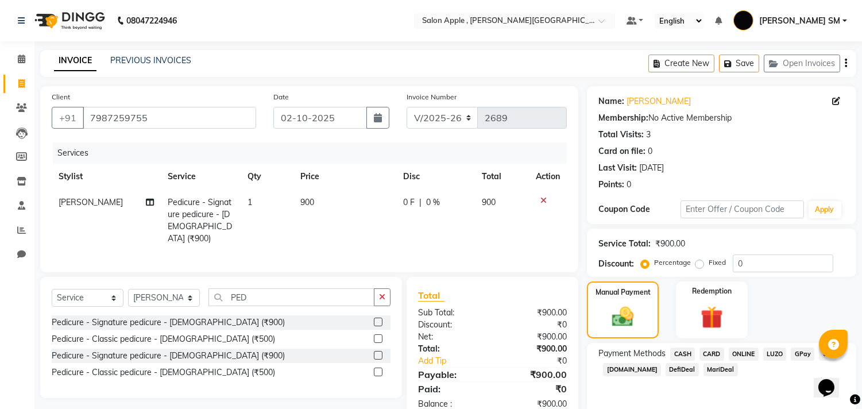
click at [748, 353] on span "ONLINE" at bounding box center [744, 353] width 30 height 13
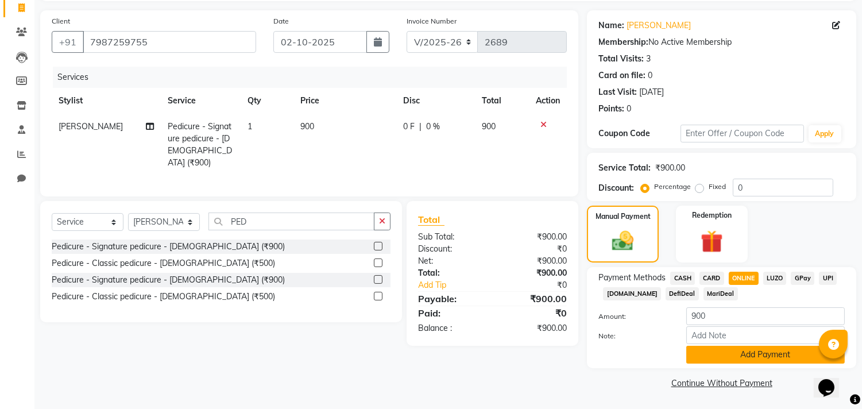
click at [747, 354] on button "Add Payment" at bounding box center [765, 355] width 159 height 18
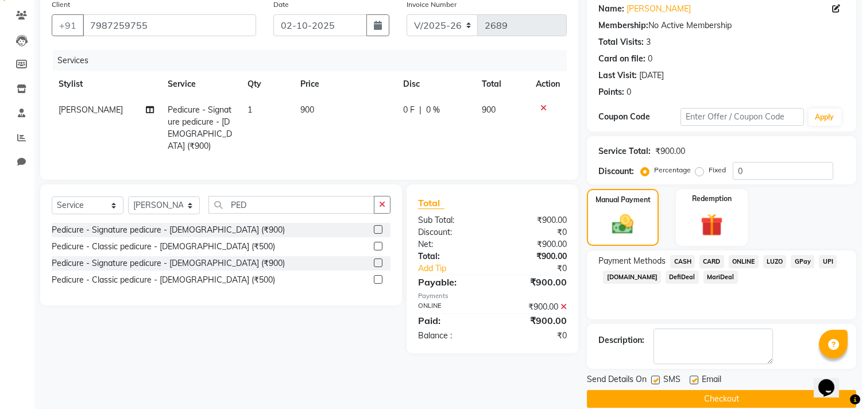
scroll to position [107, 0]
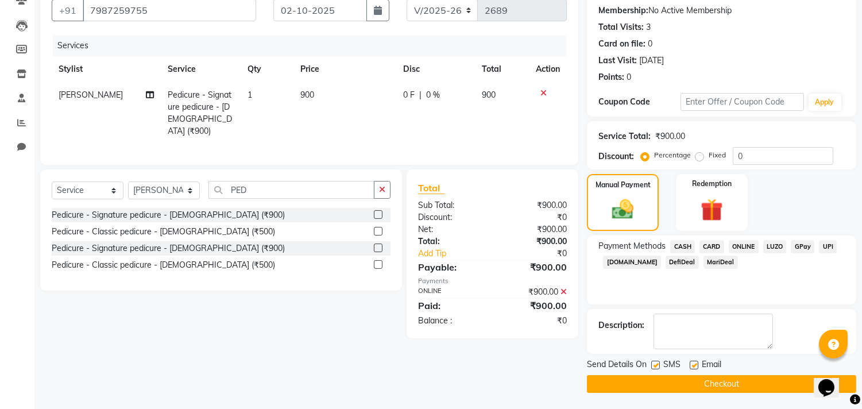
click at [732, 385] on button "Checkout" at bounding box center [721, 384] width 269 height 18
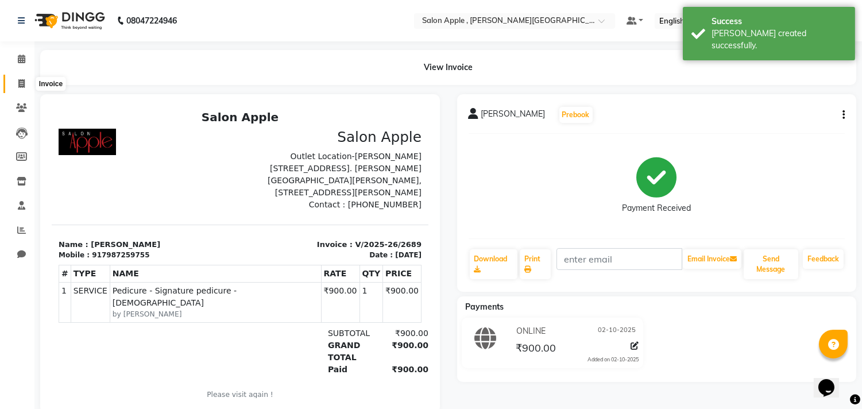
click at [21, 83] on icon at bounding box center [21, 83] width 6 height 9
select select "521"
select select "service"
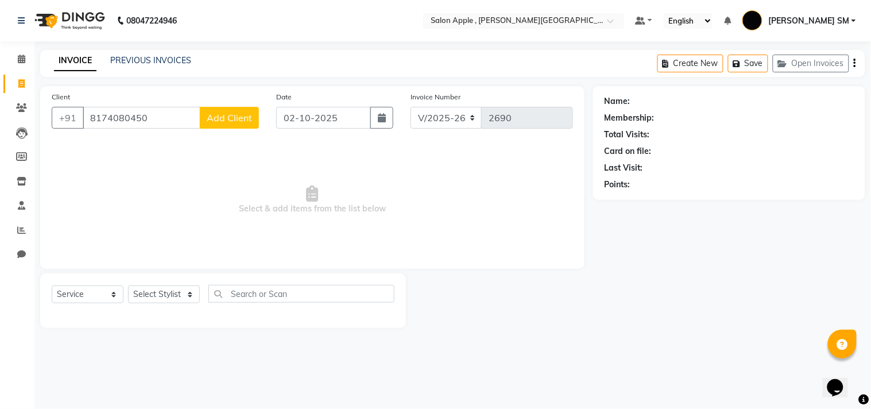
type input "8174080450"
click at [241, 113] on span "Add Client" at bounding box center [229, 117] width 45 height 11
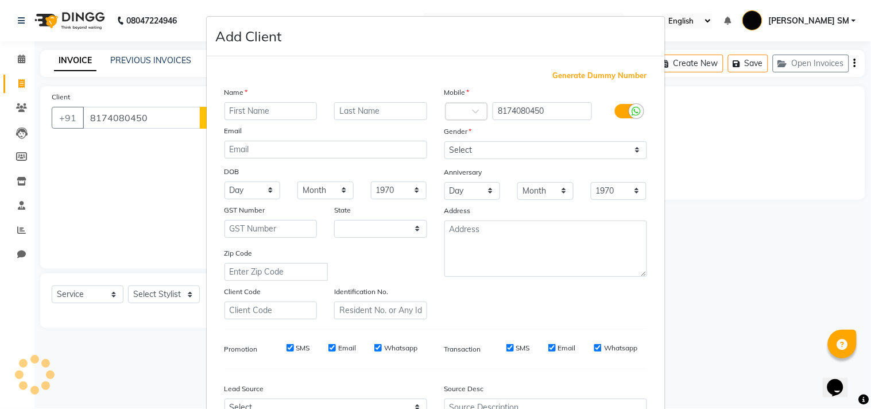
select select "22"
type input "NAZIR"
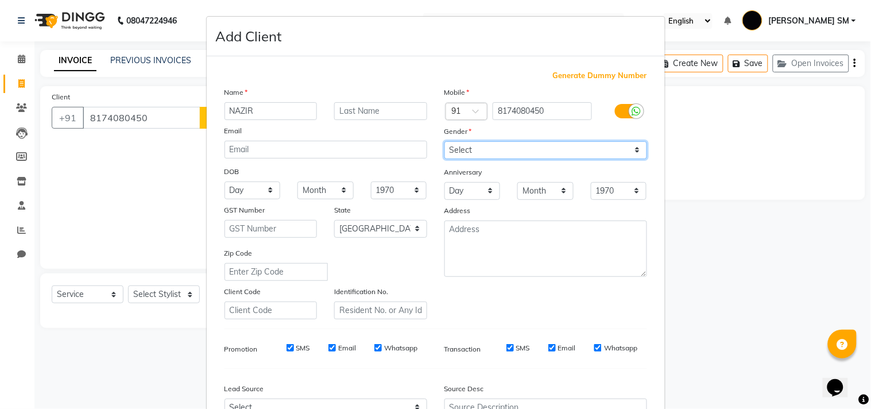
click at [502, 148] on select "Select [DEMOGRAPHIC_DATA] [DEMOGRAPHIC_DATA] Other Prefer Not To Say" at bounding box center [546, 150] width 203 height 18
select select "[DEMOGRAPHIC_DATA]"
click at [445, 141] on select "Select [DEMOGRAPHIC_DATA] [DEMOGRAPHIC_DATA] Other Prefer Not To Say" at bounding box center [546, 150] width 203 height 18
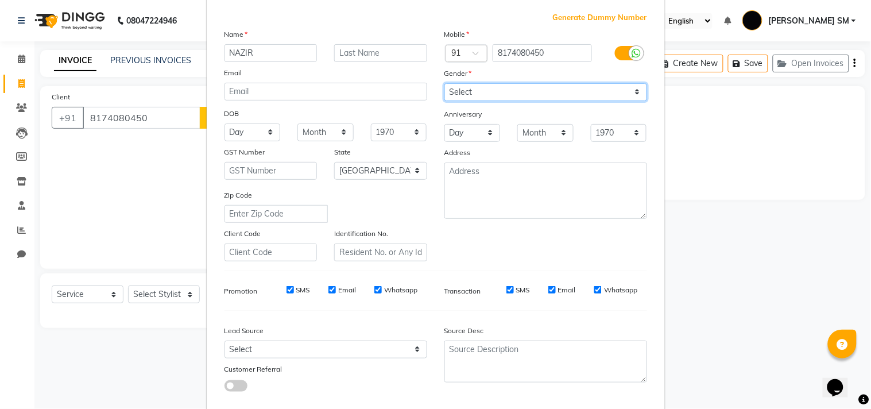
scroll to position [122, 0]
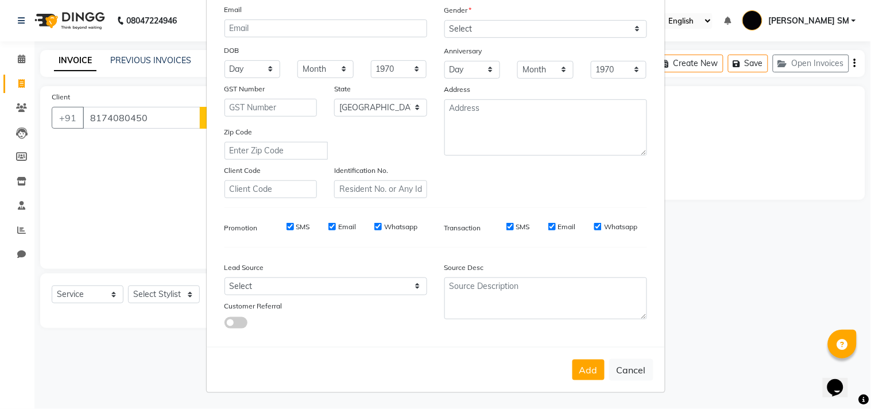
click at [581, 370] on button "Add" at bounding box center [589, 370] width 32 height 21
select select
select select "null"
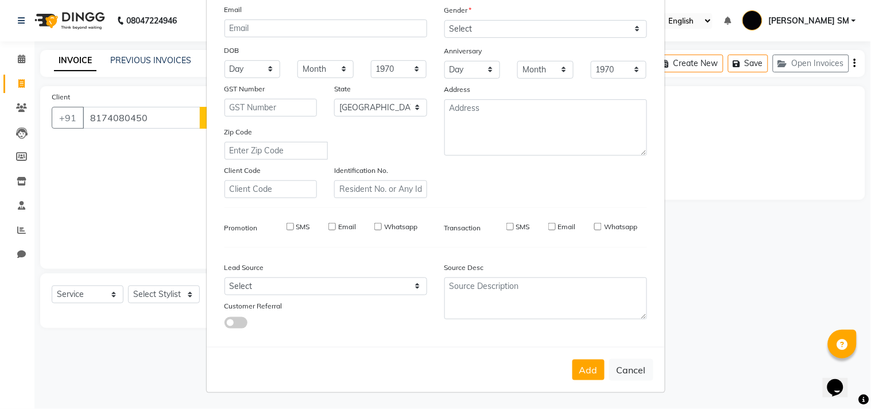
select select
checkbox input "false"
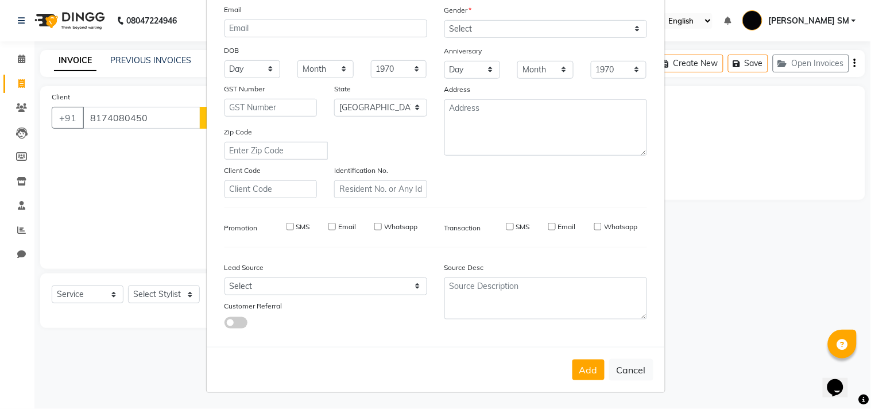
checkbox input "false"
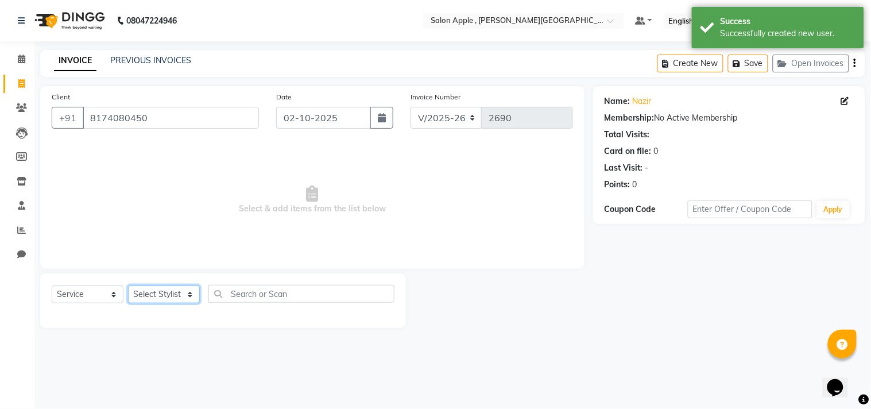
click at [161, 294] on select "Select Stylist [PERSON_NAME] Abhishek [PERSON_NAME] [PERSON_NAME] [PERSON_NAME]…" at bounding box center [164, 294] width 72 height 18
select select "70318"
click at [128, 286] on select "Select Stylist [PERSON_NAME] Abhishek [PERSON_NAME] [PERSON_NAME] [PERSON_NAME]…" at bounding box center [164, 294] width 72 height 18
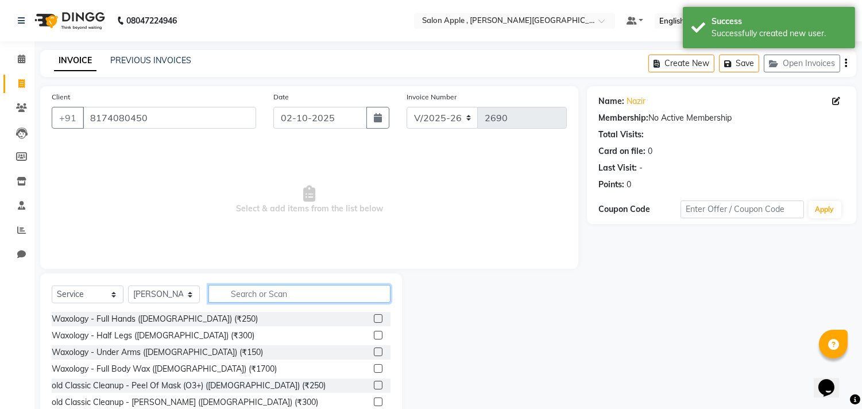
click at [258, 297] on input "text" at bounding box center [299, 294] width 182 height 18
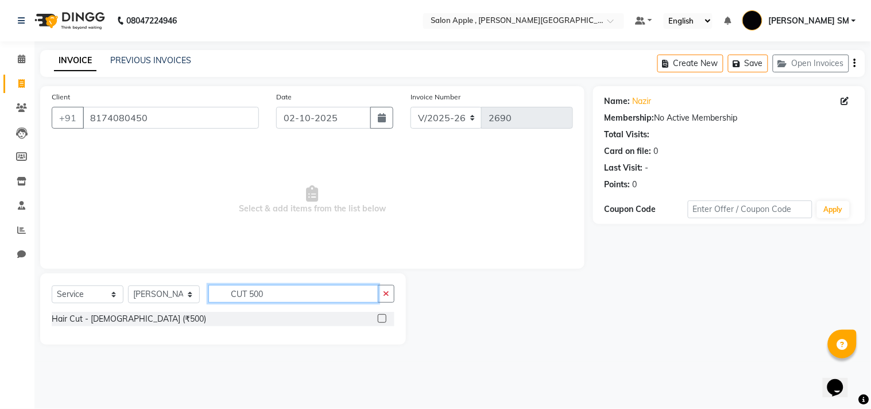
type input "CUT 500"
click at [380, 318] on label at bounding box center [382, 318] width 9 height 9
click at [380, 318] on input "checkbox" at bounding box center [381, 318] width 7 height 7
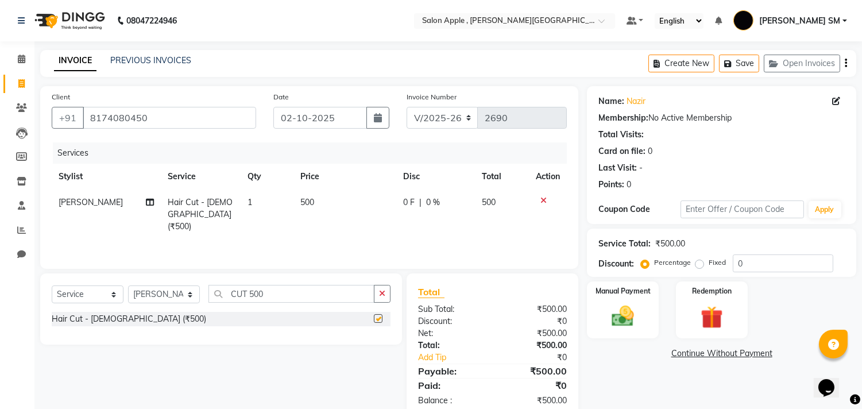
checkbox input "false"
click at [835, 99] on icon at bounding box center [836, 101] width 8 height 8
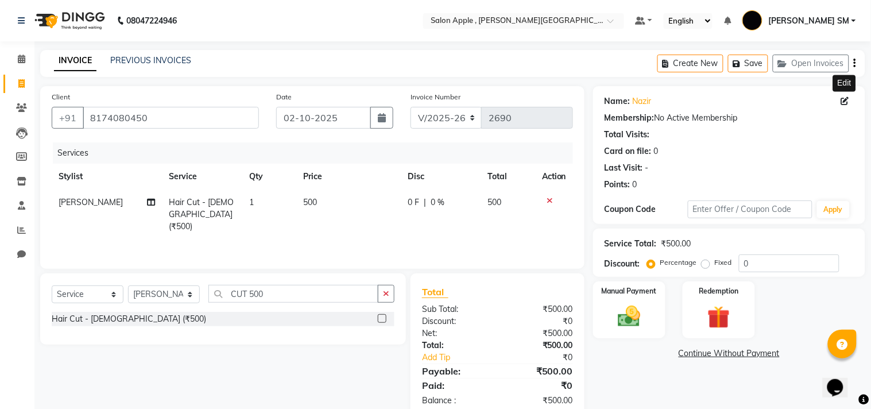
select select "22"
select select "[DEMOGRAPHIC_DATA]"
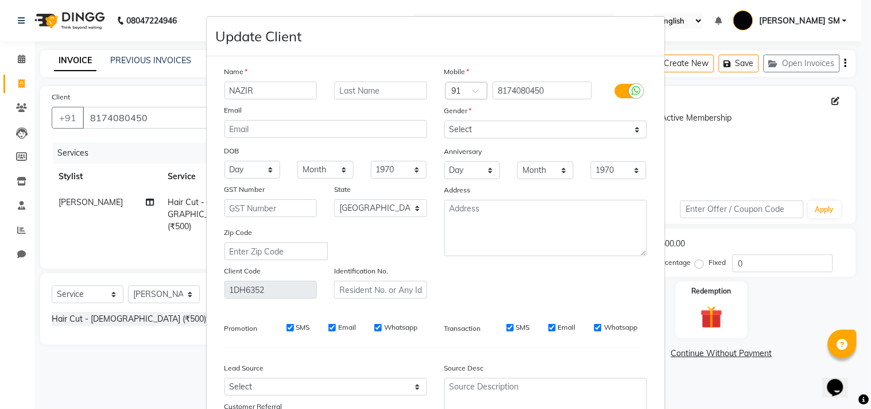
click at [265, 92] on input "NAZIR" at bounding box center [271, 91] width 93 height 18
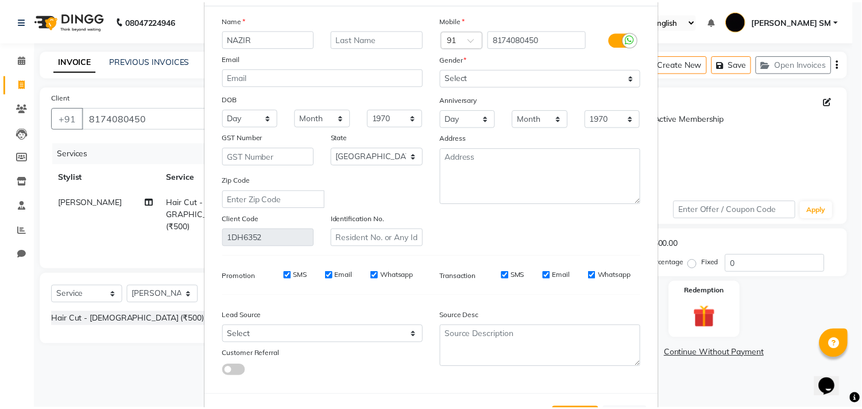
scroll to position [102, 0]
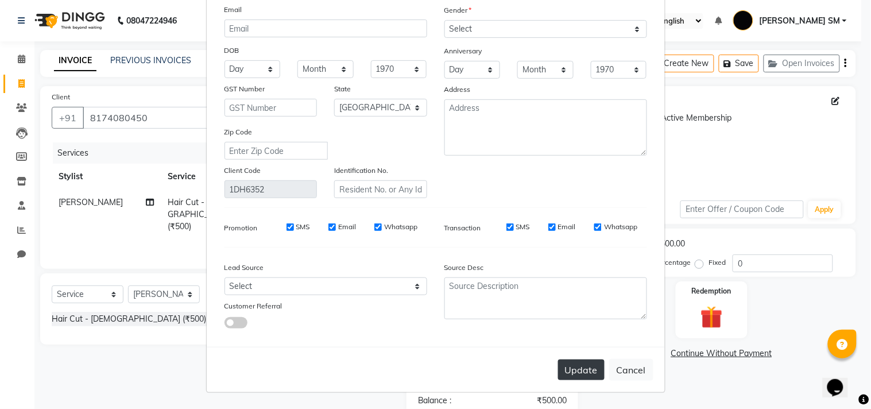
click at [573, 369] on button "Update" at bounding box center [581, 370] width 47 height 21
select select
select select "null"
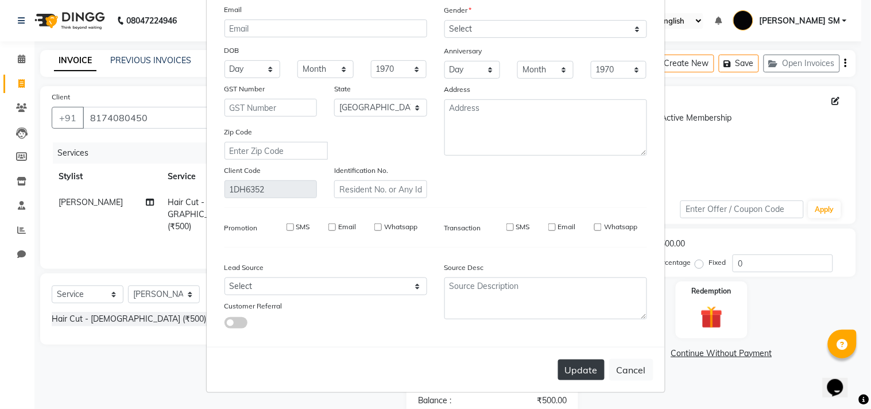
select select
checkbox input "false"
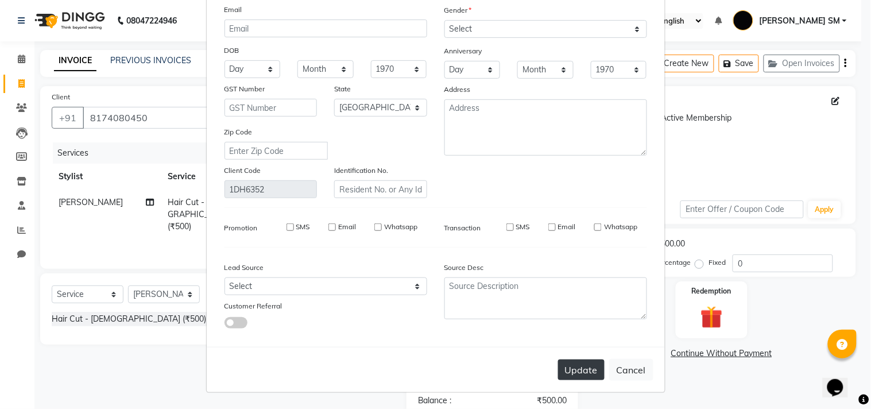
checkbox input "false"
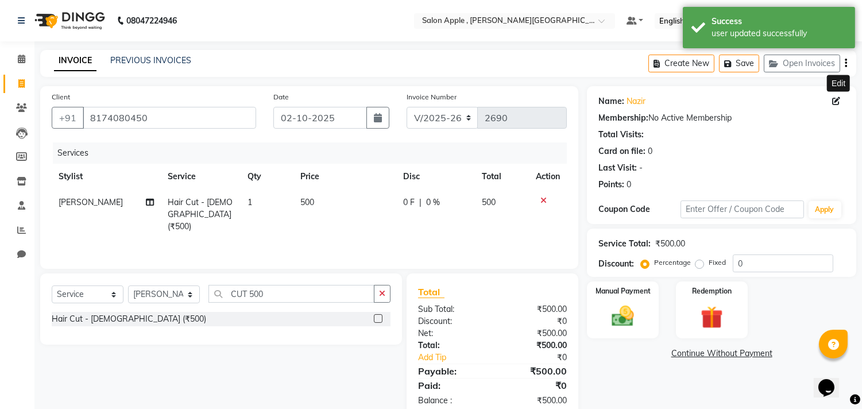
scroll to position [26, 0]
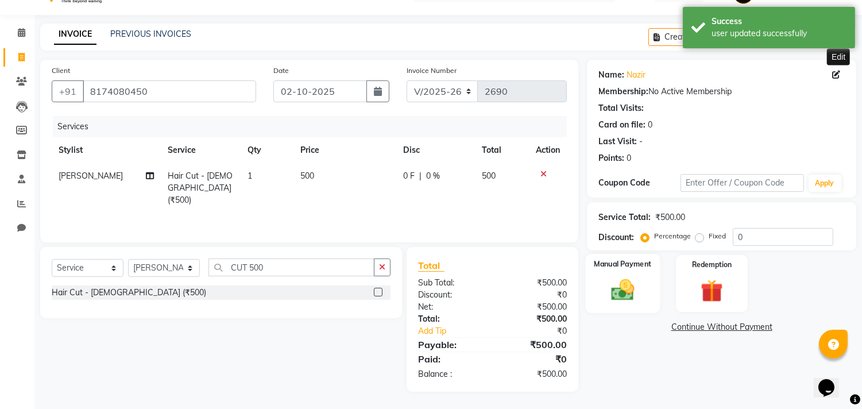
click at [646, 284] on div "Manual Payment" at bounding box center [623, 283] width 75 height 59
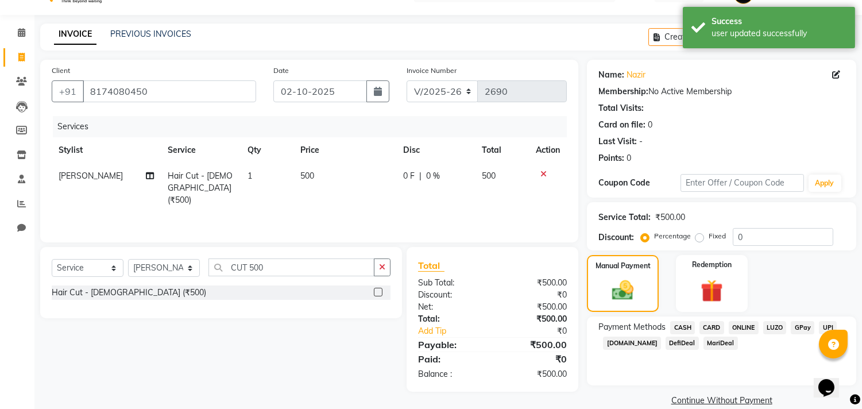
click at [738, 325] on span "ONLINE" at bounding box center [744, 327] width 30 height 13
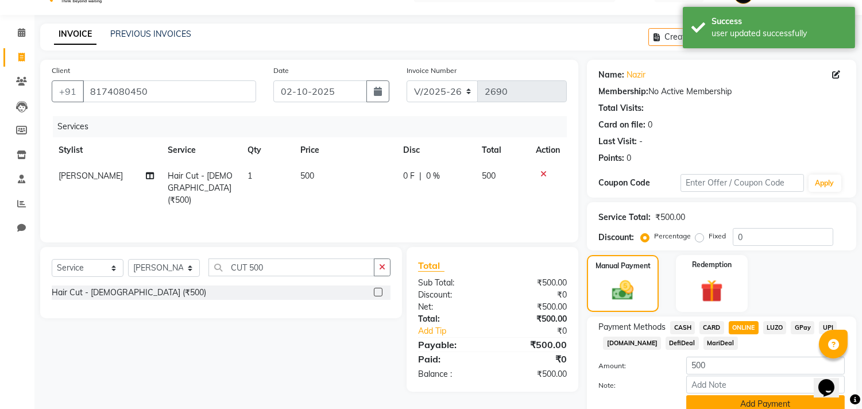
scroll to position [76, 0]
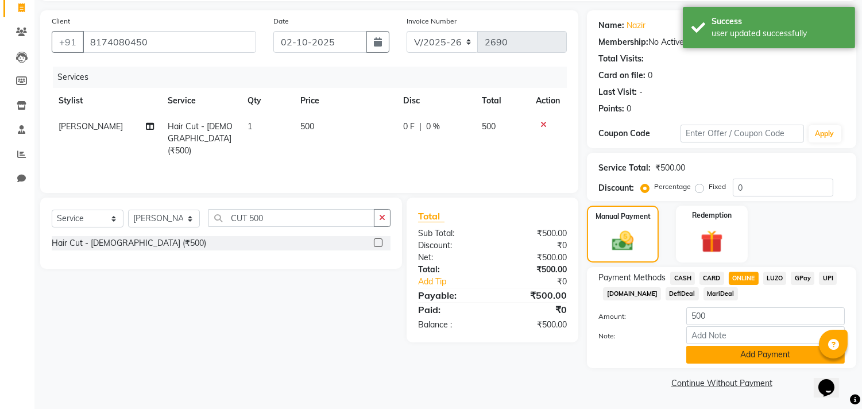
click at [737, 357] on button "Add Payment" at bounding box center [765, 355] width 159 height 18
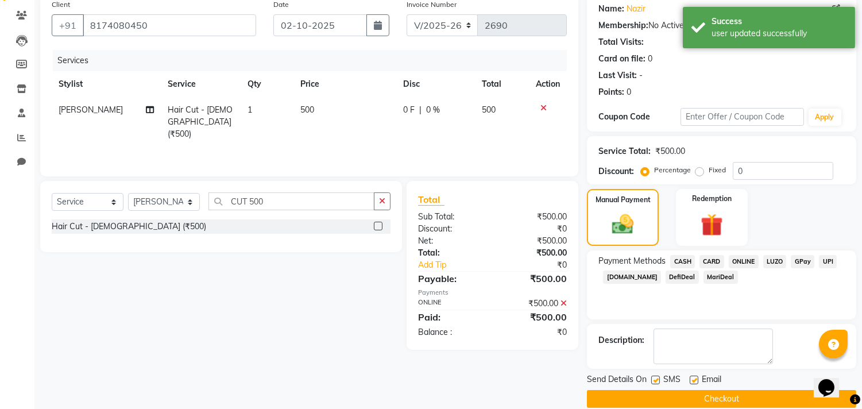
scroll to position [107, 0]
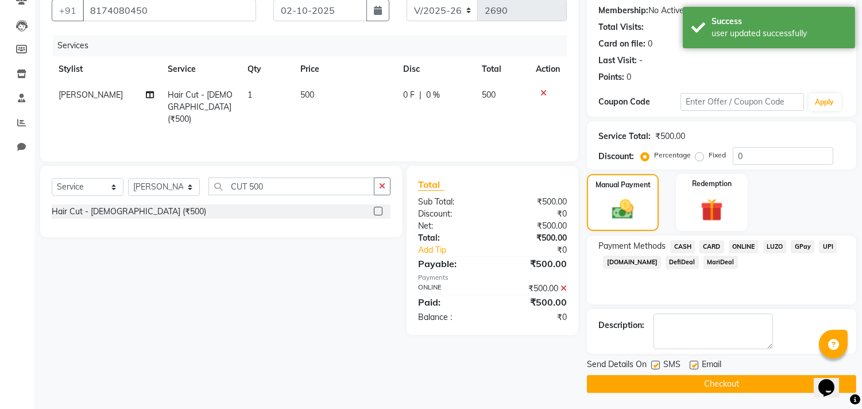
click at [785, 382] on button "Checkout" at bounding box center [721, 384] width 269 height 18
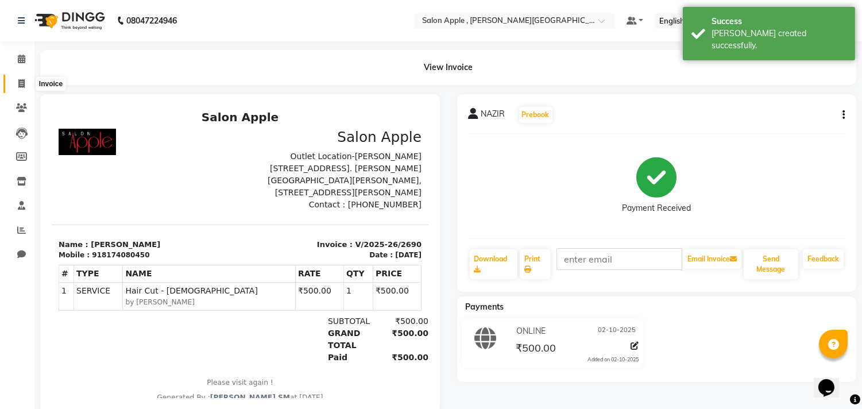
click at [23, 80] on icon at bounding box center [21, 83] width 6 height 9
select select "521"
select select "service"
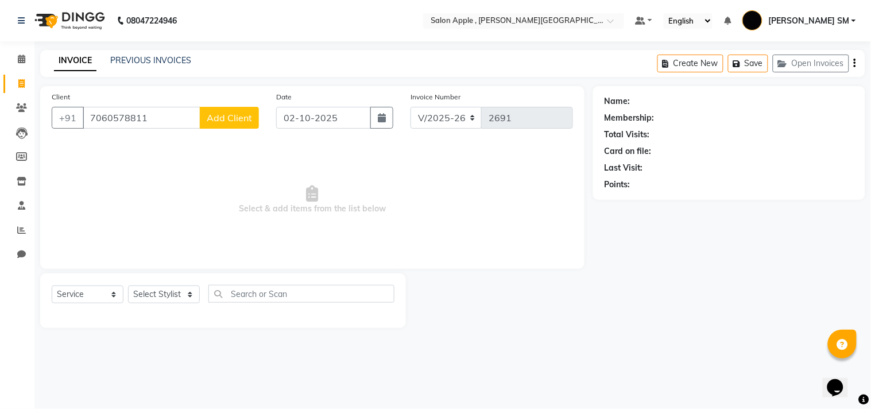
type input "7060578811"
click at [227, 118] on span "Add Client" at bounding box center [229, 117] width 45 height 11
select select "22"
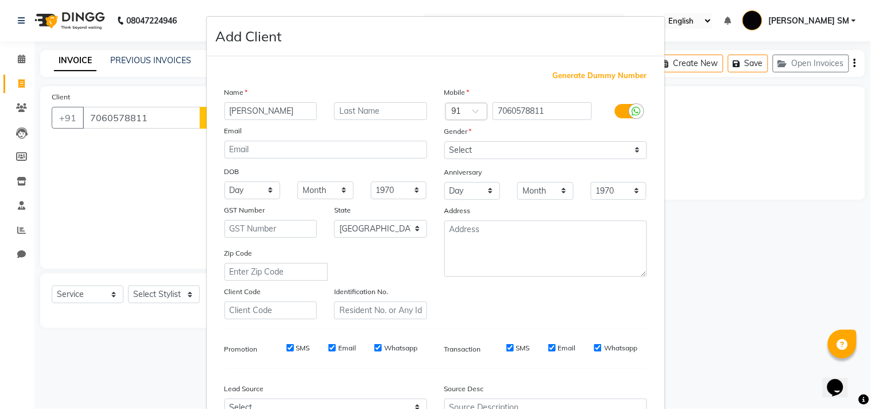
type input "[PERSON_NAME]"
click at [455, 150] on select "Select [DEMOGRAPHIC_DATA] [DEMOGRAPHIC_DATA] Other Prefer Not To Say" at bounding box center [546, 150] width 203 height 18
select select "[DEMOGRAPHIC_DATA]"
click at [445, 141] on select "Select [DEMOGRAPHIC_DATA] [DEMOGRAPHIC_DATA] Other Prefer Not To Say" at bounding box center [546, 150] width 203 height 18
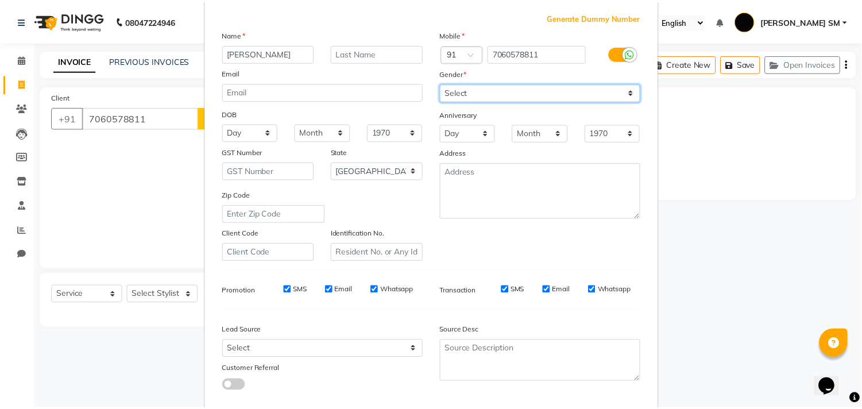
scroll to position [122, 0]
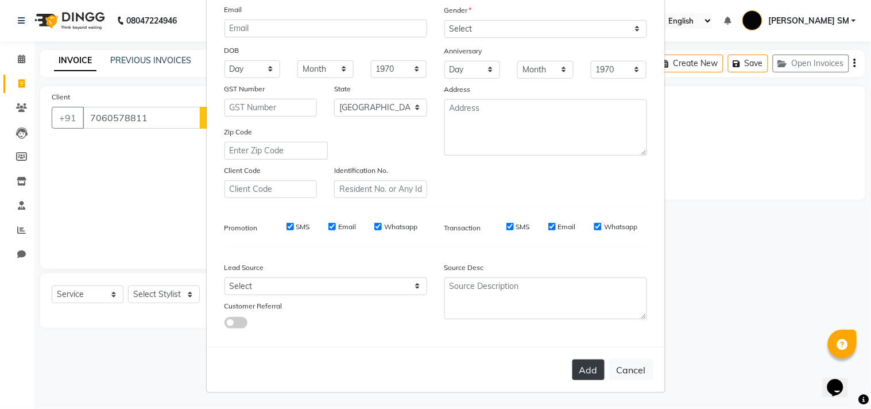
click at [580, 370] on button "Add" at bounding box center [589, 370] width 32 height 21
select select
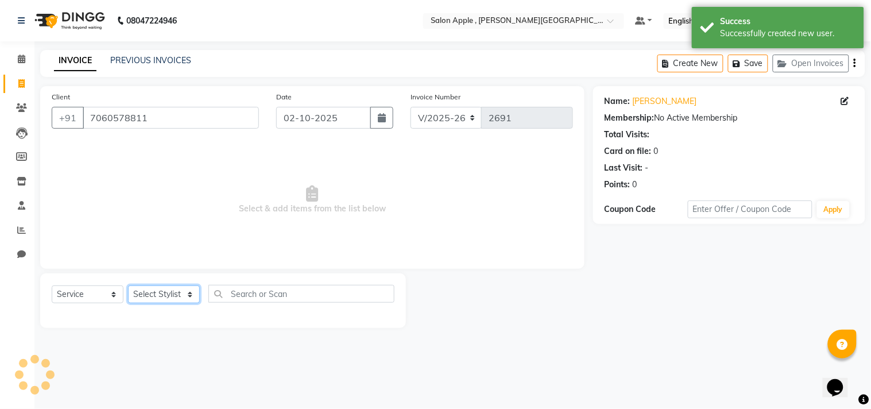
click at [156, 292] on select "Select Stylist [PERSON_NAME] Abhishek [PERSON_NAME] [PERSON_NAME] [PERSON_NAME]…" at bounding box center [164, 294] width 72 height 18
click at [128, 286] on select "Select Stylist [PERSON_NAME] Abhishek [PERSON_NAME] [PERSON_NAME] [PERSON_NAME]…" at bounding box center [164, 294] width 72 height 18
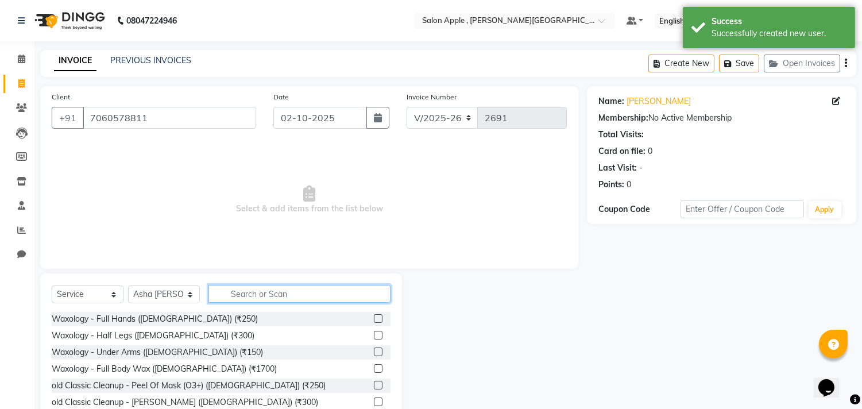
click at [254, 288] on input "text" at bounding box center [299, 294] width 182 height 18
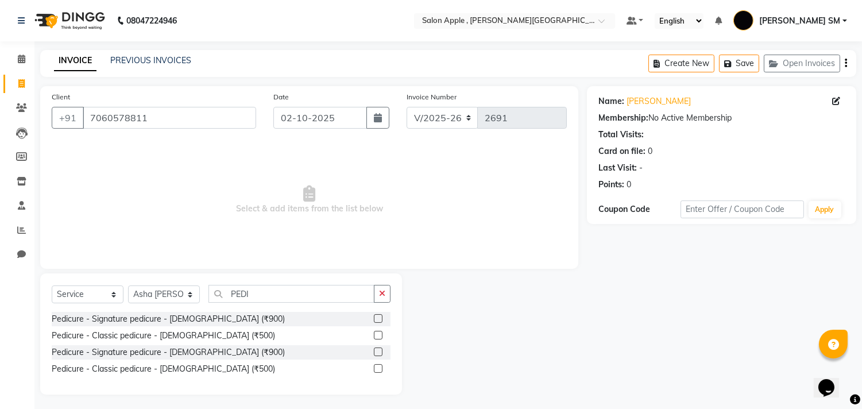
click at [380, 320] on label at bounding box center [378, 318] width 9 height 9
click at [380, 320] on input "checkbox" at bounding box center [377, 318] width 7 height 7
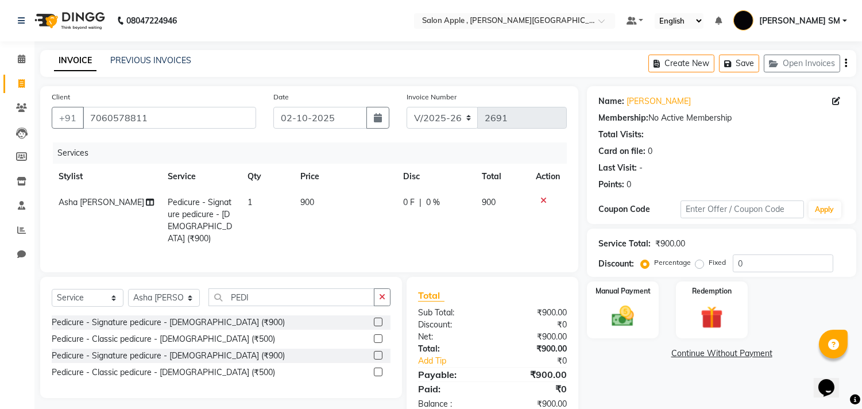
click at [709, 262] on label "Fixed" at bounding box center [717, 262] width 17 height 10
click at [699, 262] on input "Fixed" at bounding box center [702, 262] width 8 height 8
click at [758, 264] on input "0" at bounding box center [783, 263] width 101 height 18
click at [640, 308] on img at bounding box center [623, 316] width 38 height 27
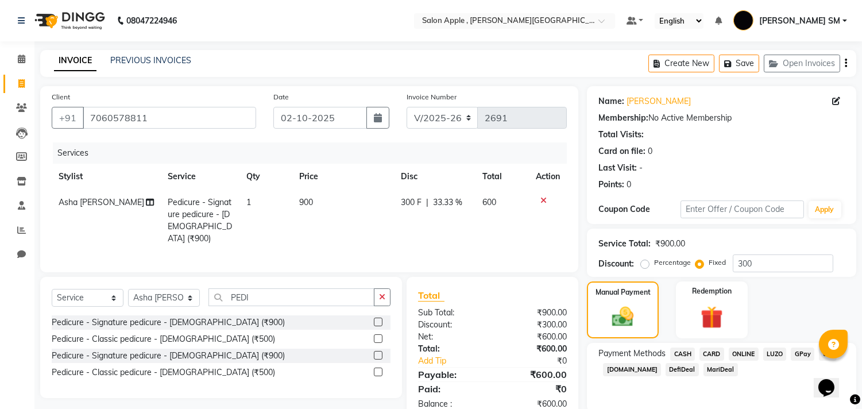
click at [751, 350] on span "ONLINE" at bounding box center [744, 353] width 30 height 13
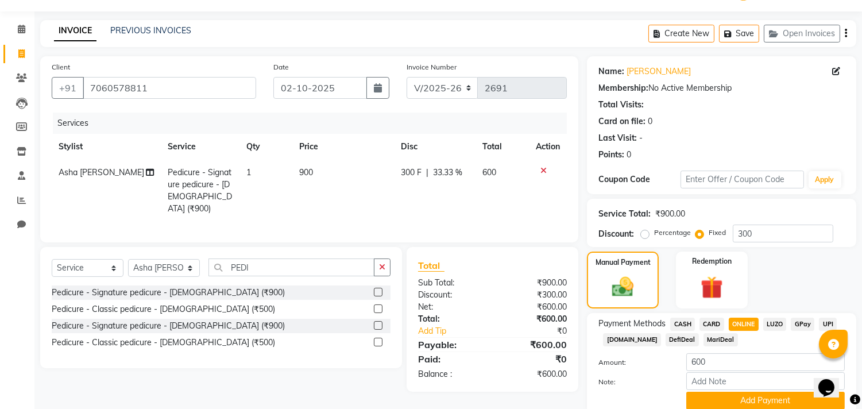
scroll to position [76, 0]
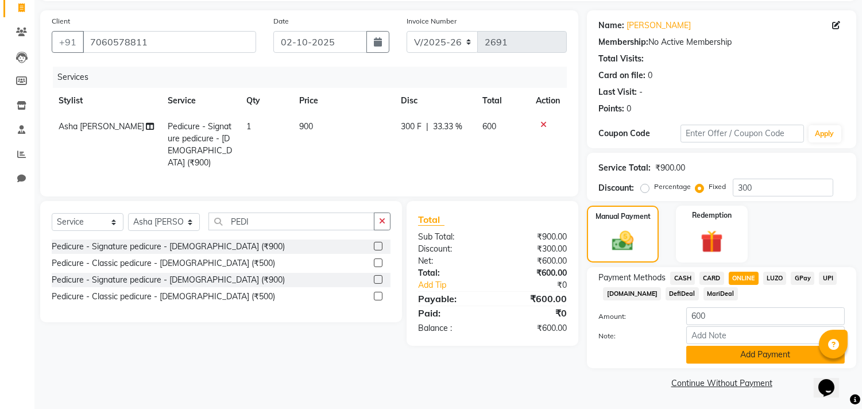
click at [749, 357] on button "Add Payment" at bounding box center [765, 355] width 159 height 18
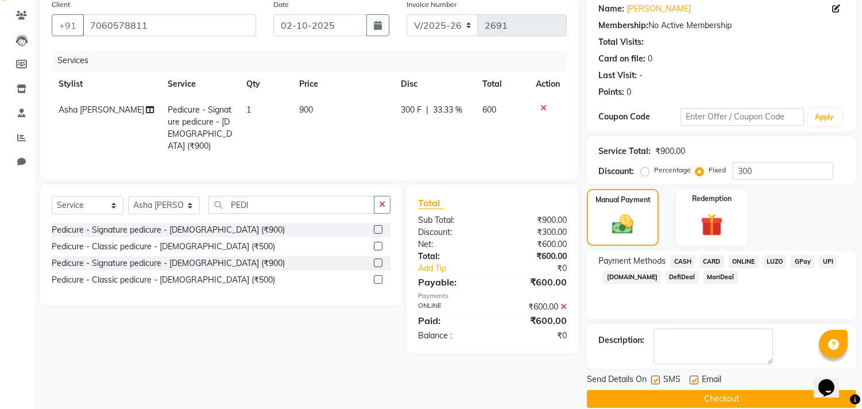
scroll to position [107, 0]
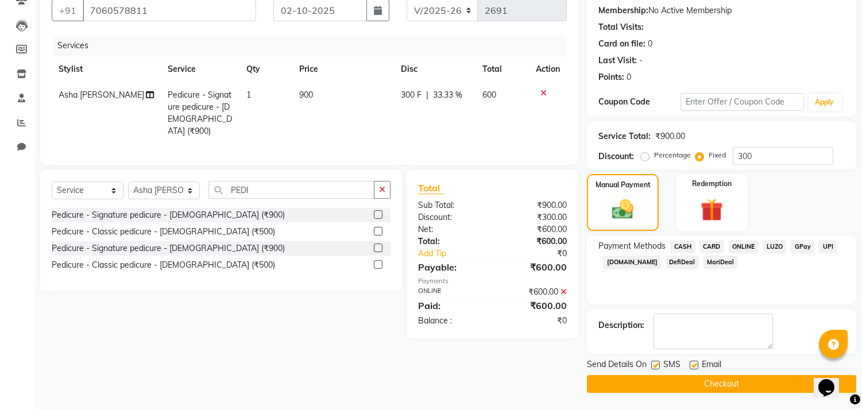
click at [733, 383] on button "Checkout" at bounding box center [721, 384] width 269 height 18
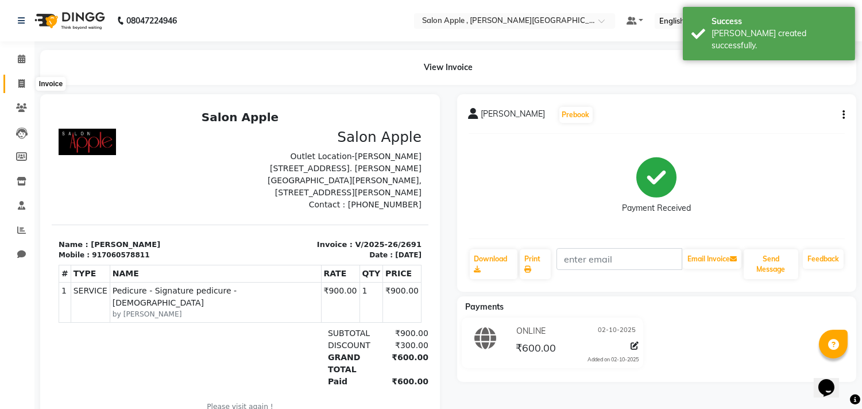
click at [20, 80] on icon at bounding box center [21, 83] width 6 height 9
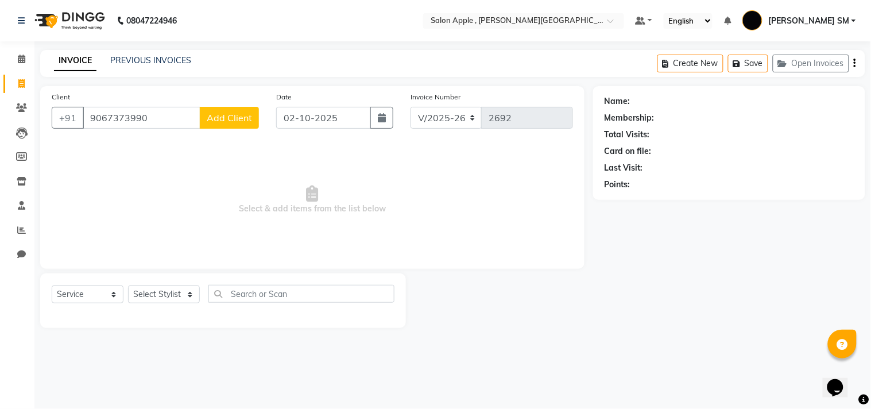
click at [242, 121] on span "Add Client" at bounding box center [229, 117] width 45 height 11
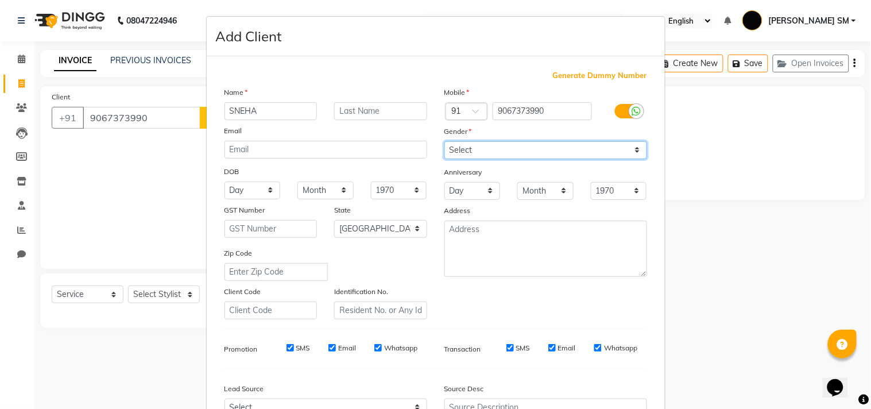
click at [492, 157] on select "Select [DEMOGRAPHIC_DATA] [DEMOGRAPHIC_DATA] Other Prefer Not To Say" at bounding box center [546, 150] width 203 height 18
click at [445, 141] on select "Select [DEMOGRAPHIC_DATA] [DEMOGRAPHIC_DATA] Other Prefer Not To Say" at bounding box center [546, 150] width 203 height 18
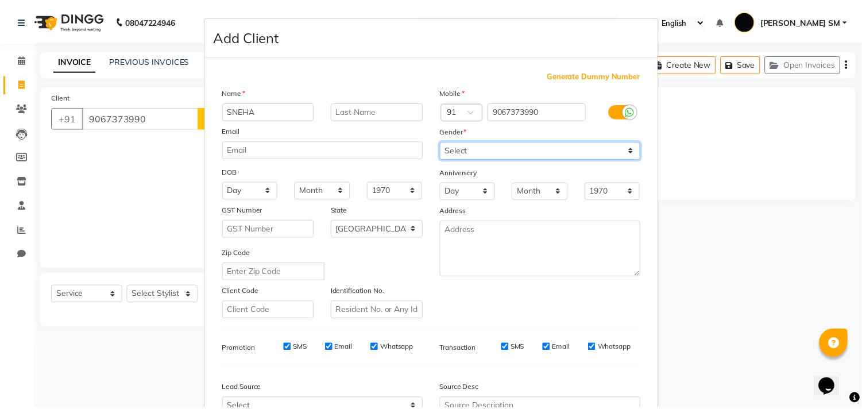
scroll to position [122, 0]
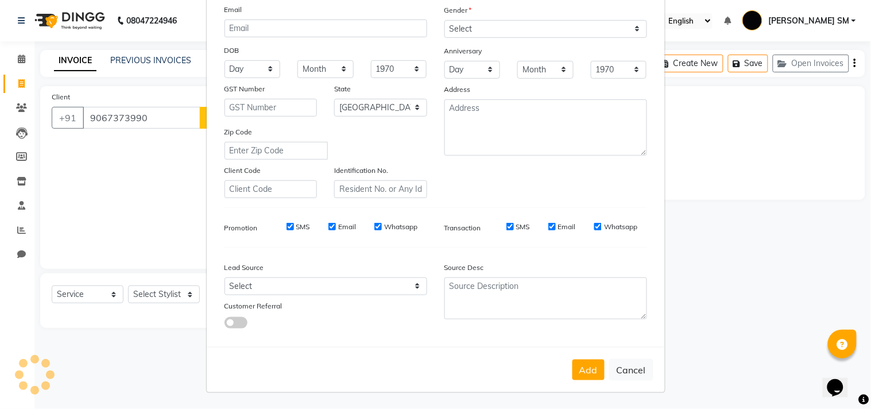
click at [586, 369] on button "Add" at bounding box center [589, 370] width 32 height 21
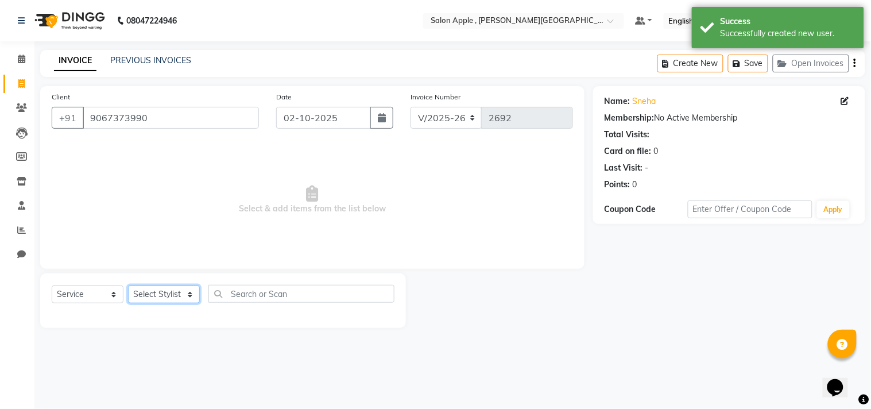
click at [165, 294] on select "Select Stylist [PERSON_NAME] Abhishek [PERSON_NAME] [PERSON_NAME] [PERSON_NAME]…" at bounding box center [164, 294] width 72 height 18
click at [128, 286] on select "Select Stylist [PERSON_NAME] Abhishek [PERSON_NAME] [PERSON_NAME] [PERSON_NAME]…" at bounding box center [164, 294] width 72 height 18
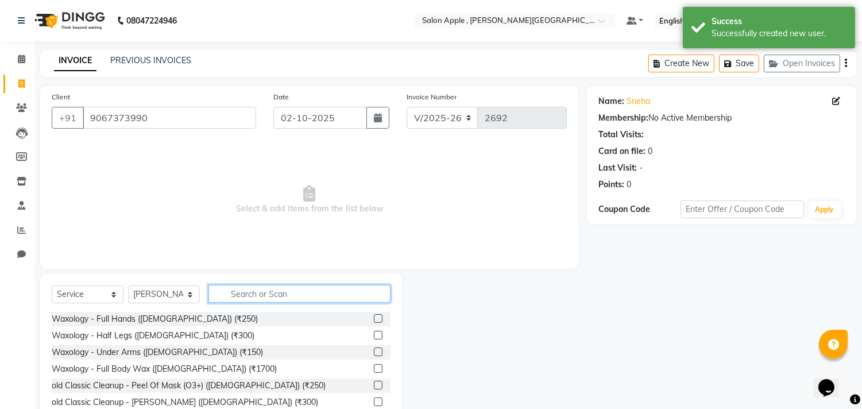
click at [249, 295] on input "text" at bounding box center [299, 294] width 182 height 18
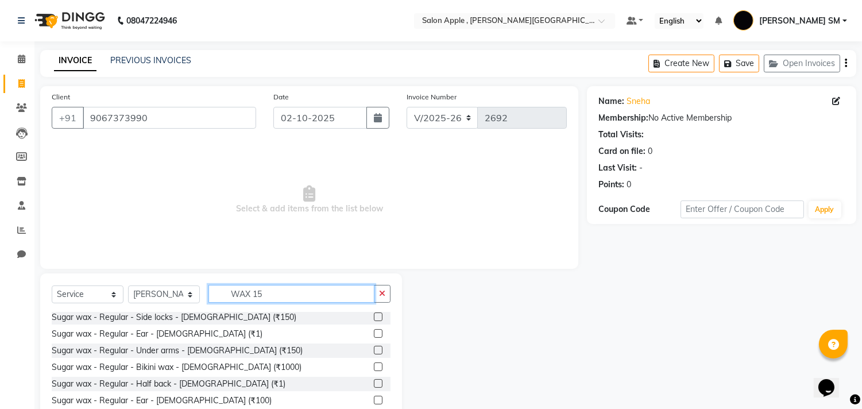
scroll to position [18, 0]
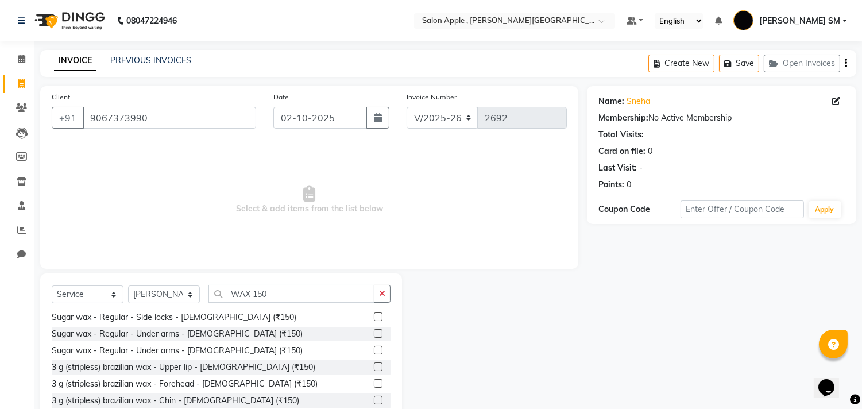
click at [374, 380] on label at bounding box center [378, 383] width 9 height 9
click at [374, 380] on input "checkbox" at bounding box center [377, 383] width 7 height 7
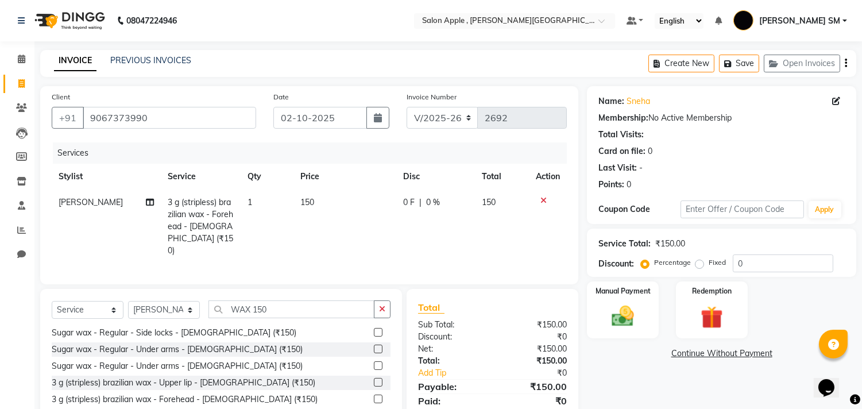
scroll to position [0, 0]
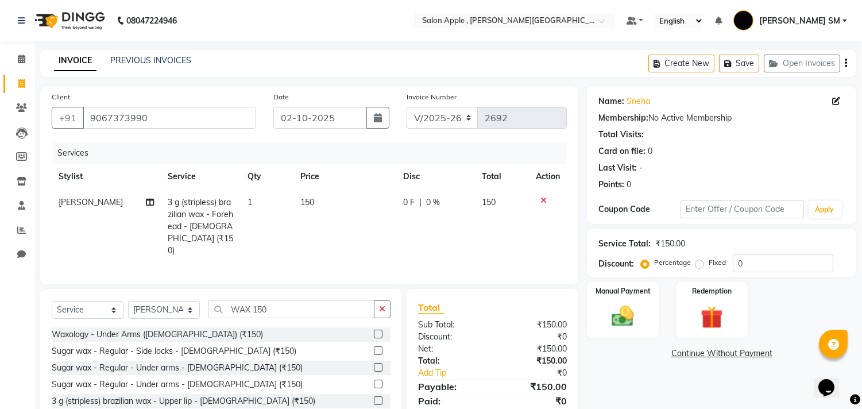
click at [374, 396] on label at bounding box center [378, 400] width 9 height 9
click at [374, 397] on input "checkbox" at bounding box center [377, 400] width 7 height 7
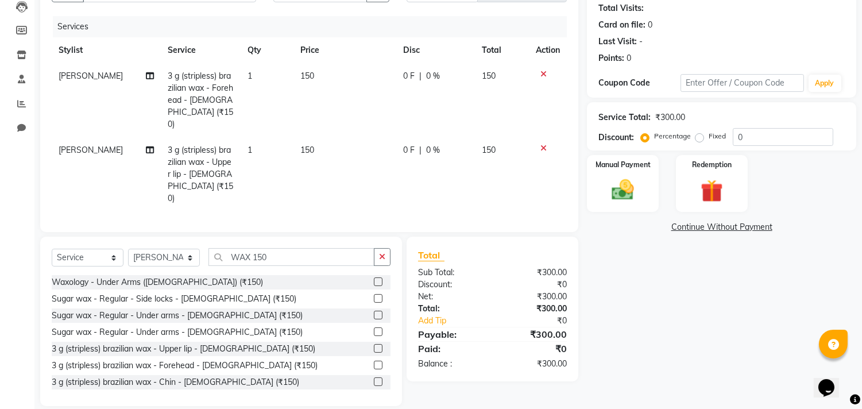
click at [374, 377] on label at bounding box center [378, 381] width 9 height 9
click at [374, 378] on input "checkbox" at bounding box center [377, 381] width 7 height 7
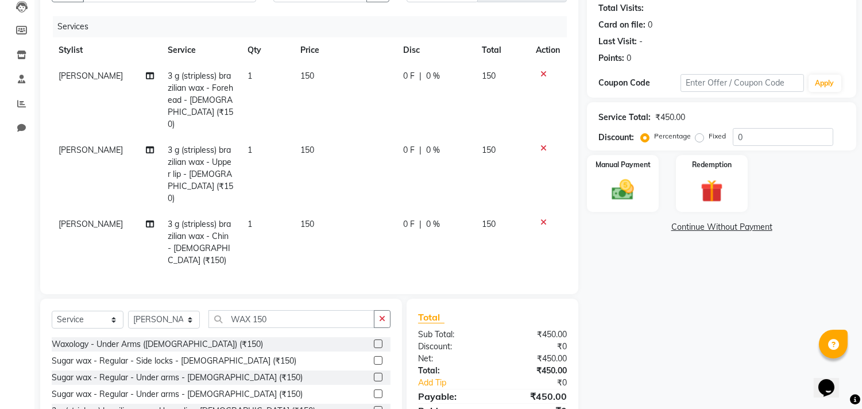
drag, startPoint x: 286, startPoint y: 282, endPoint x: 283, endPoint y: 291, distance: 9.6
click at [284, 299] on div "Select Service Product Membership Package Voucher Prepaid Gift Card Select Styl…" at bounding box center [221, 383] width 362 height 169
click at [283, 310] on input "WAX 150" at bounding box center [291, 319] width 166 height 18
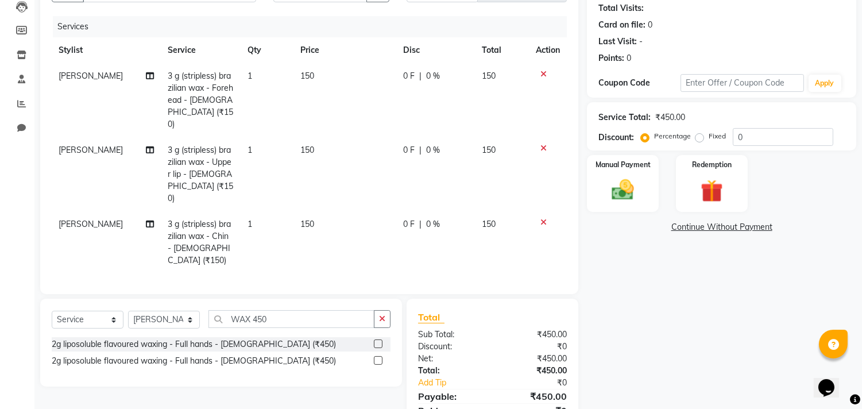
click at [376, 356] on label at bounding box center [378, 360] width 9 height 9
click at [376, 357] on input "checkbox" at bounding box center [377, 360] width 7 height 7
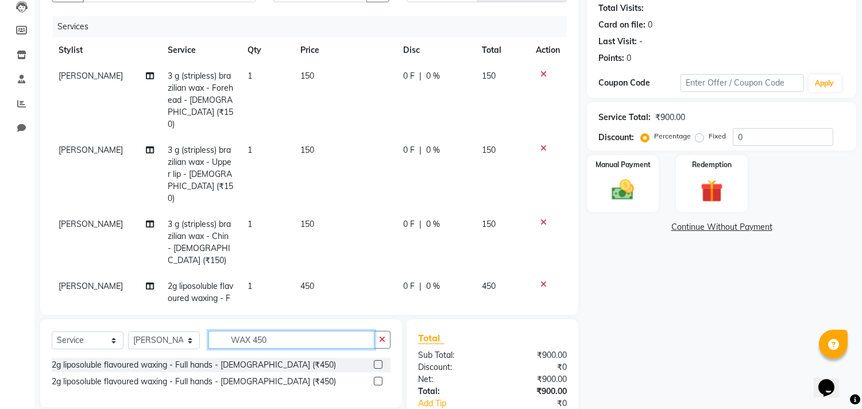
click at [282, 341] on input "WAX 450" at bounding box center [291, 340] width 166 height 18
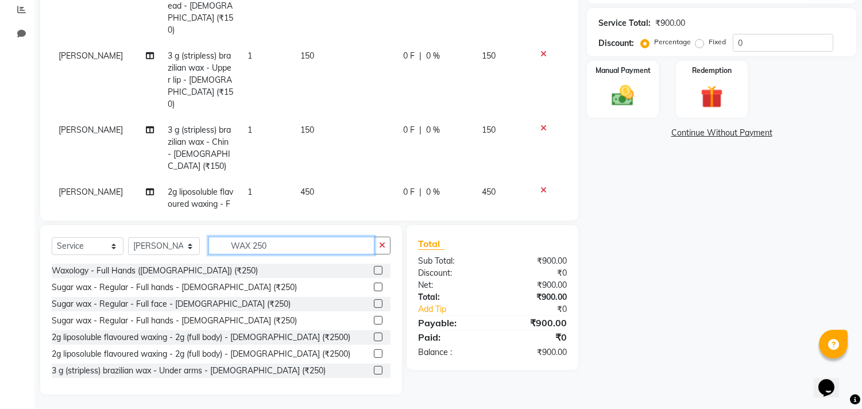
scroll to position [223, 0]
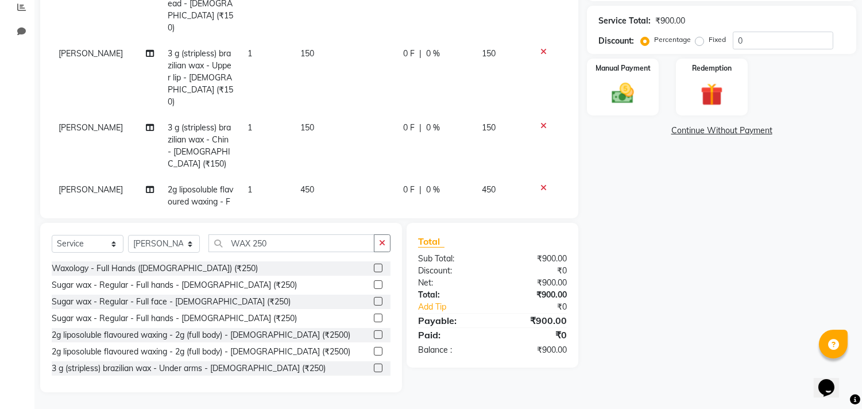
click at [374, 368] on label at bounding box center [378, 368] width 9 height 9
click at [374, 368] on input "checkbox" at bounding box center [377, 368] width 7 height 7
click at [280, 246] on input "WAX 250" at bounding box center [291, 243] width 166 height 18
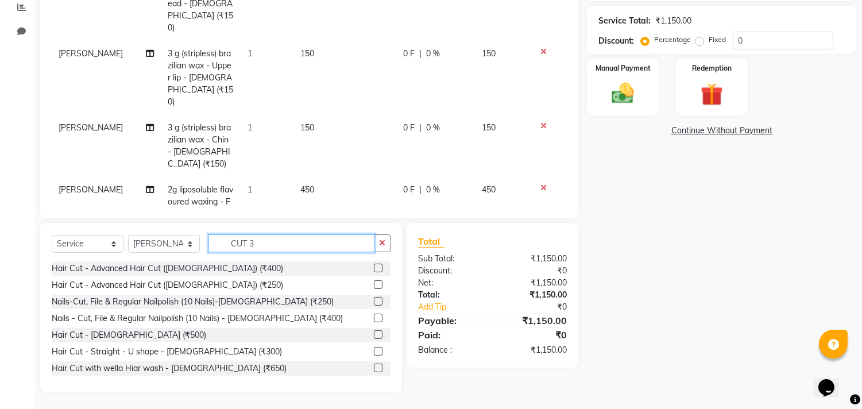
scroll to position [199, 0]
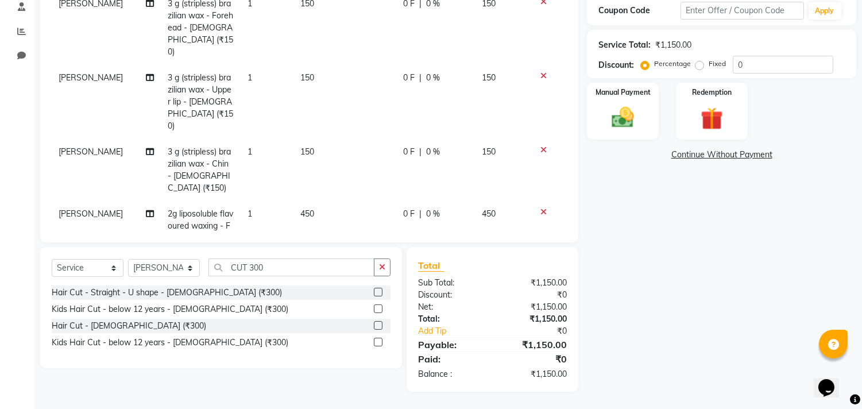
click at [381, 293] on label at bounding box center [378, 292] width 9 height 9
click at [381, 293] on input "checkbox" at bounding box center [377, 292] width 7 height 7
click at [284, 271] on input "CUT 300" at bounding box center [291, 267] width 166 height 18
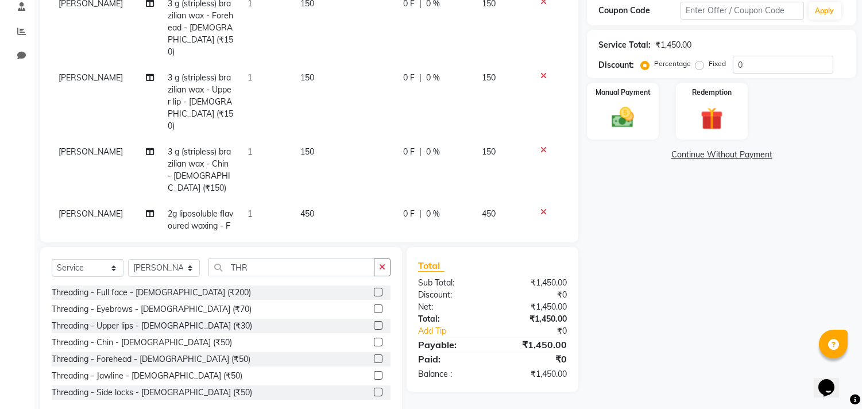
click at [374, 309] on label at bounding box center [378, 308] width 9 height 9
click at [374, 309] on input "checkbox" at bounding box center [377, 309] width 7 height 7
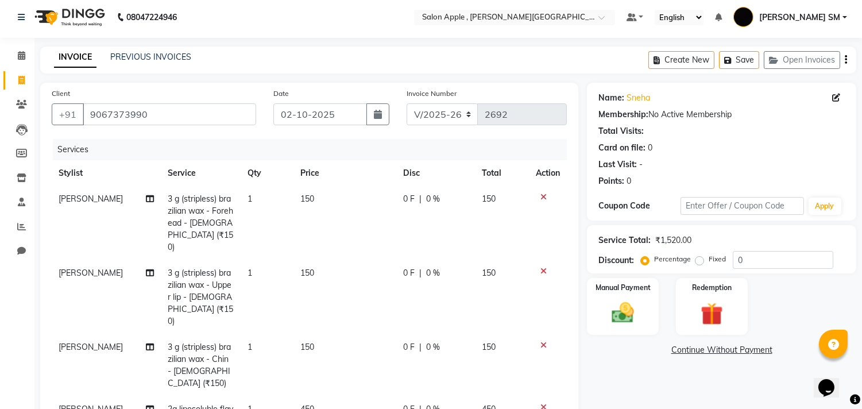
scroll to position [0, 0]
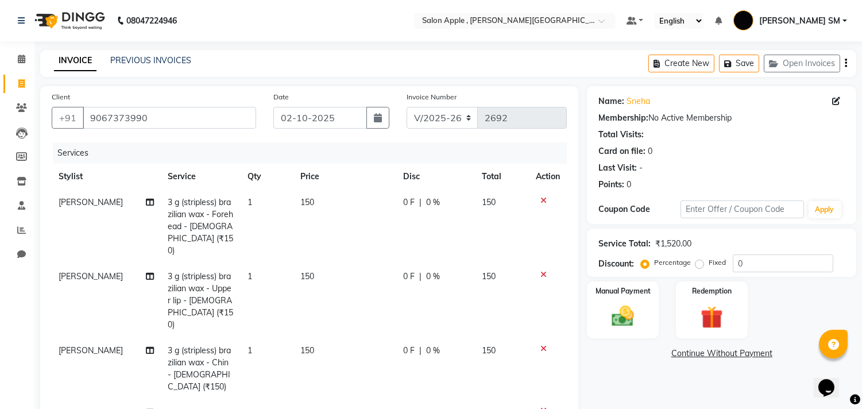
click at [709, 262] on label "Fixed" at bounding box center [717, 262] width 17 height 10
click at [698, 262] on input "Fixed" at bounding box center [702, 262] width 8 height 8
click at [745, 262] on input "0" at bounding box center [783, 263] width 101 height 18
click at [644, 309] on div "Manual Payment" at bounding box center [623, 309] width 75 height 59
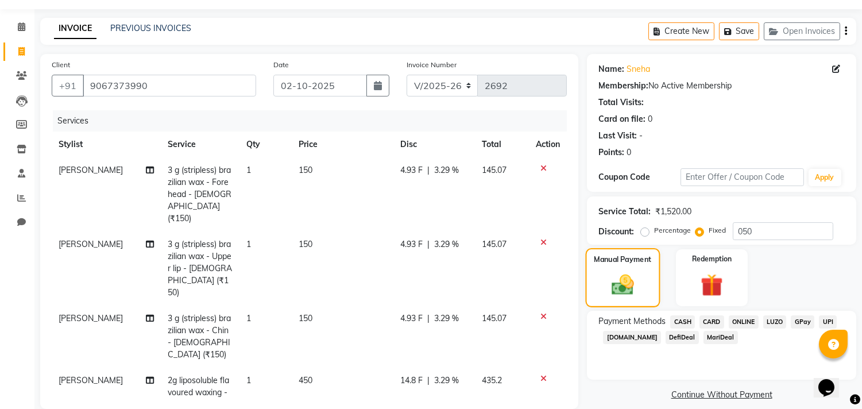
scroll to position [128, 0]
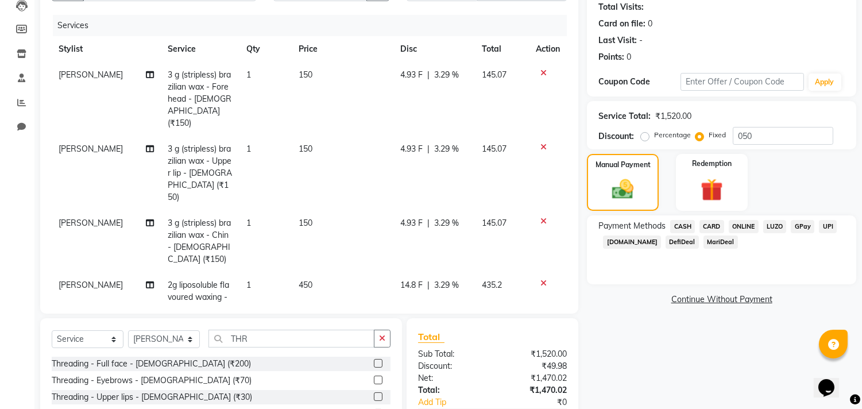
click at [745, 227] on span "ONLINE" at bounding box center [744, 226] width 30 height 13
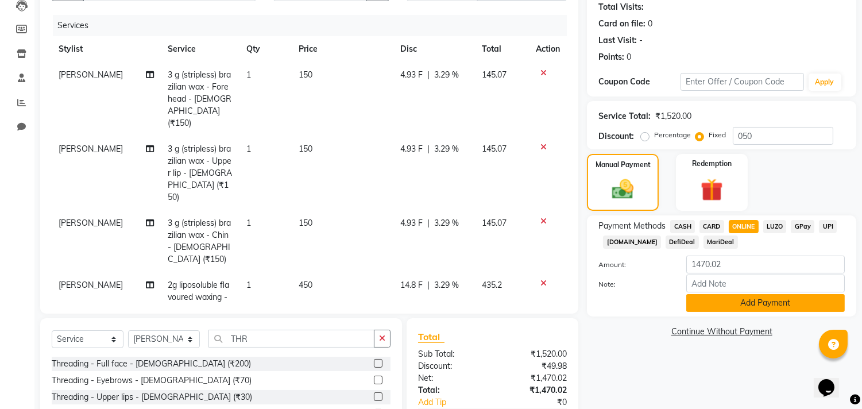
click at [767, 299] on button "Add Payment" at bounding box center [765, 303] width 159 height 18
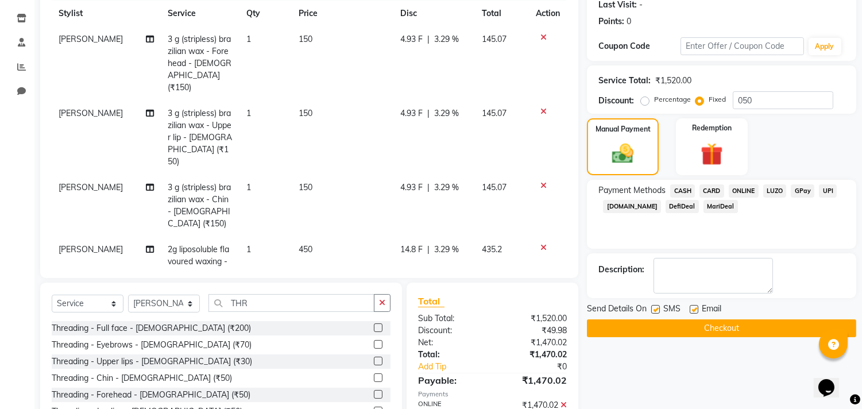
scroll to position [223, 0]
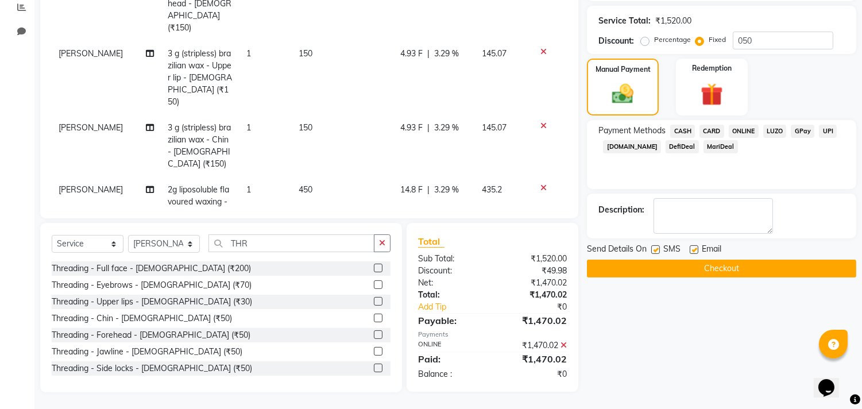
click at [749, 263] on button "Checkout" at bounding box center [721, 269] width 269 height 18
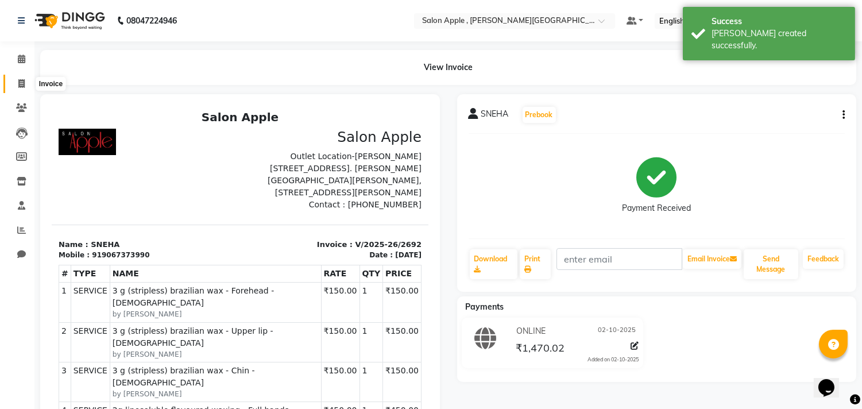
click at [23, 80] on icon at bounding box center [21, 83] width 6 height 9
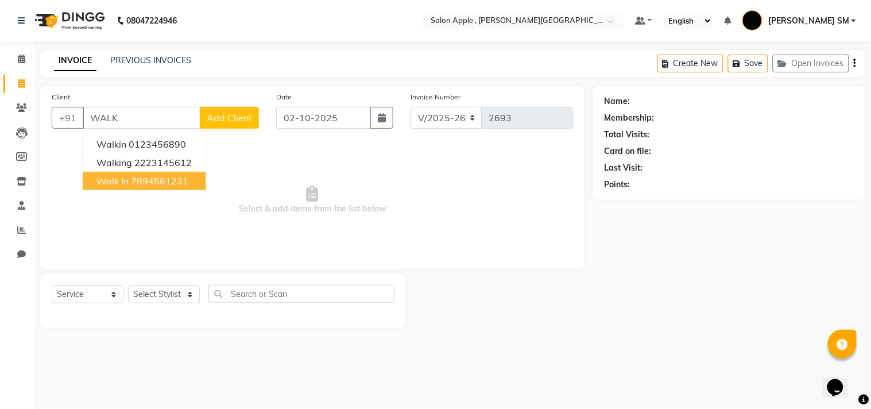
click at [165, 181] on ngb-highlight "7894561231" at bounding box center [159, 180] width 57 height 11
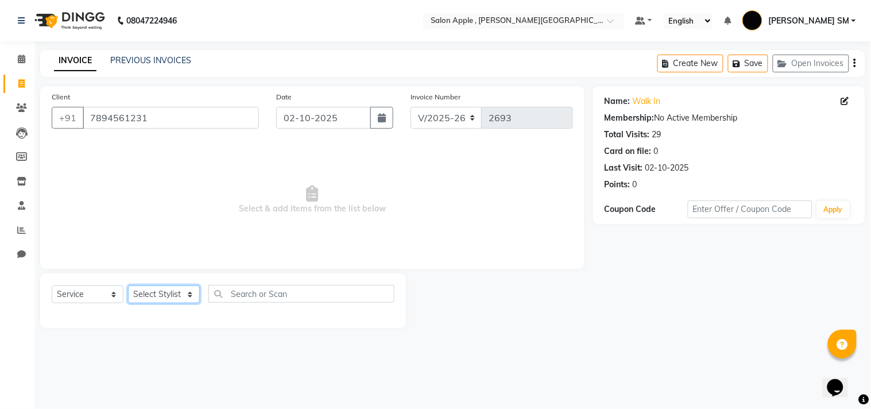
click at [175, 299] on select "Select Stylist [PERSON_NAME] Abhishek [PERSON_NAME] [PERSON_NAME] [PERSON_NAME]…" at bounding box center [164, 294] width 72 height 18
click at [128, 286] on select "Select Stylist [PERSON_NAME] Abhishek [PERSON_NAME] [PERSON_NAME] [PERSON_NAME]…" at bounding box center [164, 294] width 72 height 18
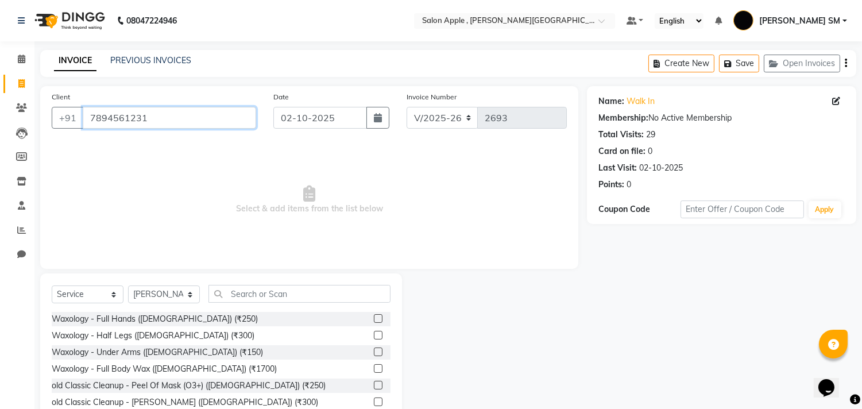
click at [161, 114] on input "7894561231" at bounding box center [169, 118] width 173 height 22
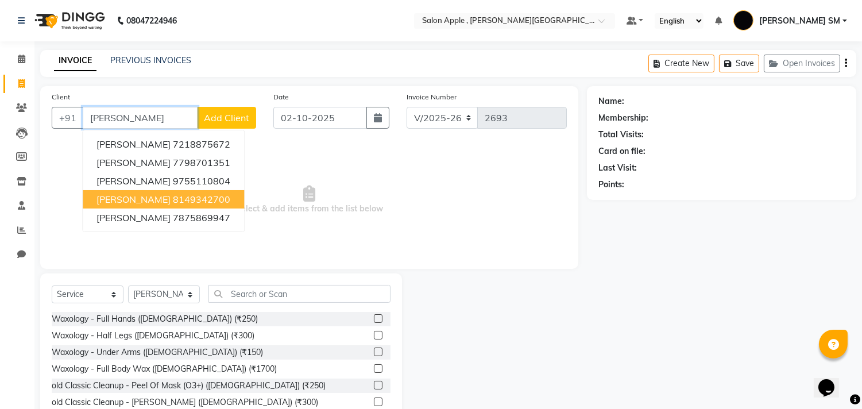
click at [173, 201] on ngb-highlight "8149342700" at bounding box center [201, 199] width 57 height 11
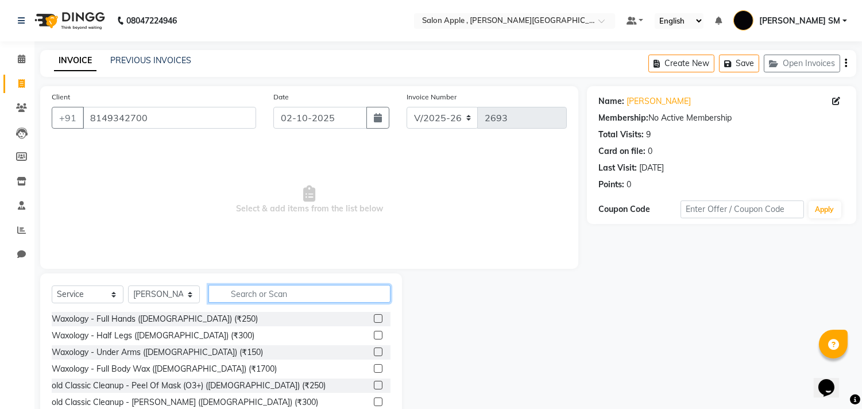
click at [248, 294] on input "text" at bounding box center [299, 294] width 182 height 18
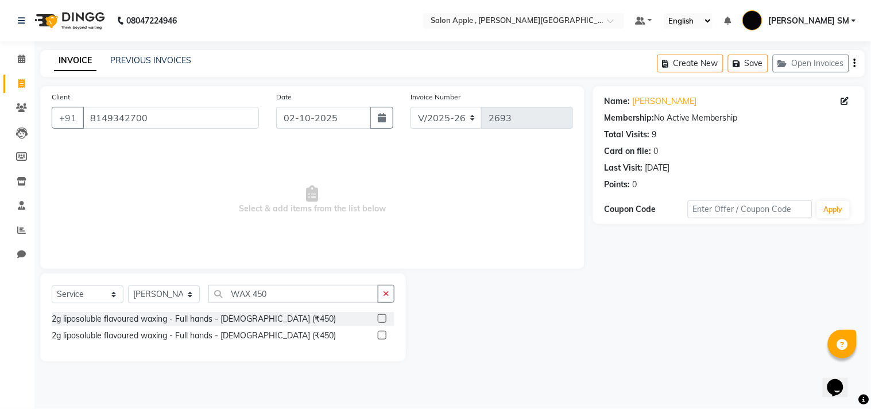
click at [384, 334] on label at bounding box center [382, 335] width 9 height 9
click at [384, 334] on input "checkbox" at bounding box center [381, 335] width 7 height 7
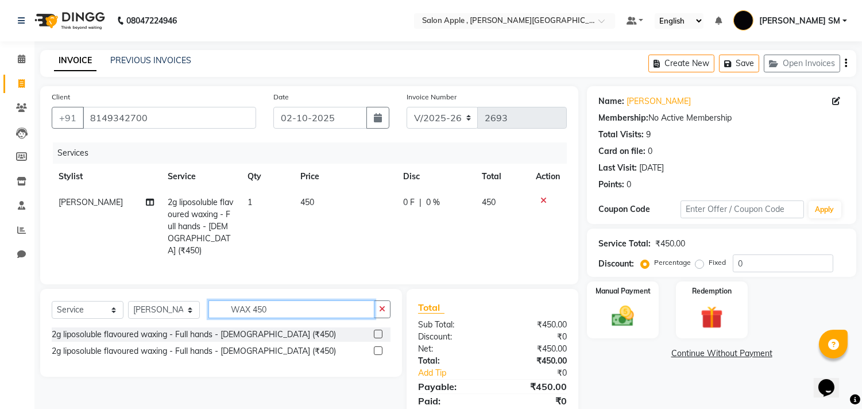
click at [290, 309] on input "WAX 450" at bounding box center [291, 309] width 166 height 18
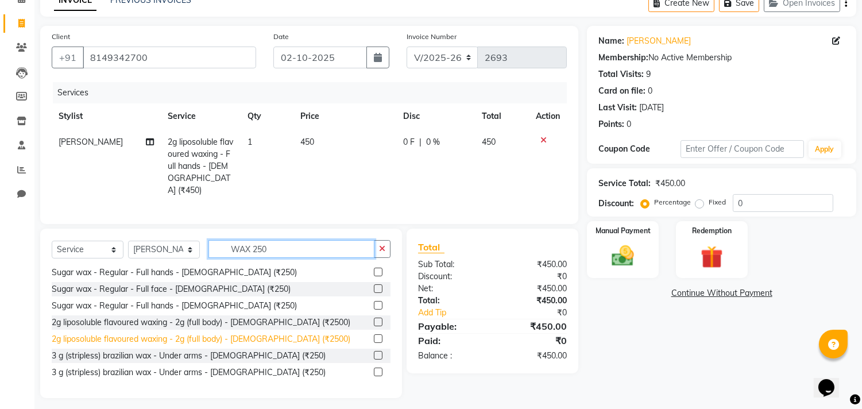
scroll to position [64, 0]
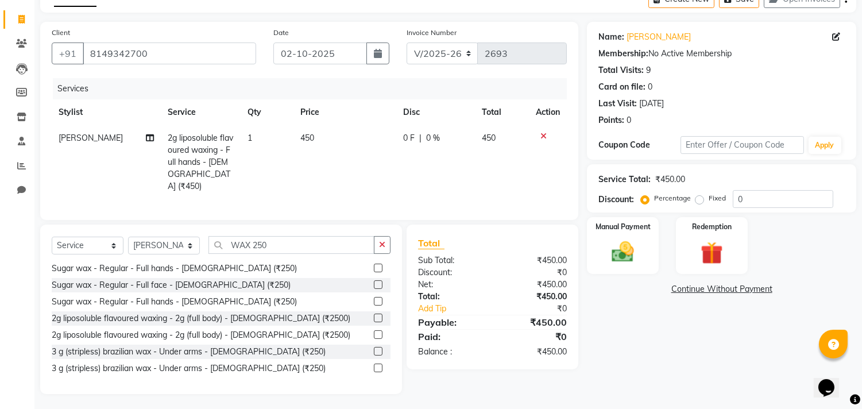
click at [374, 365] on label at bounding box center [378, 368] width 9 height 9
click at [374, 365] on input "checkbox" at bounding box center [377, 368] width 7 height 7
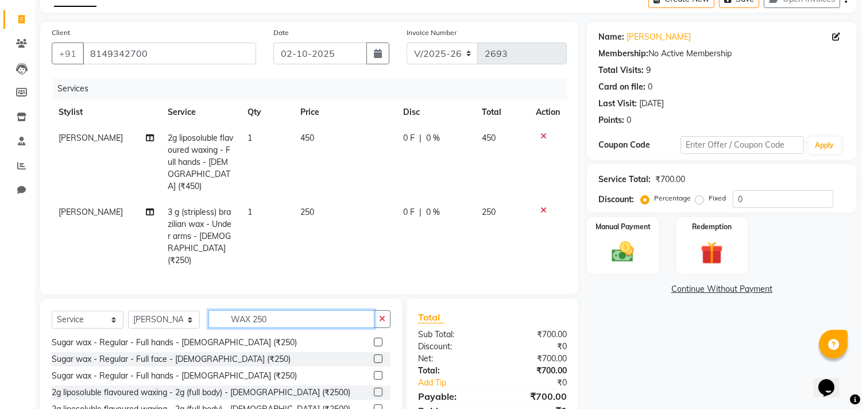
click at [279, 310] on input "WAX 250" at bounding box center [291, 319] width 166 height 18
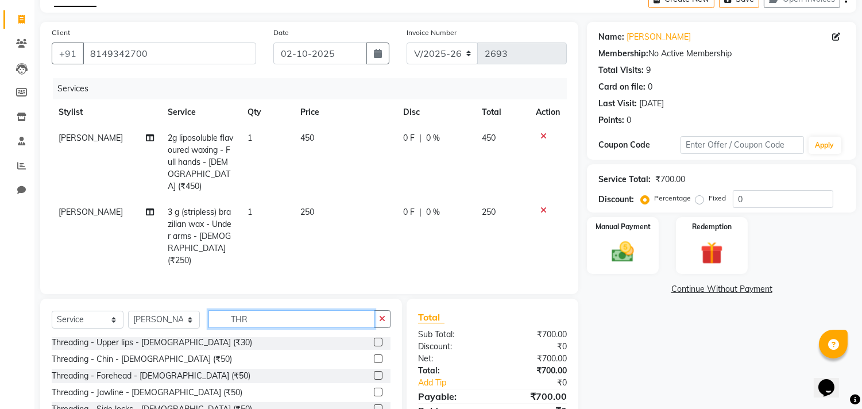
scroll to position [0, 0]
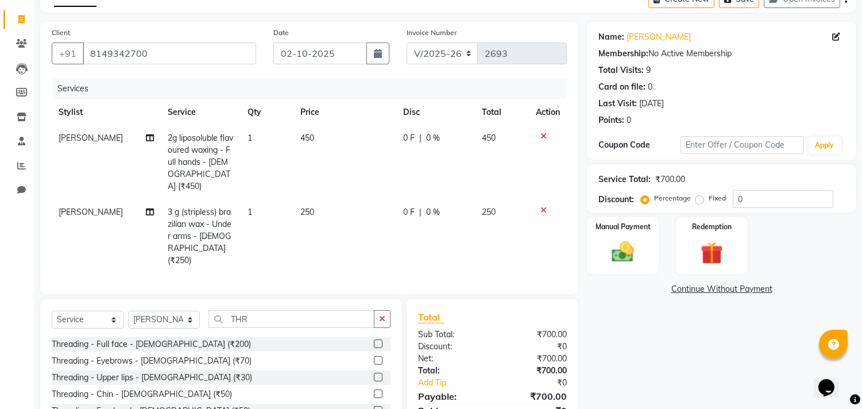
click at [374, 356] on label at bounding box center [378, 360] width 9 height 9
click at [374, 357] on input "checkbox" at bounding box center [377, 360] width 7 height 7
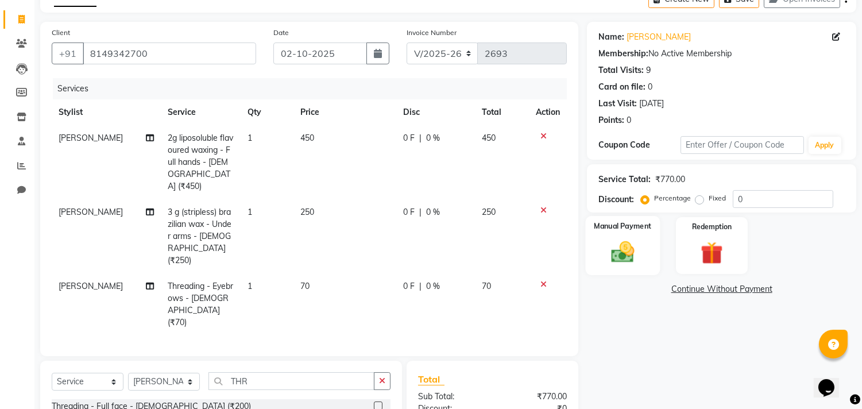
click at [639, 254] on img at bounding box center [623, 252] width 38 height 27
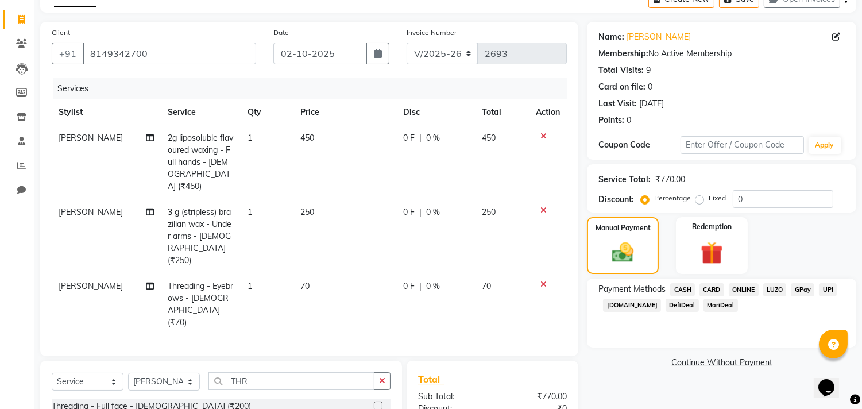
click at [749, 284] on span "ONLINE" at bounding box center [744, 289] width 30 height 13
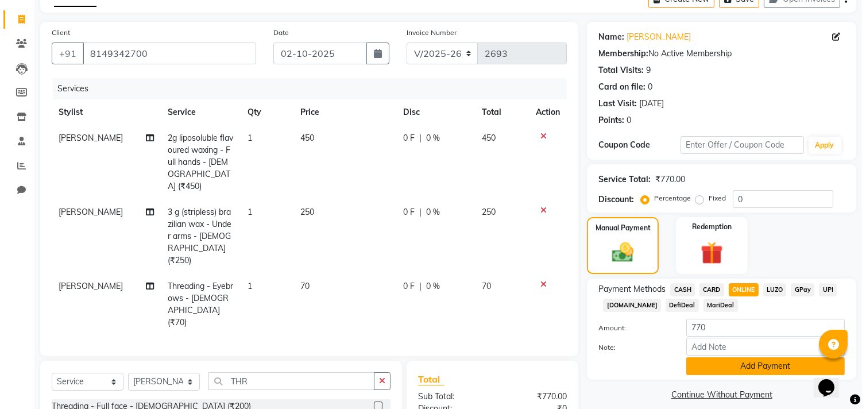
click at [750, 369] on button "Add Payment" at bounding box center [765, 366] width 159 height 18
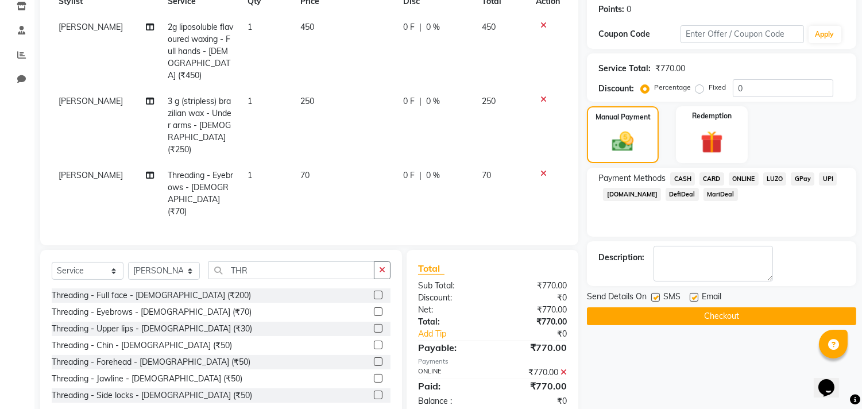
scroll to position [176, 0]
click at [735, 320] on button "Checkout" at bounding box center [721, 316] width 269 height 18
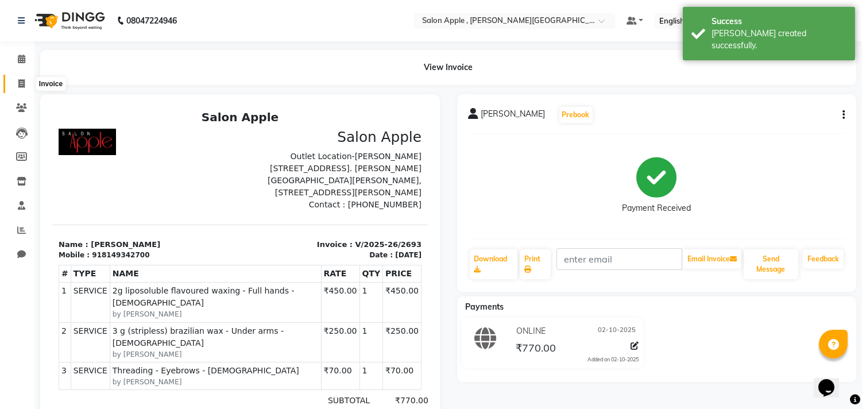
click at [22, 82] on icon at bounding box center [21, 83] width 6 height 9
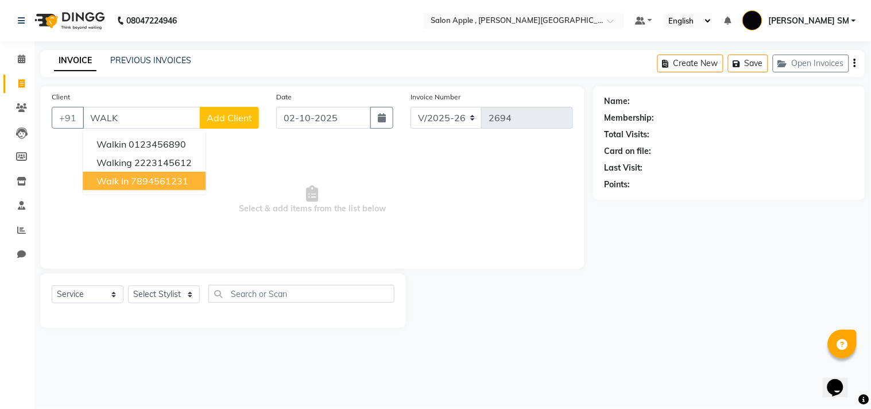
click at [161, 177] on ngb-highlight "7894561231" at bounding box center [159, 180] width 57 height 11
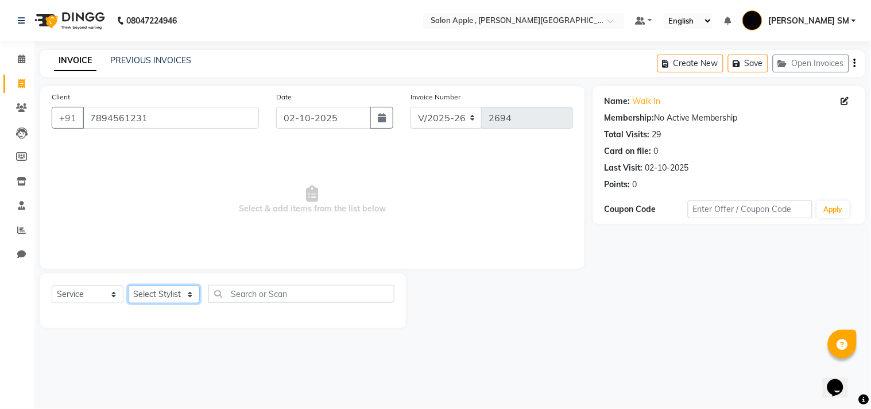
click at [167, 295] on select "Select Stylist [PERSON_NAME] Abhishek [PERSON_NAME] [PERSON_NAME] [PERSON_NAME]…" at bounding box center [164, 294] width 72 height 18
click at [128, 286] on select "Select Stylist [PERSON_NAME] Abhishek [PERSON_NAME] [PERSON_NAME] [PERSON_NAME]…" at bounding box center [164, 294] width 72 height 18
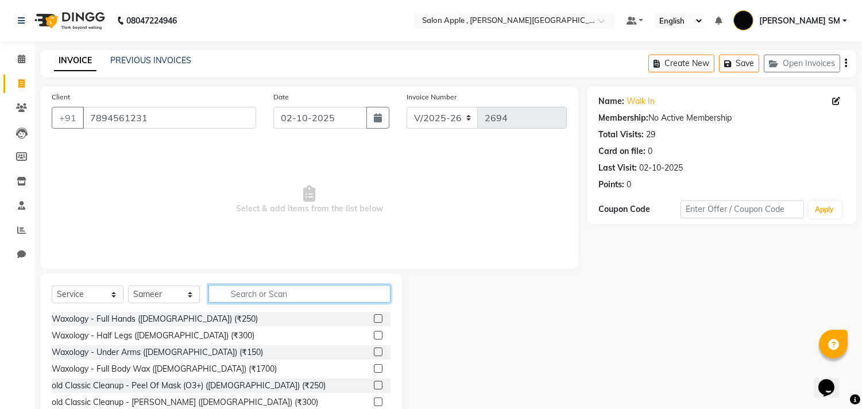
click at [262, 293] on input "text" at bounding box center [299, 294] width 182 height 18
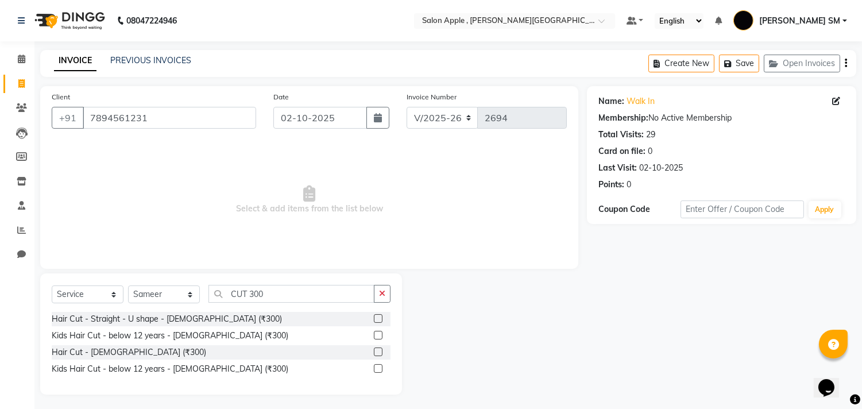
click at [377, 353] on label at bounding box center [378, 351] width 9 height 9
click at [377, 353] on input "checkbox" at bounding box center [377, 352] width 7 height 7
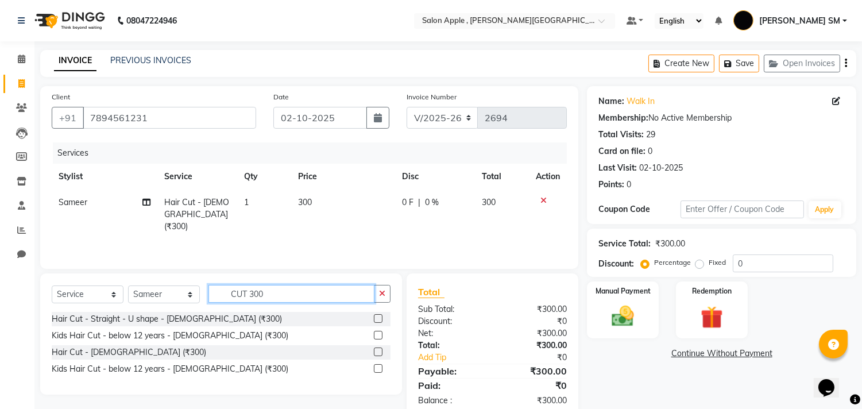
click at [283, 295] on input "CUT 300" at bounding box center [291, 294] width 166 height 18
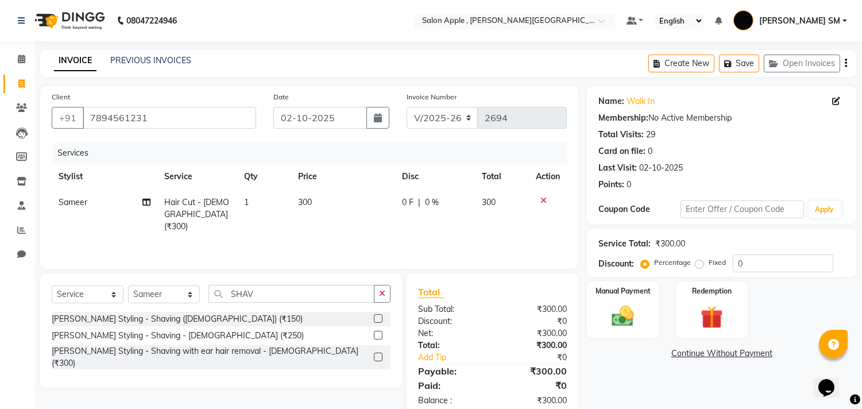
click at [377, 334] on label at bounding box center [378, 335] width 9 height 9
click at [377, 334] on input "checkbox" at bounding box center [377, 335] width 7 height 7
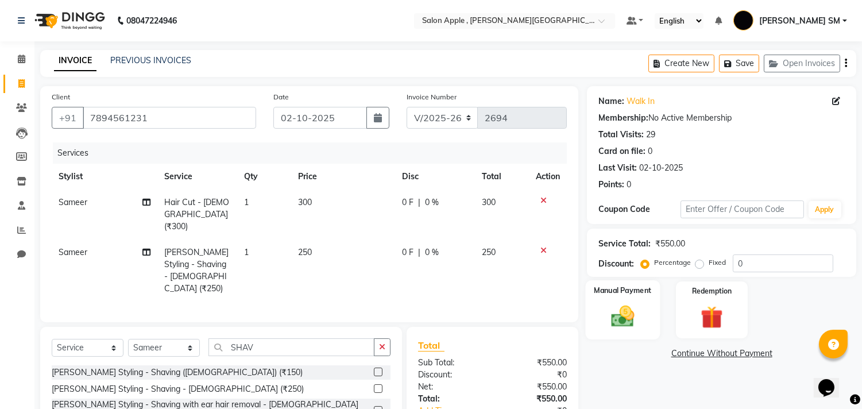
click at [645, 312] on div "Manual Payment" at bounding box center [623, 309] width 75 height 59
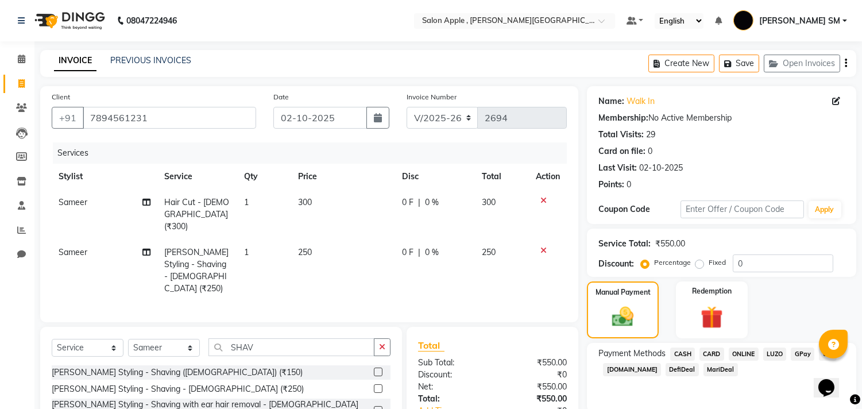
click at [749, 349] on span "ONLINE" at bounding box center [744, 353] width 30 height 13
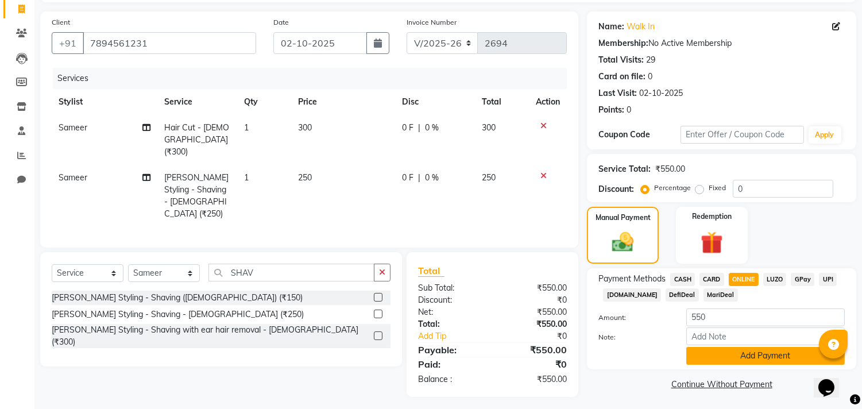
scroll to position [76, 0]
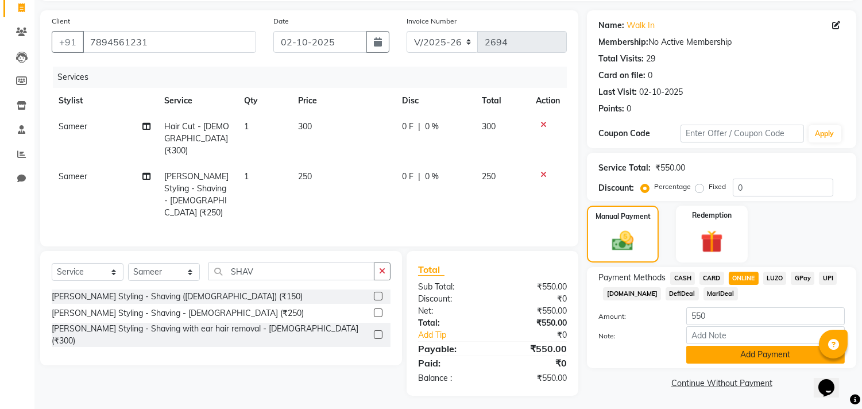
click at [741, 346] on button "Add Payment" at bounding box center [765, 355] width 159 height 18
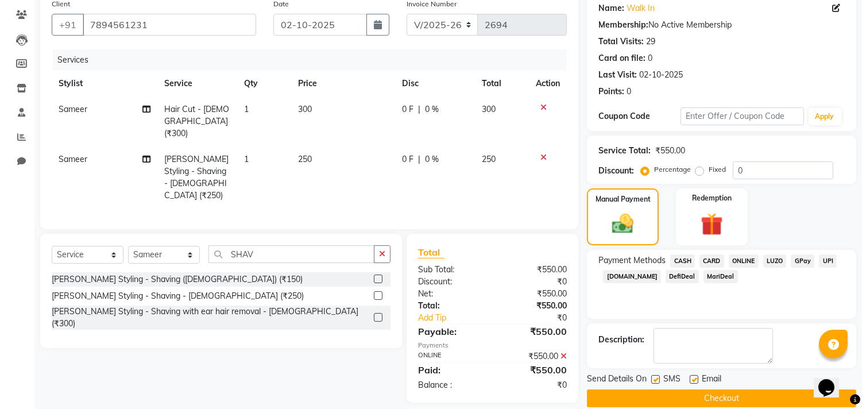
scroll to position [107, 0]
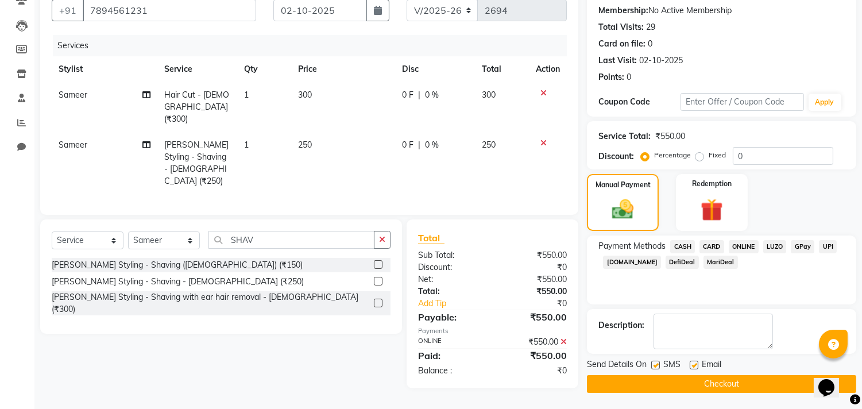
click at [720, 387] on button "Checkout" at bounding box center [721, 384] width 269 height 18
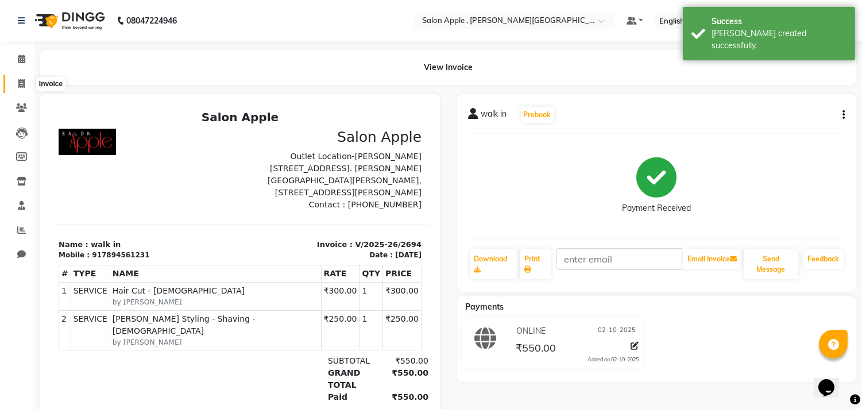
click at [22, 82] on icon at bounding box center [21, 83] width 6 height 9
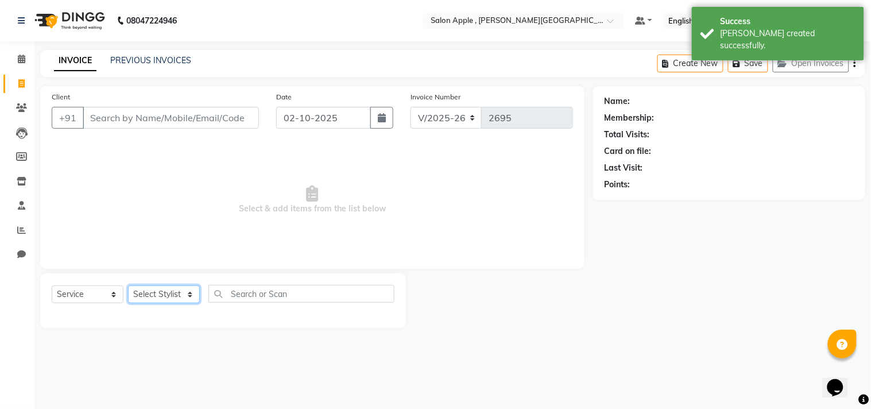
click at [160, 294] on select "Select Stylist [PERSON_NAME] Abhishek [PERSON_NAME] [PERSON_NAME] [PERSON_NAME]…" at bounding box center [164, 294] width 72 height 18
click at [128, 286] on select "Select Stylist [PERSON_NAME] Abhishek [PERSON_NAME] [PERSON_NAME] [PERSON_NAME]…" at bounding box center [164, 294] width 72 height 18
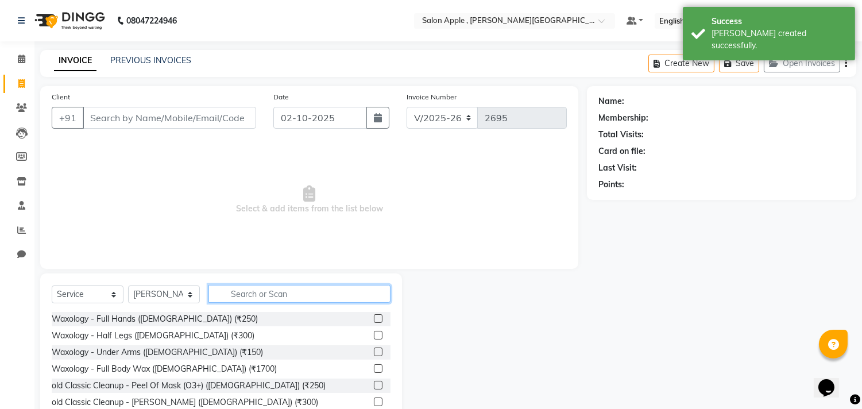
click at [266, 296] on input "text" at bounding box center [299, 294] width 182 height 18
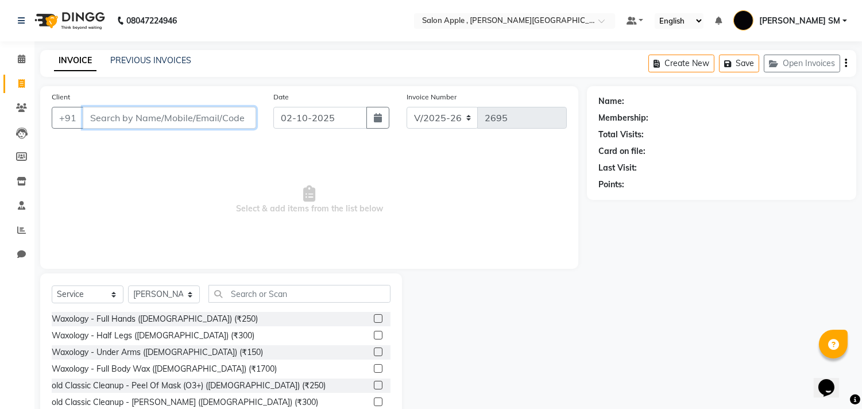
click at [133, 116] on input "Client" at bounding box center [169, 118] width 173 height 22
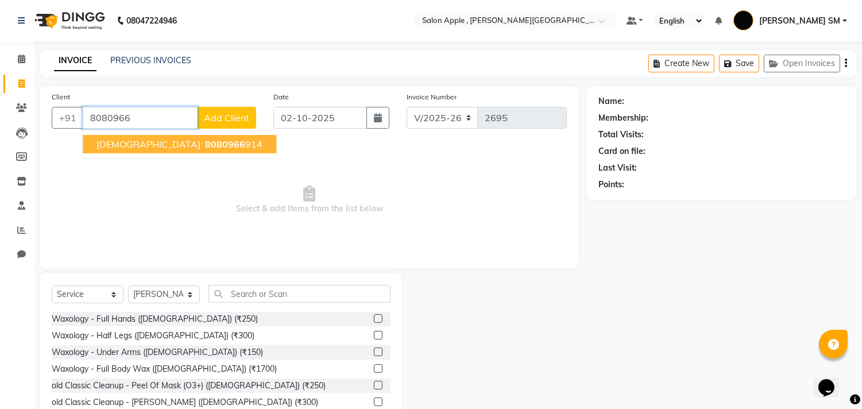
click at [205, 144] on span "8080966" at bounding box center [225, 143] width 40 height 11
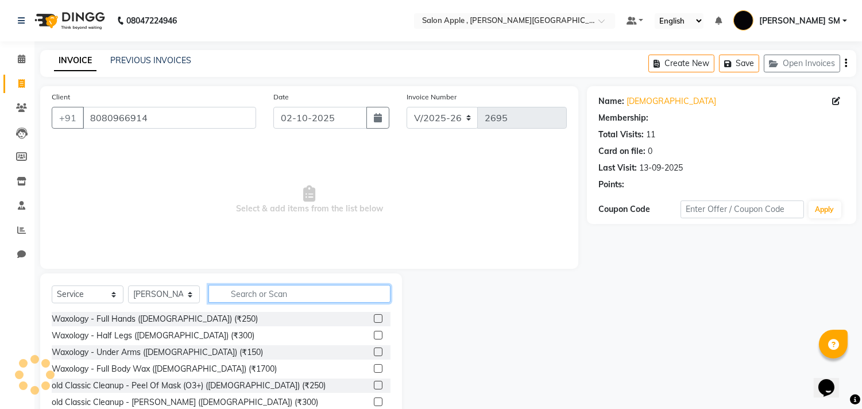
click at [251, 296] on input "text" at bounding box center [299, 294] width 182 height 18
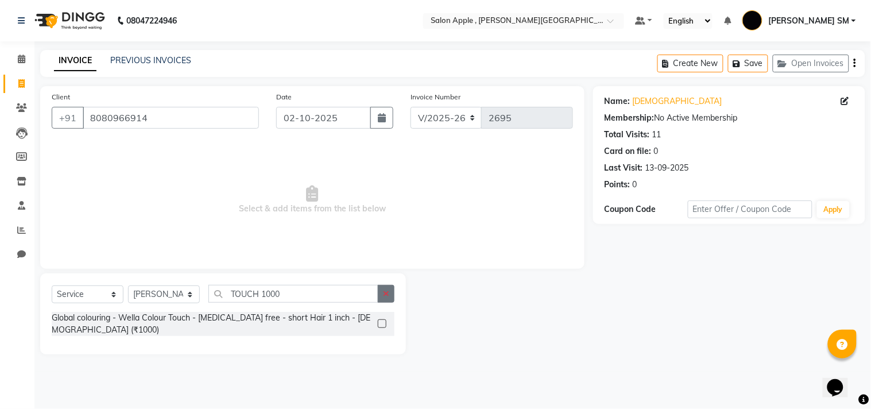
click at [380, 322] on label at bounding box center [382, 323] width 9 height 9
click at [380, 322] on input "checkbox" at bounding box center [381, 323] width 7 height 7
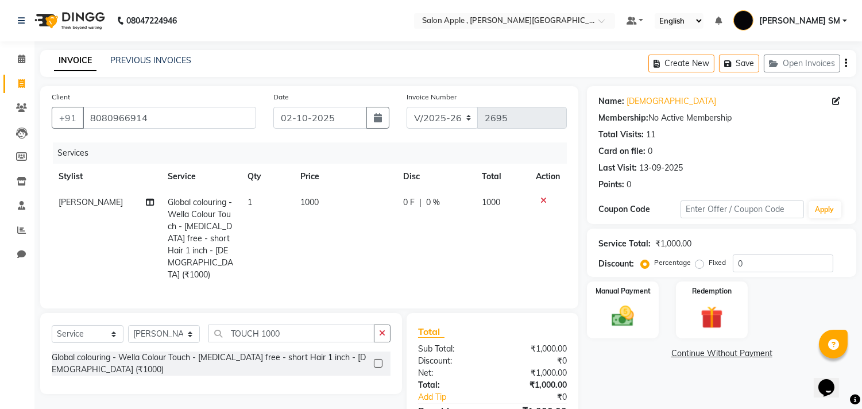
click at [709, 264] on label "Fixed" at bounding box center [717, 262] width 17 height 10
click at [698, 264] on input "Fixed" at bounding box center [702, 262] width 8 height 8
click at [762, 263] on input "0" at bounding box center [783, 263] width 101 height 18
click at [654, 265] on label "Percentage" at bounding box center [672, 262] width 37 height 10
click at [646, 265] on input "Percentage" at bounding box center [647, 262] width 8 height 8
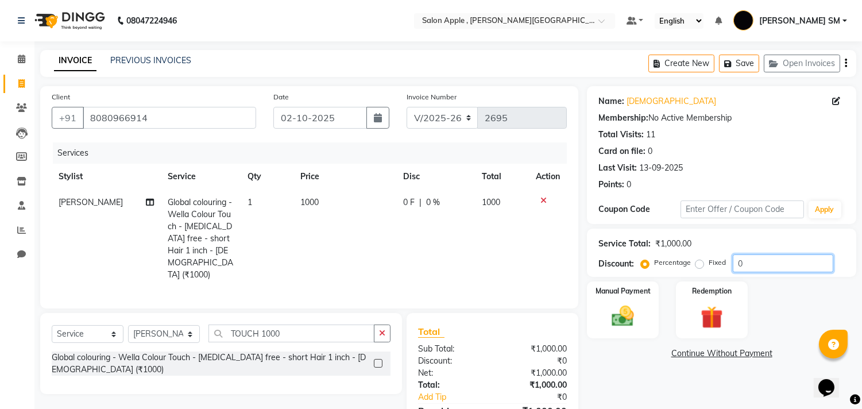
click at [747, 263] on input "0" at bounding box center [783, 263] width 101 height 18
click at [647, 311] on div "Manual Payment" at bounding box center [623, 309] width 75 height 59
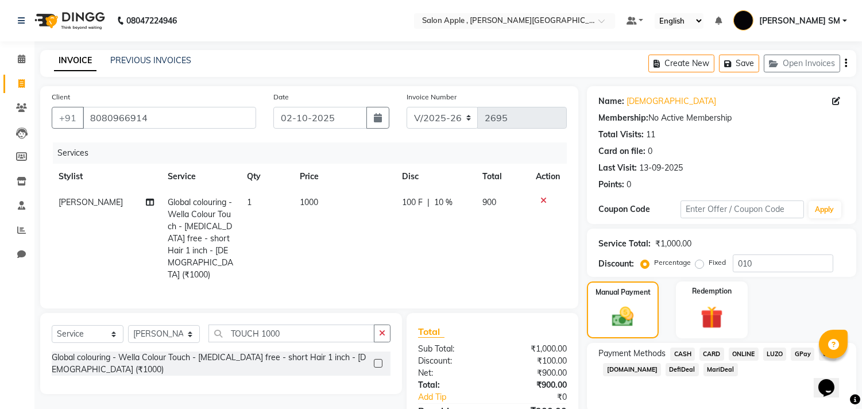
click at [749, 354] on span "ONLINE" at bounding box center [744, 353] width 30 height 13
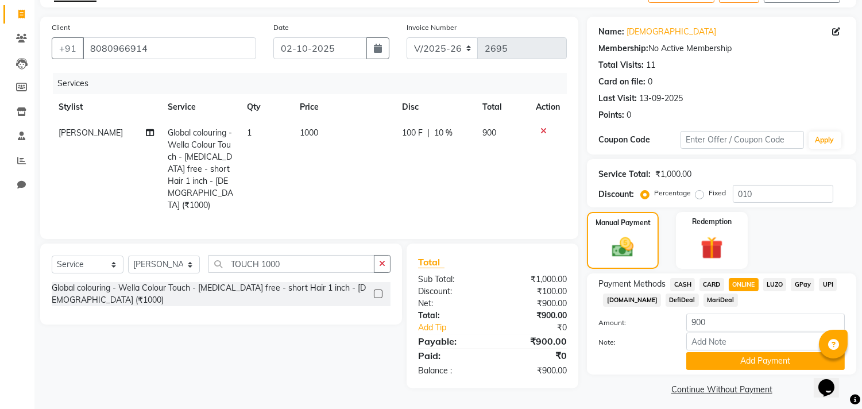
scroll to position [76, 0]
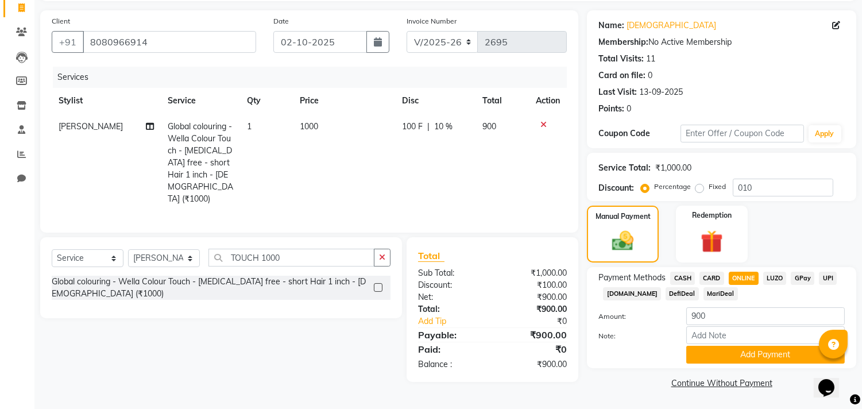
click at [748, 354] on button "Add Payment" at bounding box center [765, 355] width 159 height 18
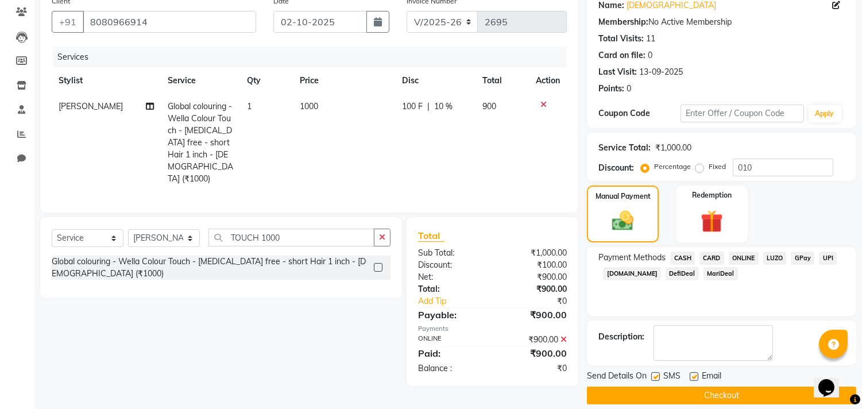
scroll to position [107, 0]
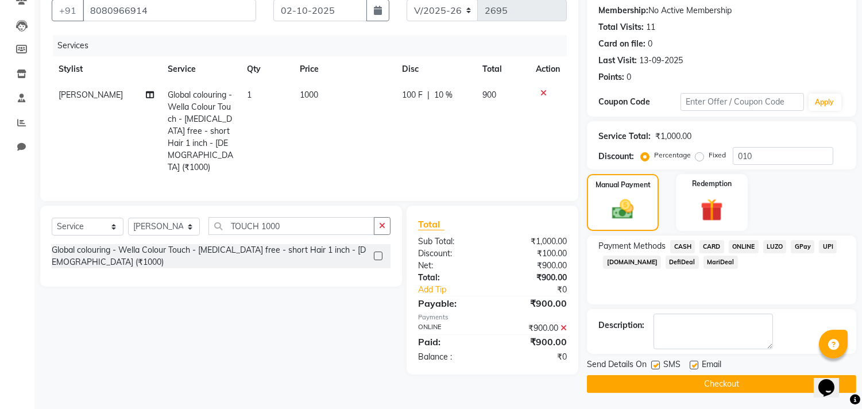
click at [744, 382] on button "Checkout" at bounding box center [721, 384] width 269 height 18
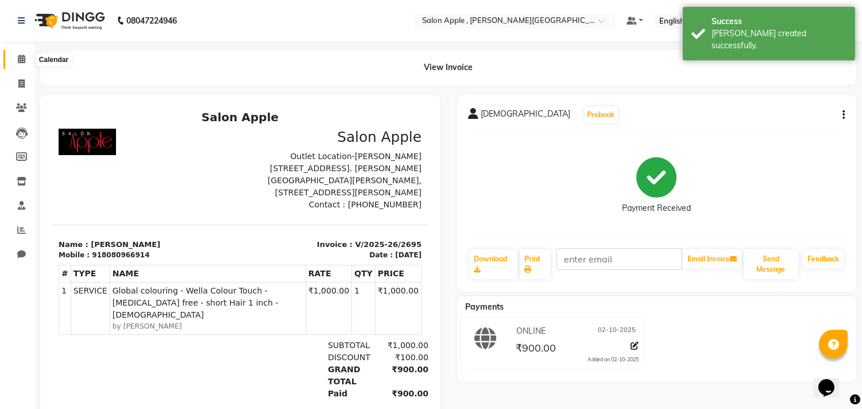
click at [18, 58] on icon at bounding box center [21, 59] width 7 height 9
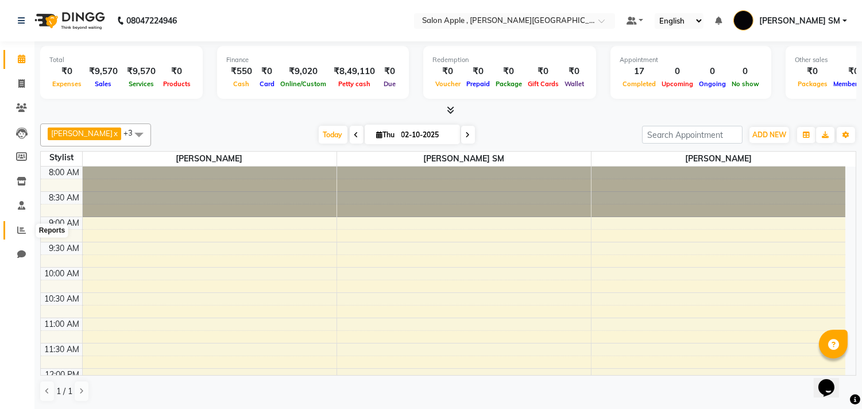
click at [19, 226] on icon at bounding box center [21, 230] width 9 height 9
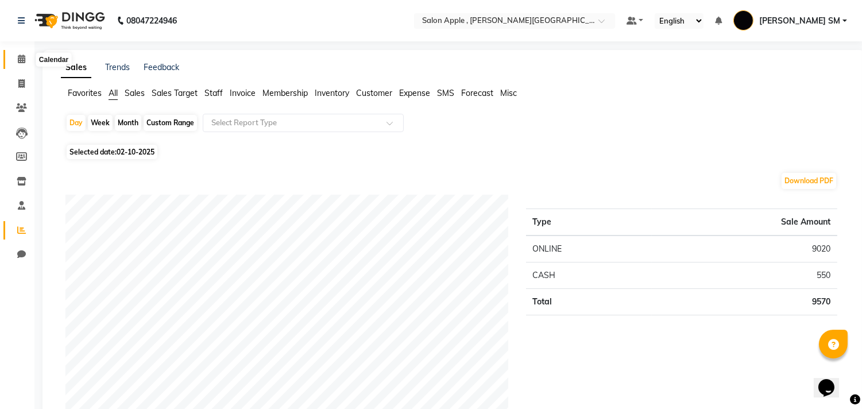
click at [24, 60] on span at bounding box center [21, 59] width 20 height 13
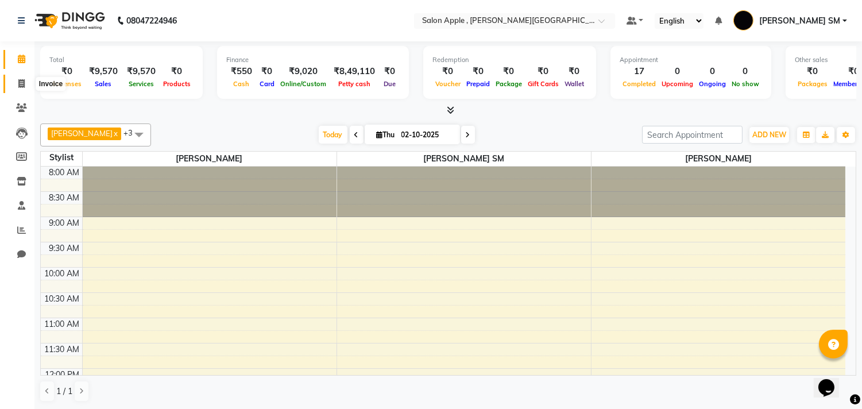
click at [19, 82] on icon at bounding box center [21, 83] width 6 height 9
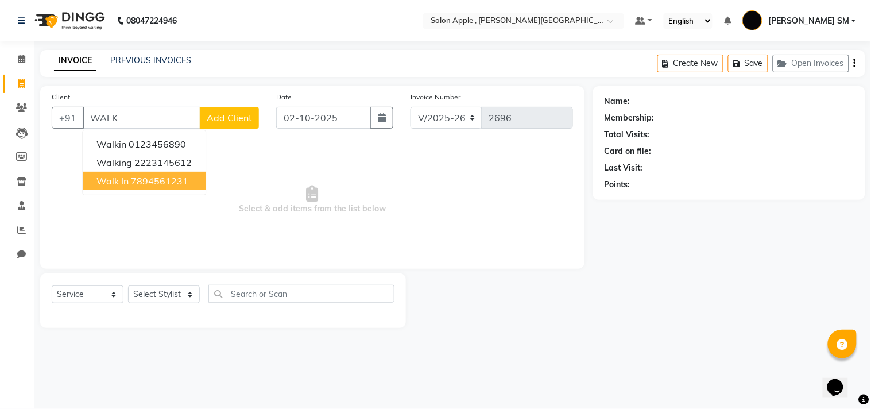
click at [168, 175] on ngb-highlight "7894561231" at bounding box center [159, 180] width 57 height 11
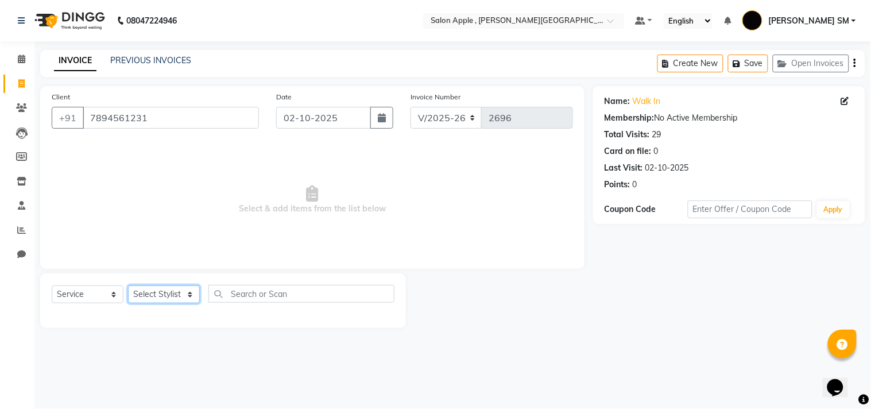
click at [156, 291] on select "Select Stylist [PERSON_NAME] Abhishek [PERSON_NAME] [PERSON_NAME] [PERSON_NAME]…" at bounding box center [164, 294] width 72 height 18
click at [128, 286] on select "Select Stylist [PERSON_NAME] Abhishek [PERSON_NAME] [PERSON_NAME] [PERSON_NAME]…" at bounding box center [164, 294] width 72 height 18
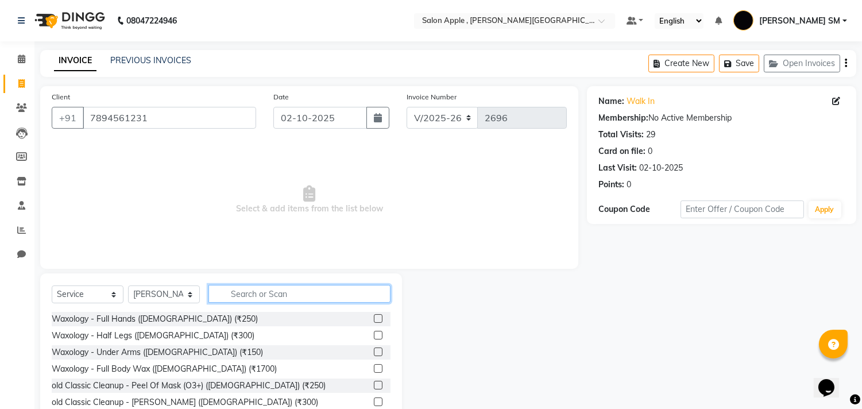
click at [283, 298] on input "text" at bounding box center [299, 294] width 182 height 18
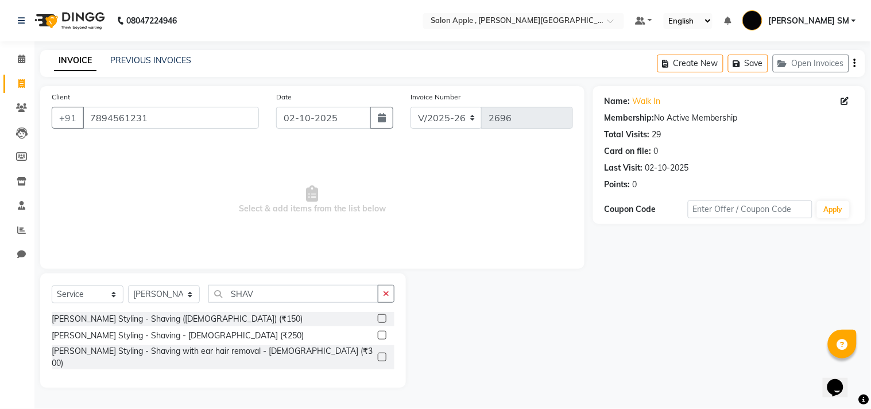
click at [382, 335] on label at bounding box center [382, 335] width 9 height 9
click at [382, 335] on input "checkbox" at bounding box center [381, 335] width 7 height 7
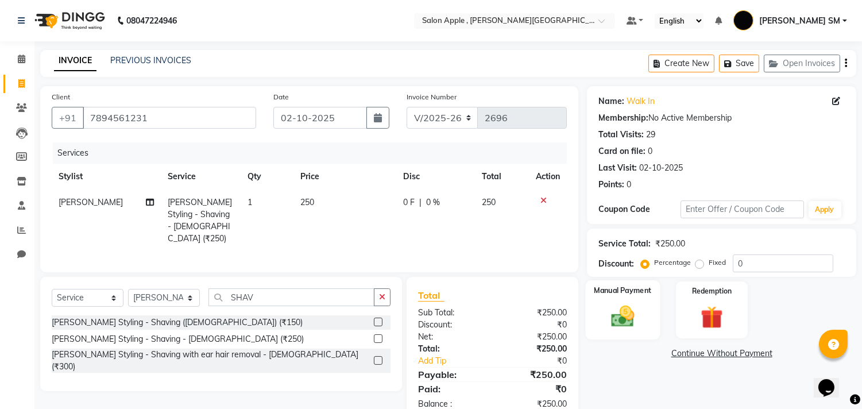
click at [647, 309] on div "Manual Payment" at bounding box center [623, 309] width 75 height 59
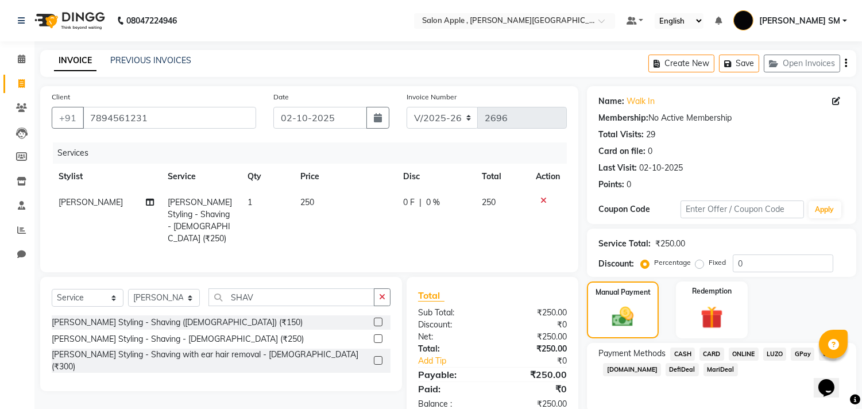
click at [749, 354] on span "ONLINE" at bounding box center [744, 353] width 30 height 13
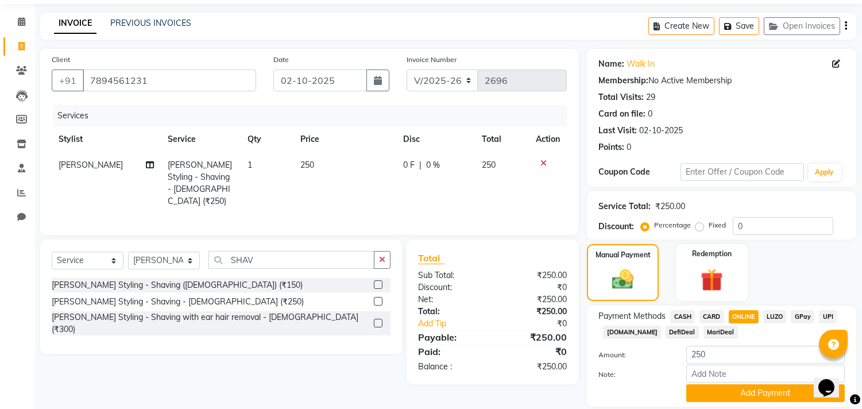
scroll to position [76, 0]
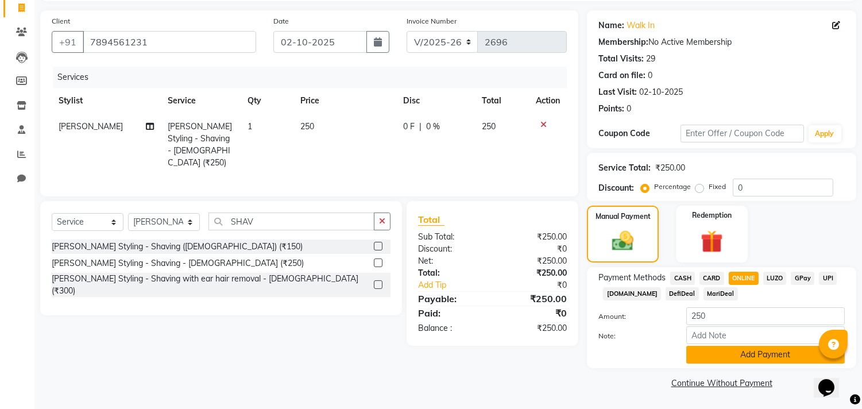
click at [744, 356] on button "Add Payment" at bounding box center [765, 355] width 159 height 18
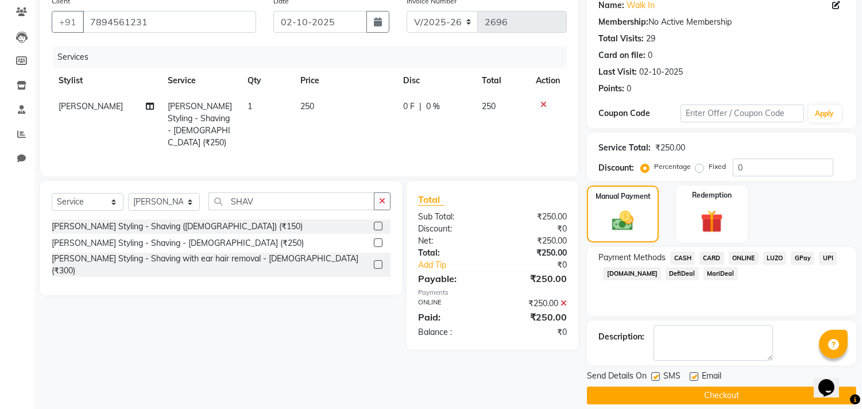
scroll to position [107, 0]
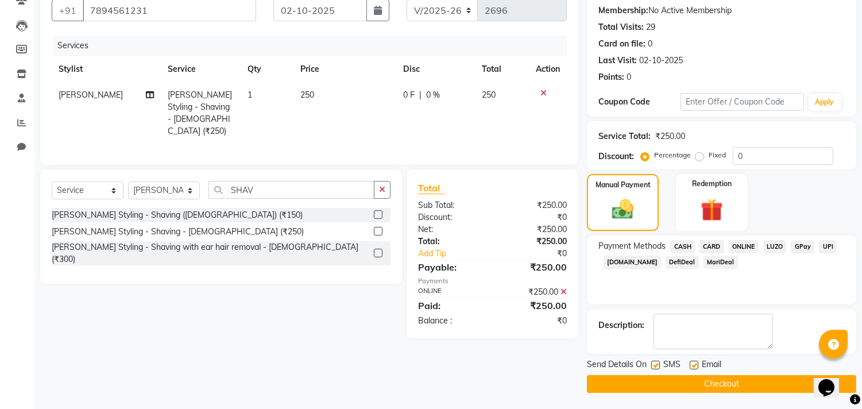
click at [731, 379] on button "Checkout" at bounding box center [721, 384] width 269 height 18
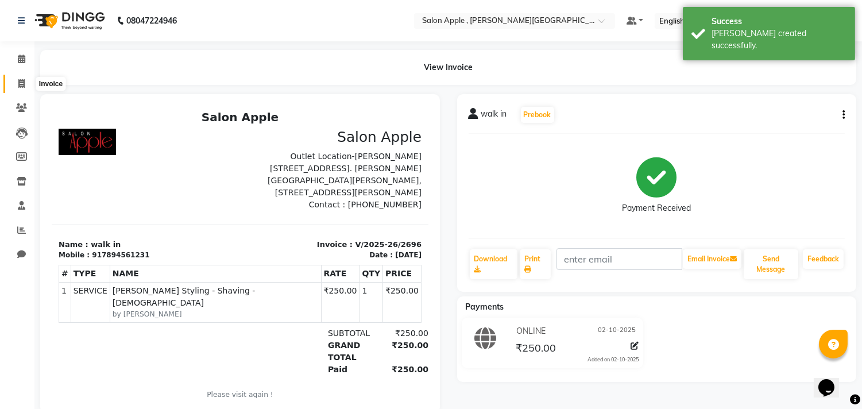
click at [25, 81] on span at bounding box center [21, 84] width 20 height 13
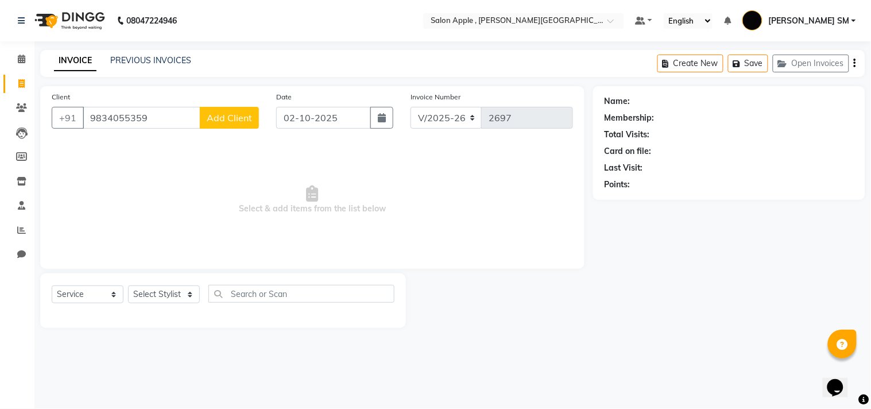
click at [239, 113] on span "Add Client" at bounding box center [229, 117] width 45 height 11
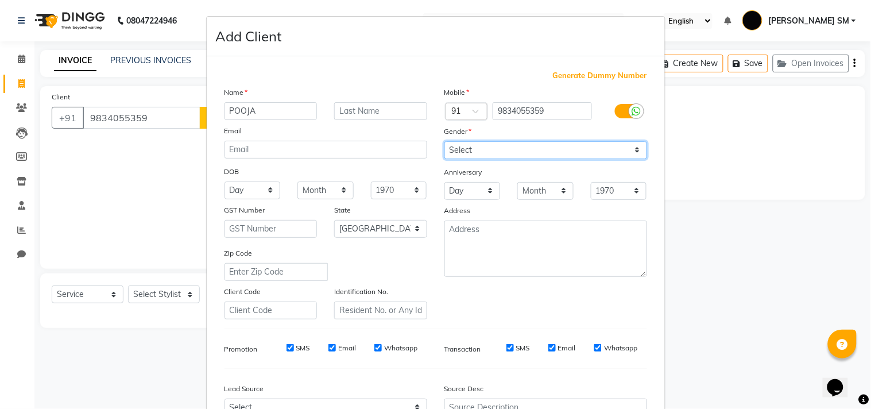
click at [489, 146] on select "Select [DEMOGRAPHIC_DATA] [DEMOGRAPHIC_DATA] Other Prefer Not To Say" at bounding box center [546, 150] width 203 height 18
click at [445, 141] on select "Select [DEMOGRAPHIC_DATA] [DEMOGRAPHIC_DATA] Other Prefer Not To Say" at bounding box center [546, 150] width 203 height 18
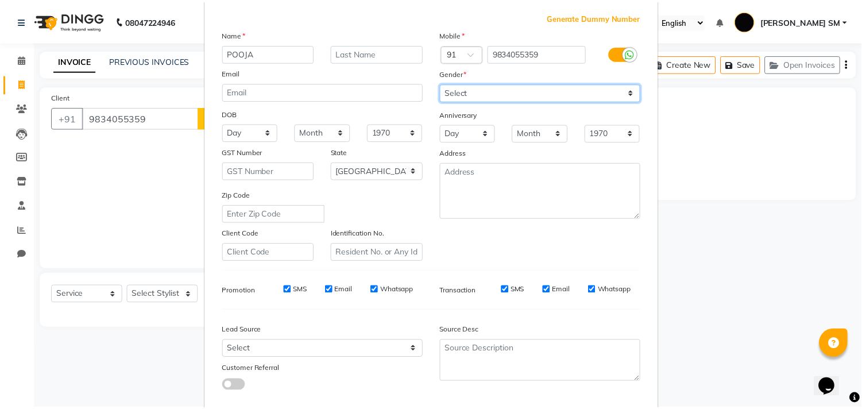
scroll to position [122, 0]
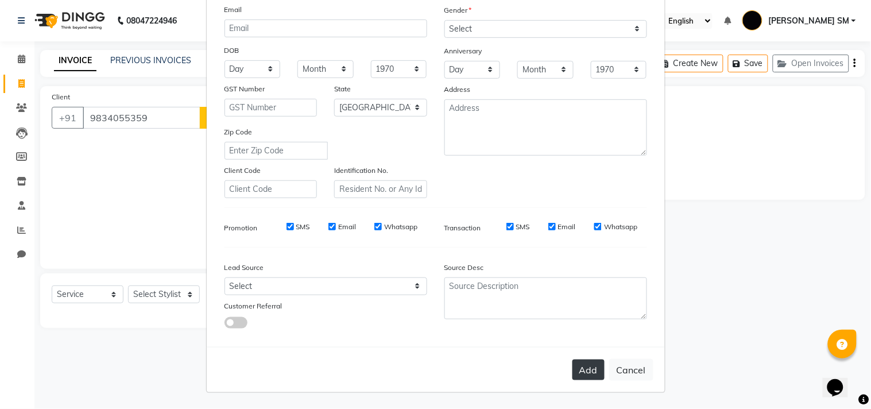
click at [582, 370] on button "Add" at bounding box center [589, 370] width 32 height 21
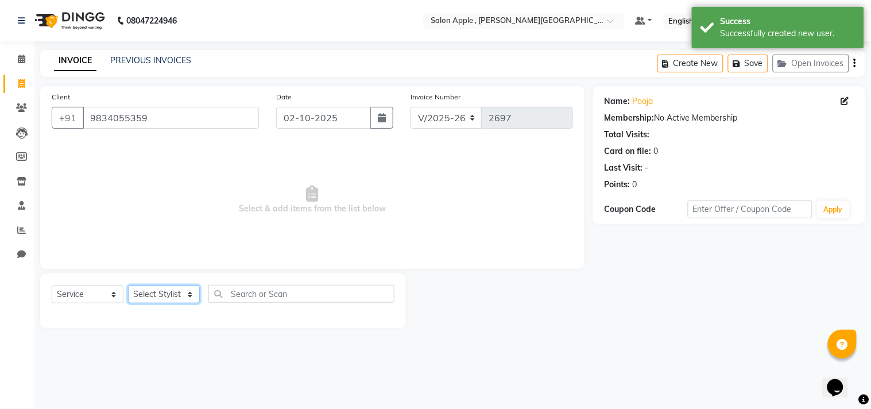
click at [159, 295] on select "Select Stylist [PERSON_NAME] Abhishek [PERSON_NAME] [PERSON_NAME] [PERSON_NAME]…" at bounding box center [164, 294] width 72 height 18
click at [128, 286] on select "Select Stylist [PERSON_NAME] Abhishek [PERSON_NAME] [PERSON_NAME] [PERSON_NAME]…" at bounding box center [164, 294] width 72 height 18
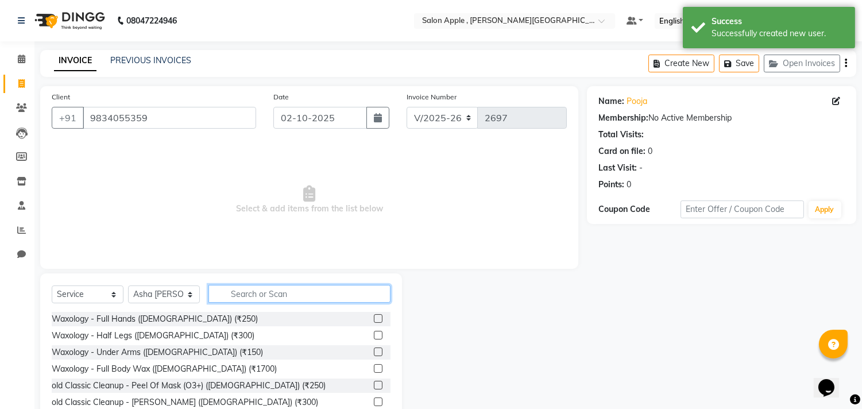
click at [249, 292] on input "text" at bounding box center [299, 294] width 182 height 18
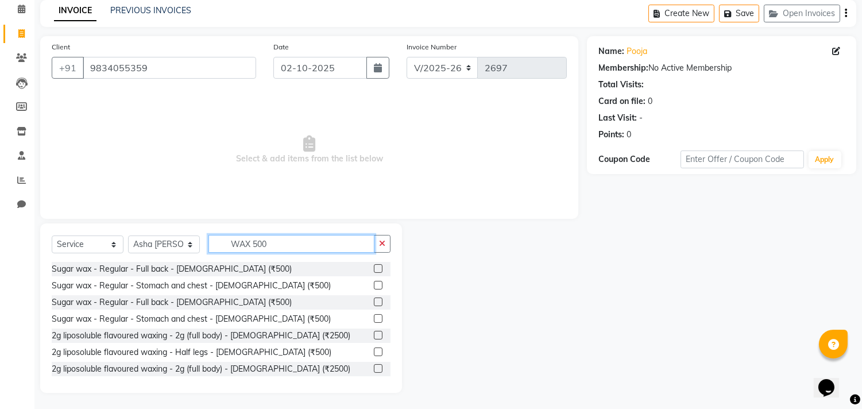
scroll to position [51, 0]
click at [374, 269] on label at bounding box center [378, 268] width 9 height 9
click at [374, 269] on input "checkbox" at bounding box center [377, 268] width 7 height 7
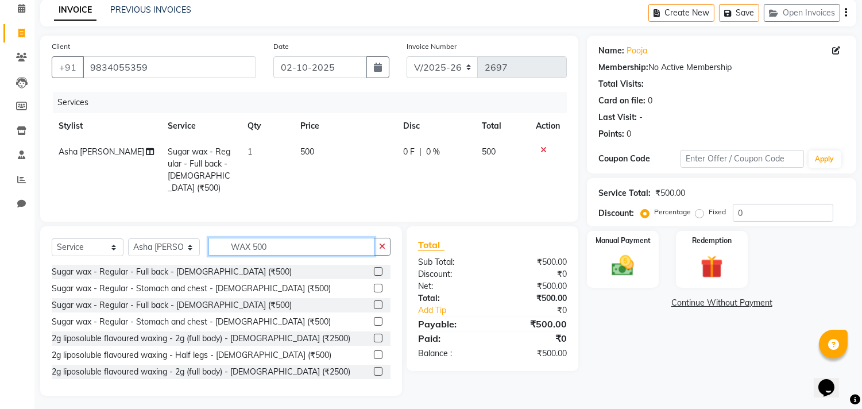
click at [281, 240] on input "WAX 500" at bounding box center [291, 247] width 166 height 18
click at [374, 353] on label at bounding box center [378, 354] width 9 height 9
click at [374, 353] on input "checkbox" at bounding box center [377, 354] width 7 height 7
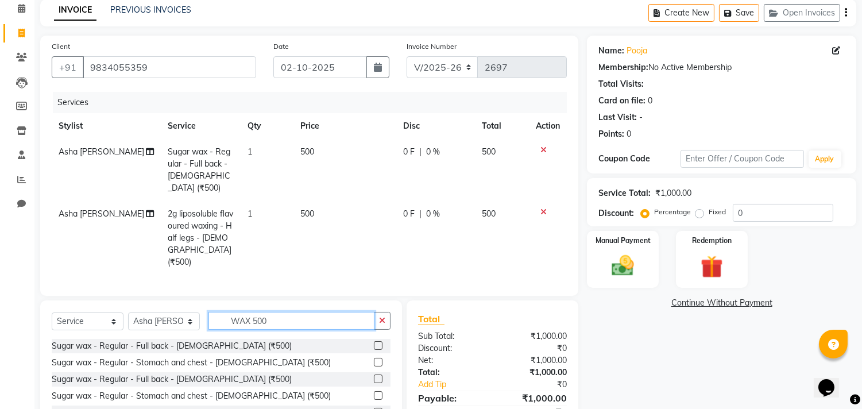
click at [288, 312] on input "WAX 500" at bounding box center [291, 321] width 166 height 18
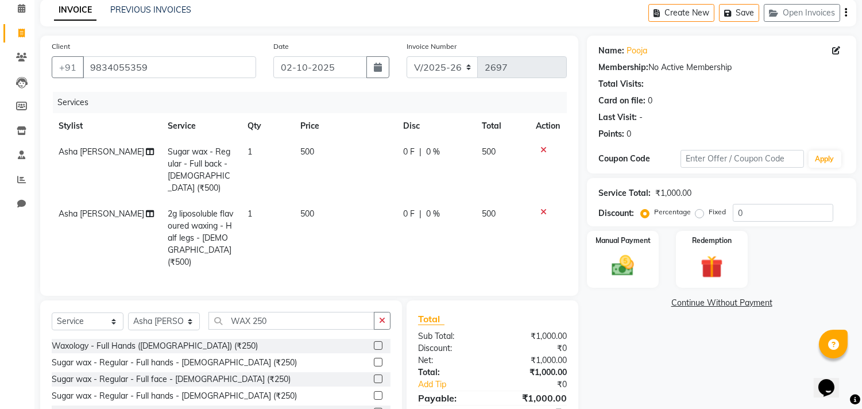
click at [374, 341] on label at bounding box center [378, 345] width 9 height 9
click at [374, 342] on input "checkbox" at bounding box center [377, 345] width 7 height 7
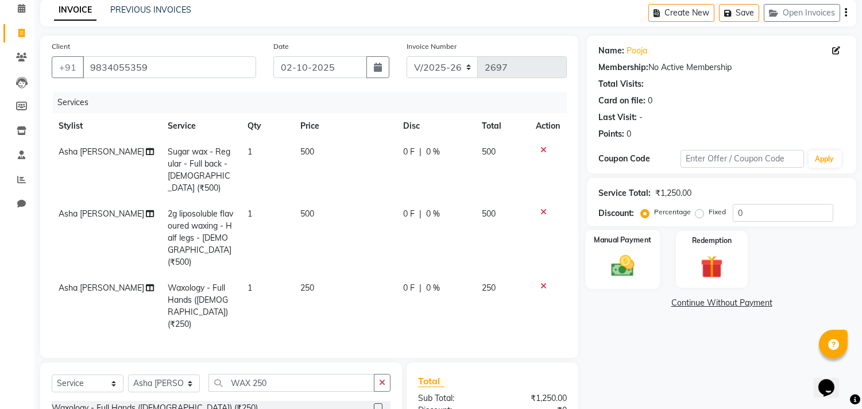
click at [647, 253] on div "Manual Payment" at bounding box center [623, 259] width 75 height 59
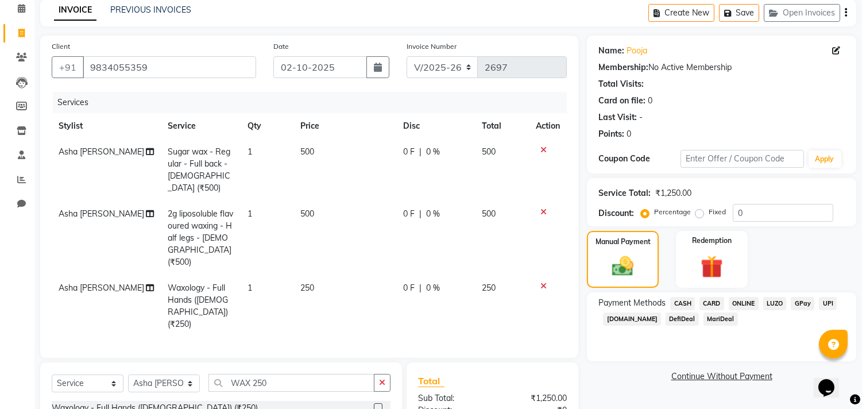
click at [732, 300] on span "ONLINE" at bounding box center [744, 303] width 30 height 13
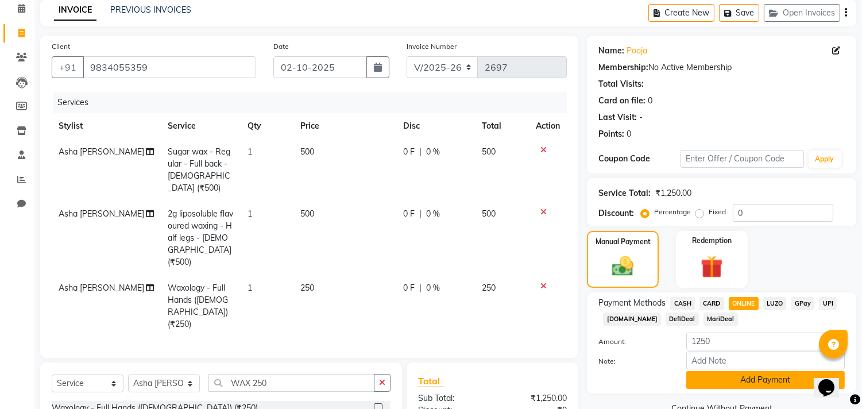
click at [758, 382] on button "Add Payment" at bounding box center [765, 380] width 159 height 18
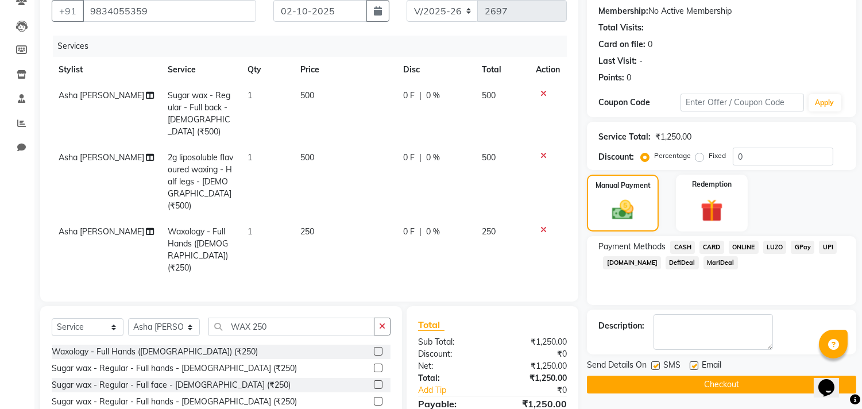
scroll to position [164, 0]
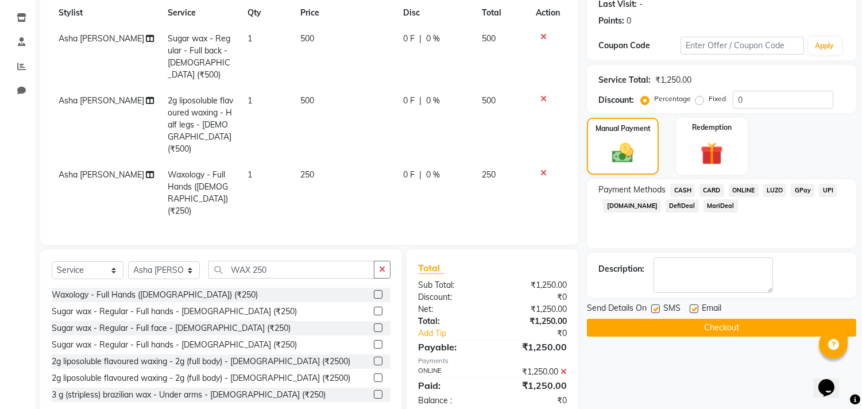
click at [732, 325] on button "Checkout" at bounding box center [721, 328] width 269 height 18
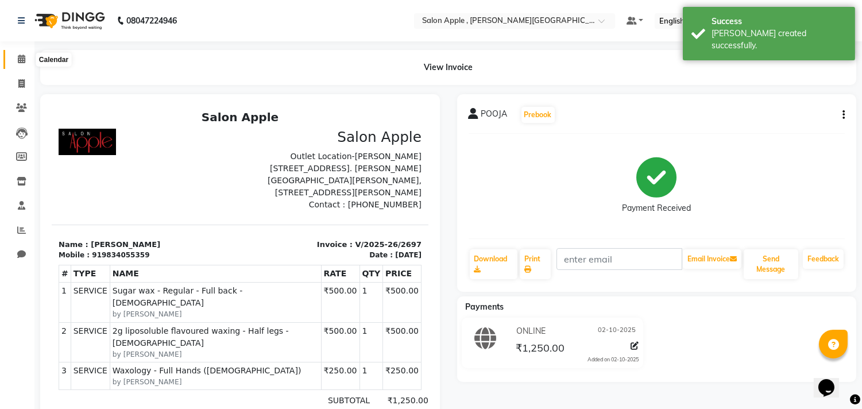
click at [20, 57] on icon at bounding box center [21, 59] width 7 height 9
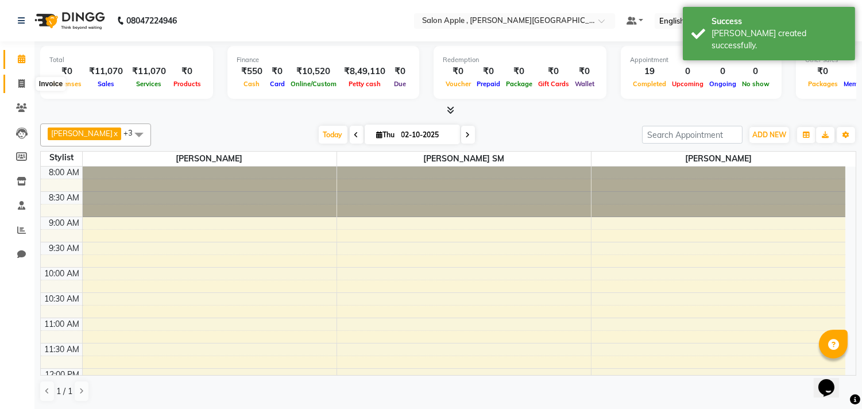
click at [21, 81] on icon at bounding box center [21, 83] width 6 height 9
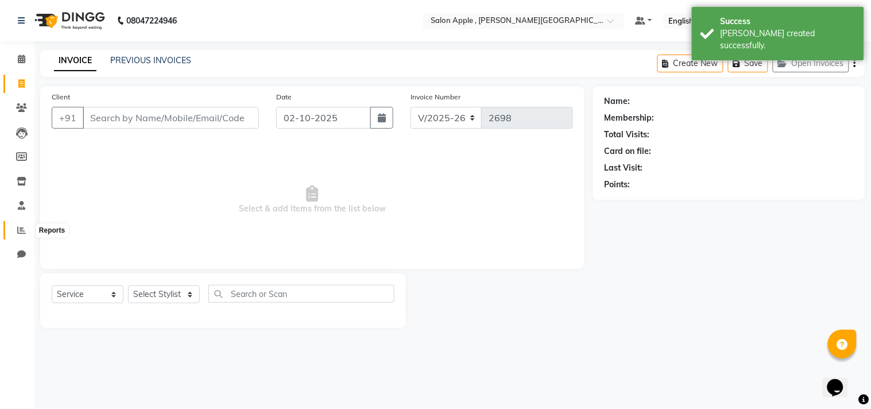
click at [17, 228] on icon at bounding box center [21, 230] width 9 height 9
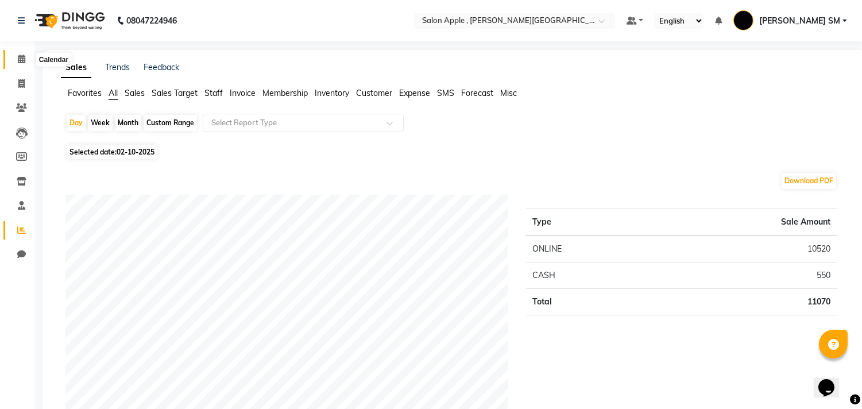
click at [18, 60] on icon at bounding box center [21, 59] width 7 height 9
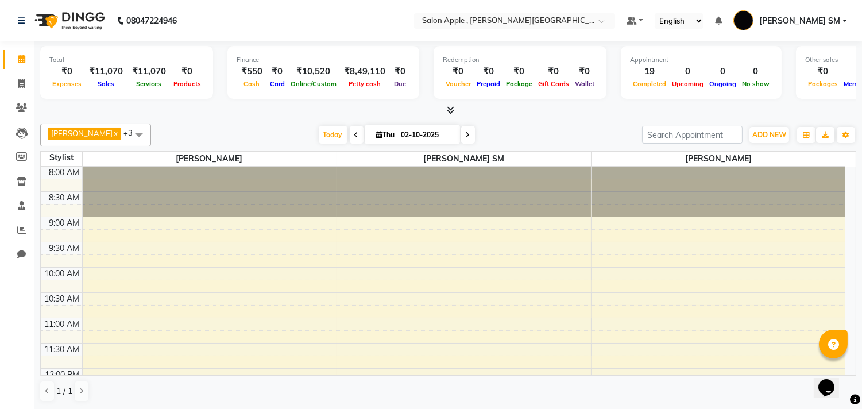
click at [450, 107] on icon at bounding box center [450, 110] width 7 height 9
